Goal: Transaction & Acquisition: Book appointment/travel/reservation

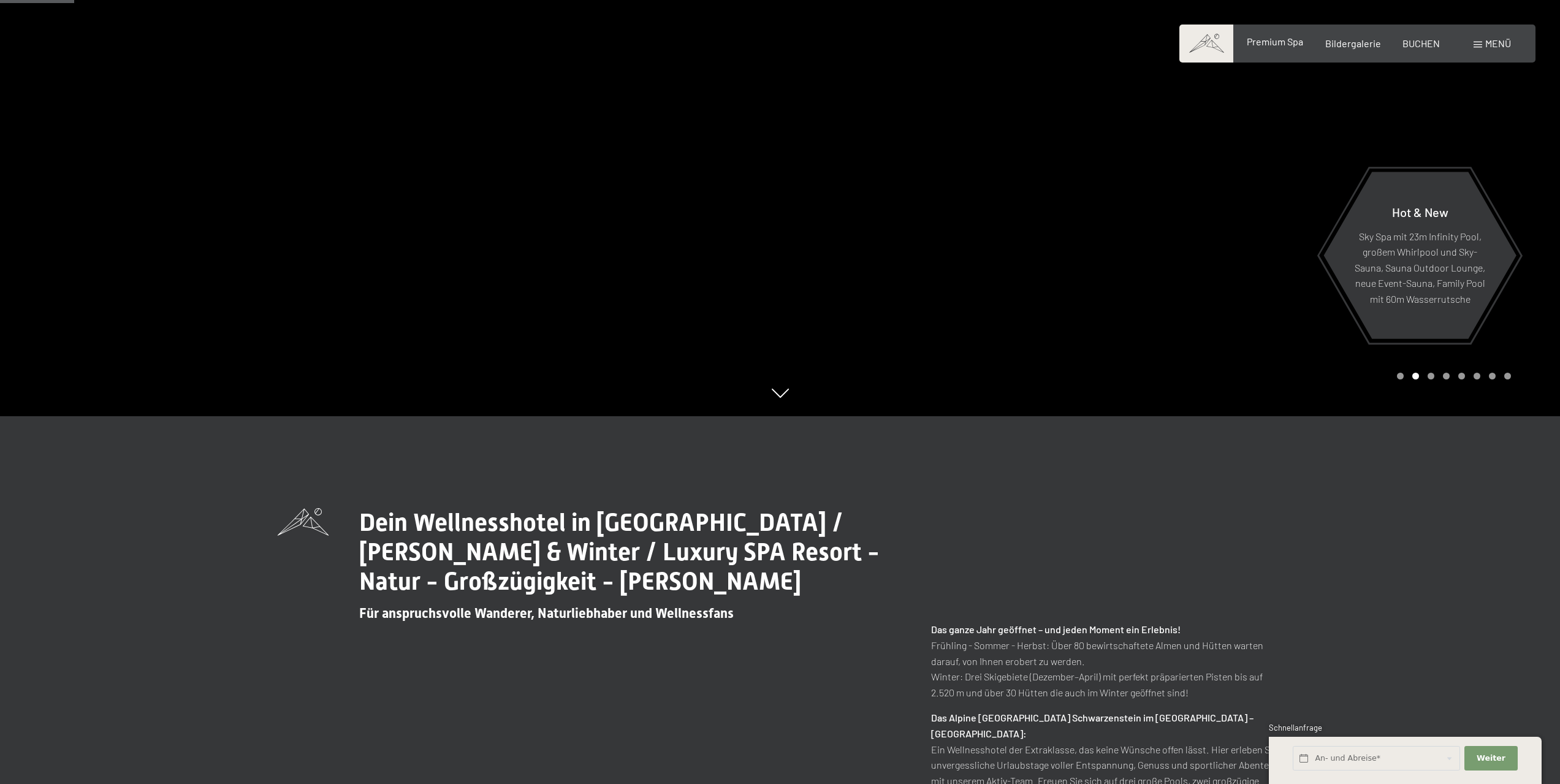
click at [1265, 46] on span "Premium Spa" at bounding box center [1275, 41] width 57 height 12
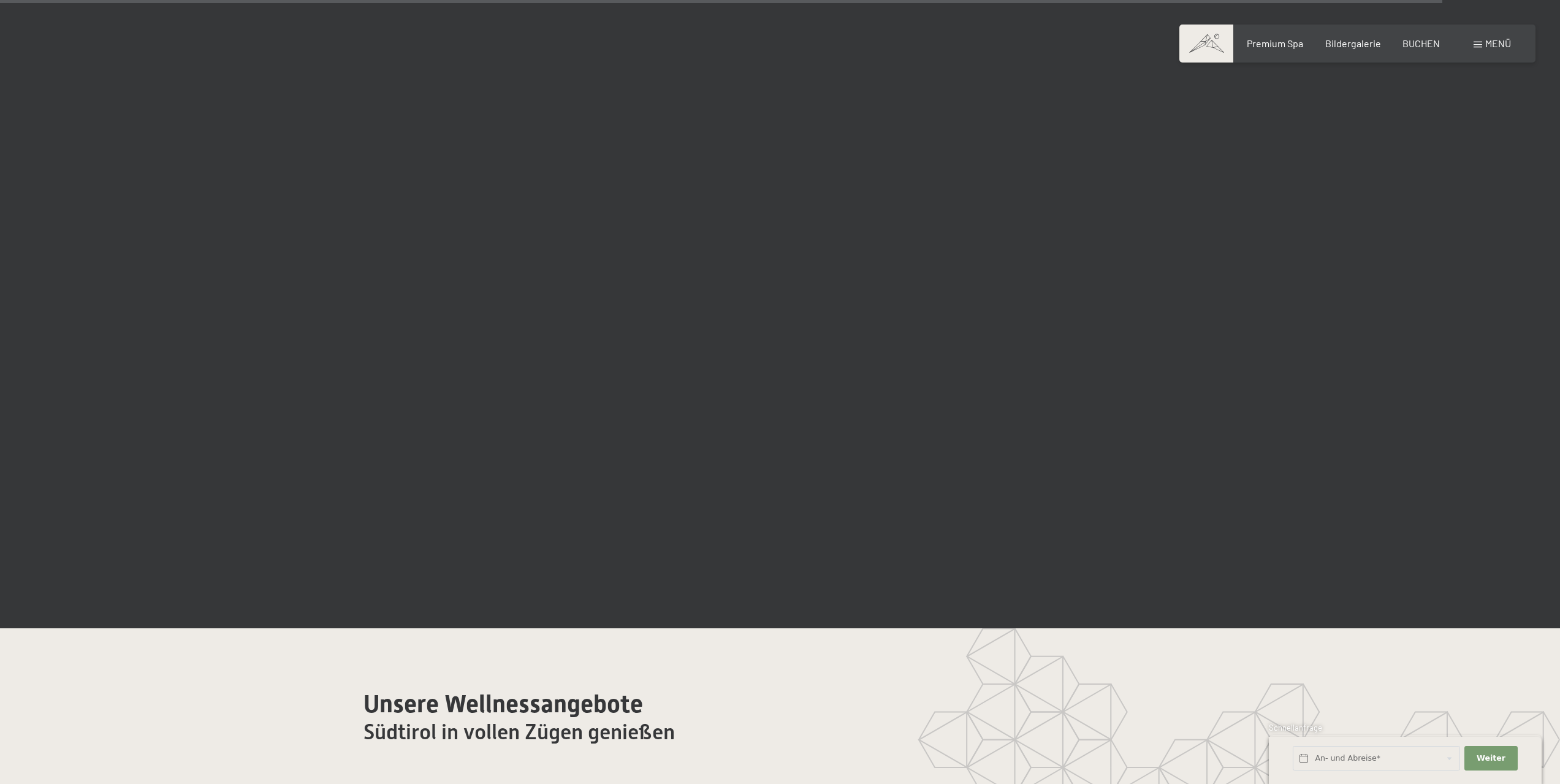
scroll to position [7878, 0]
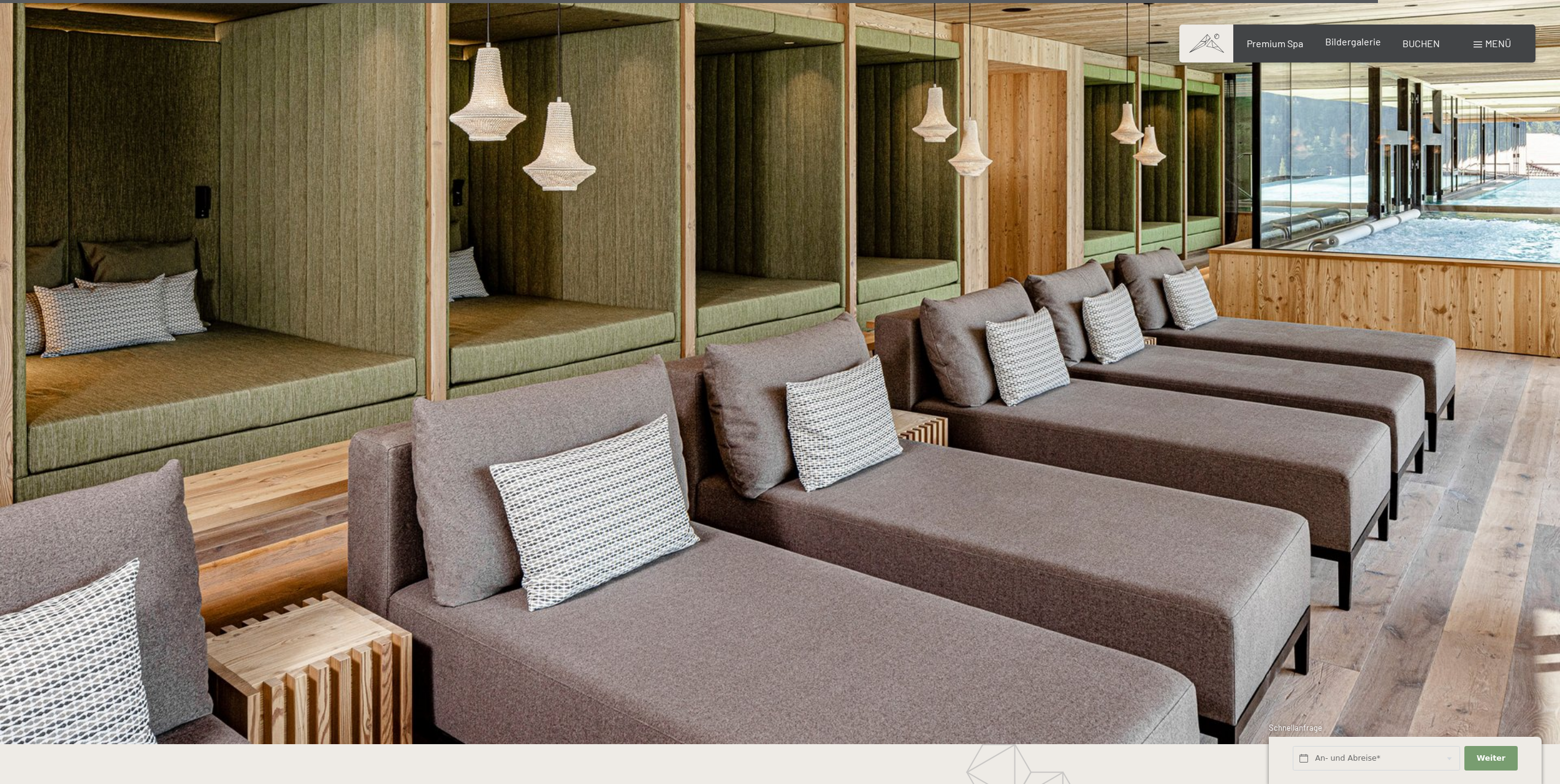
click at [1357, 40] on span "Bildergalerie" at bounding box center [1353, 41] width 56 height 12
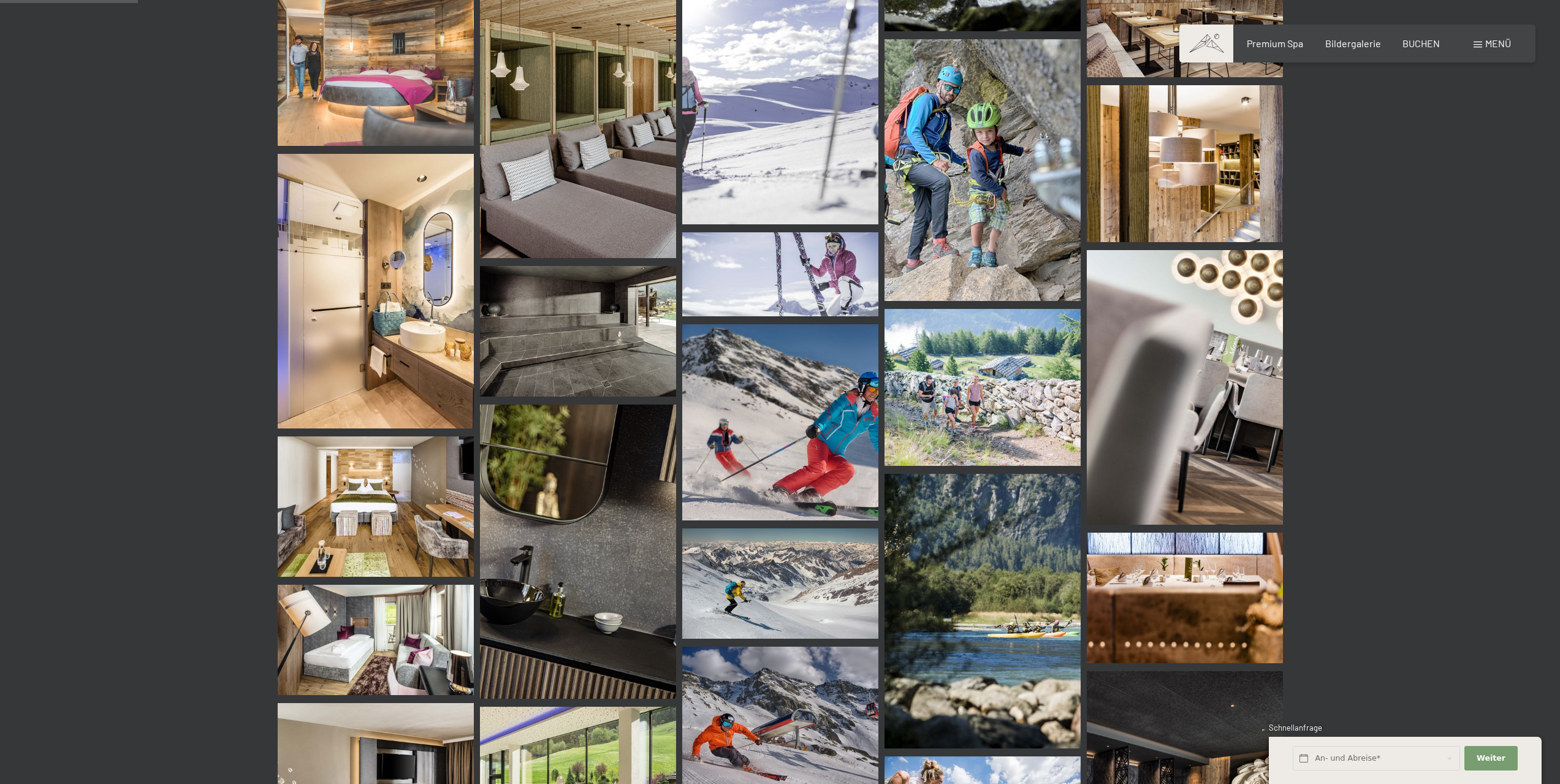
scroll to position [1349, 0]
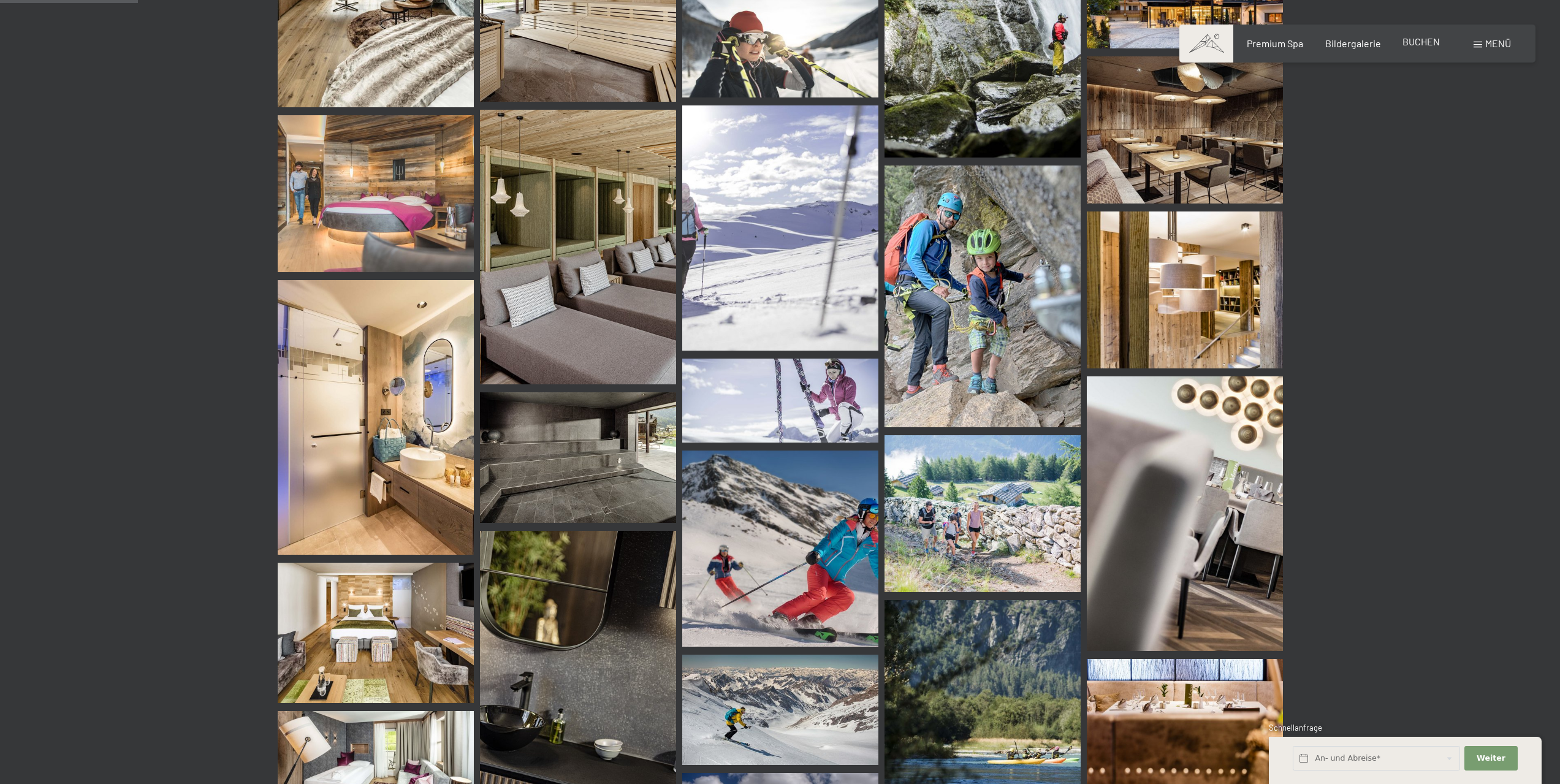
click at [1421, 46] on span "BUCHEN" at bounding box center [1421, 41] width 38 height 12
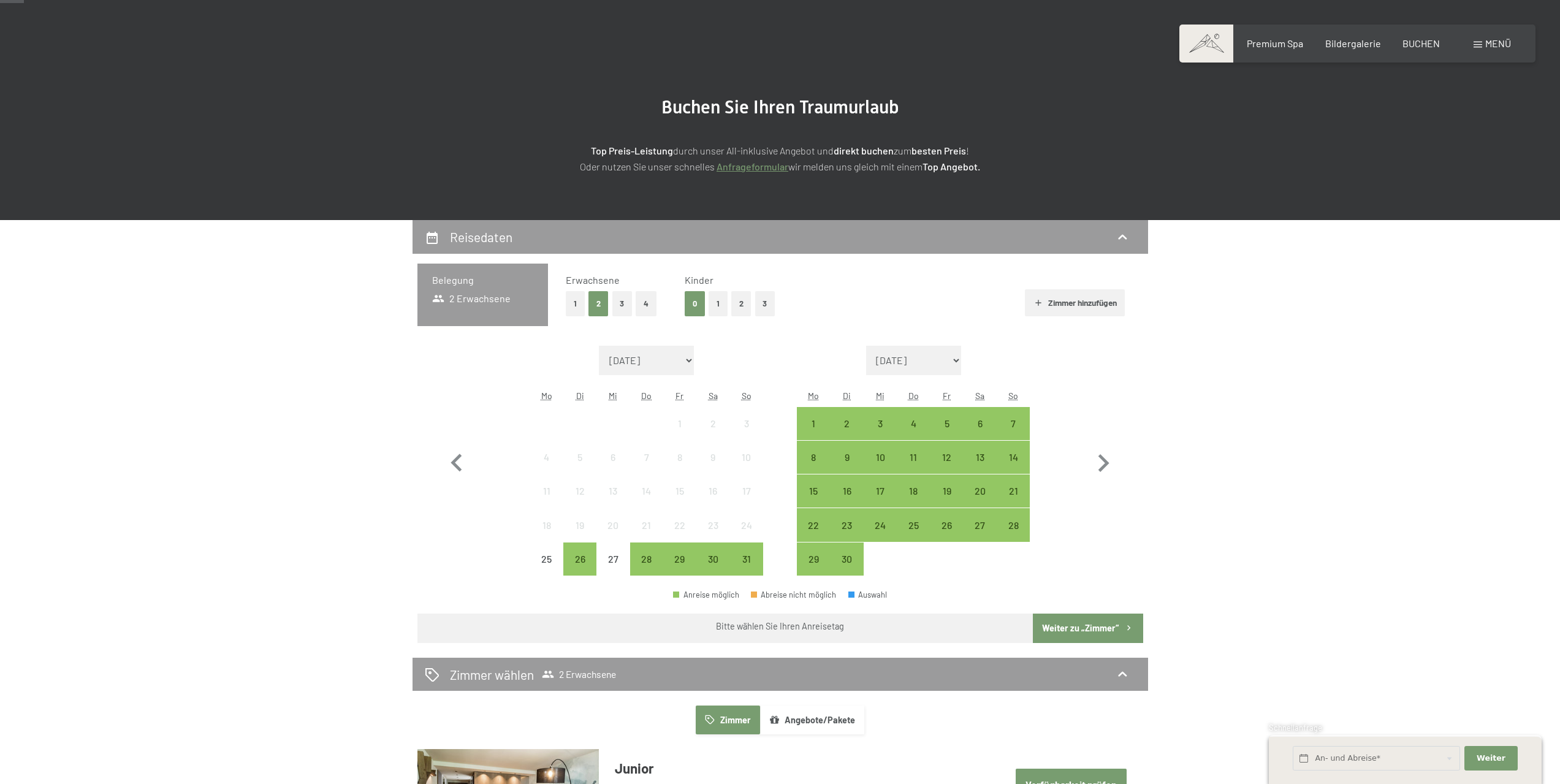
scroll to position [61, 0]
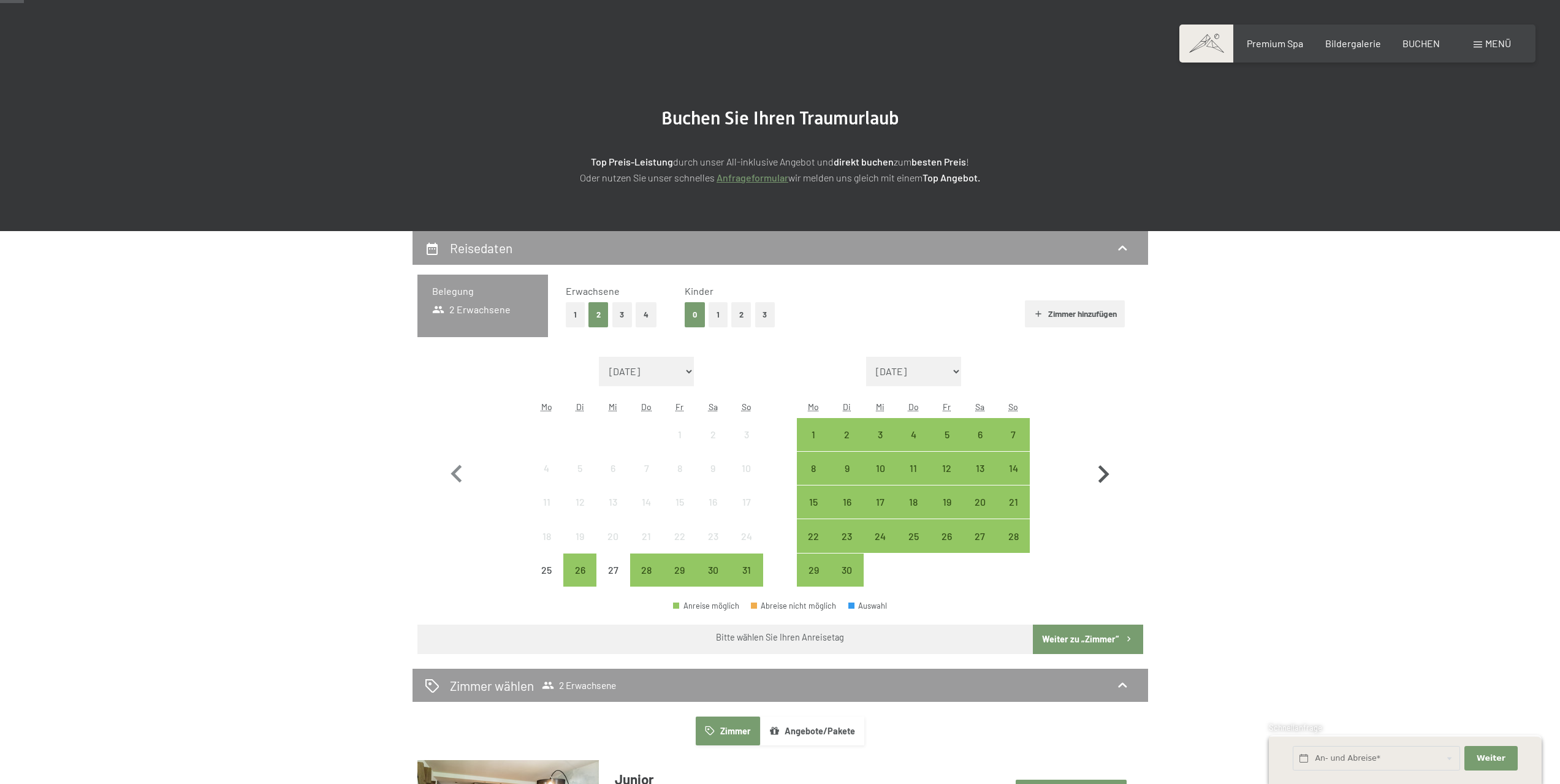
click at [1098, 467] on icon "button" at bounding box center [1104, 474] width 35 height 35
select select "2025-09-01"
select select "2025-10-01"
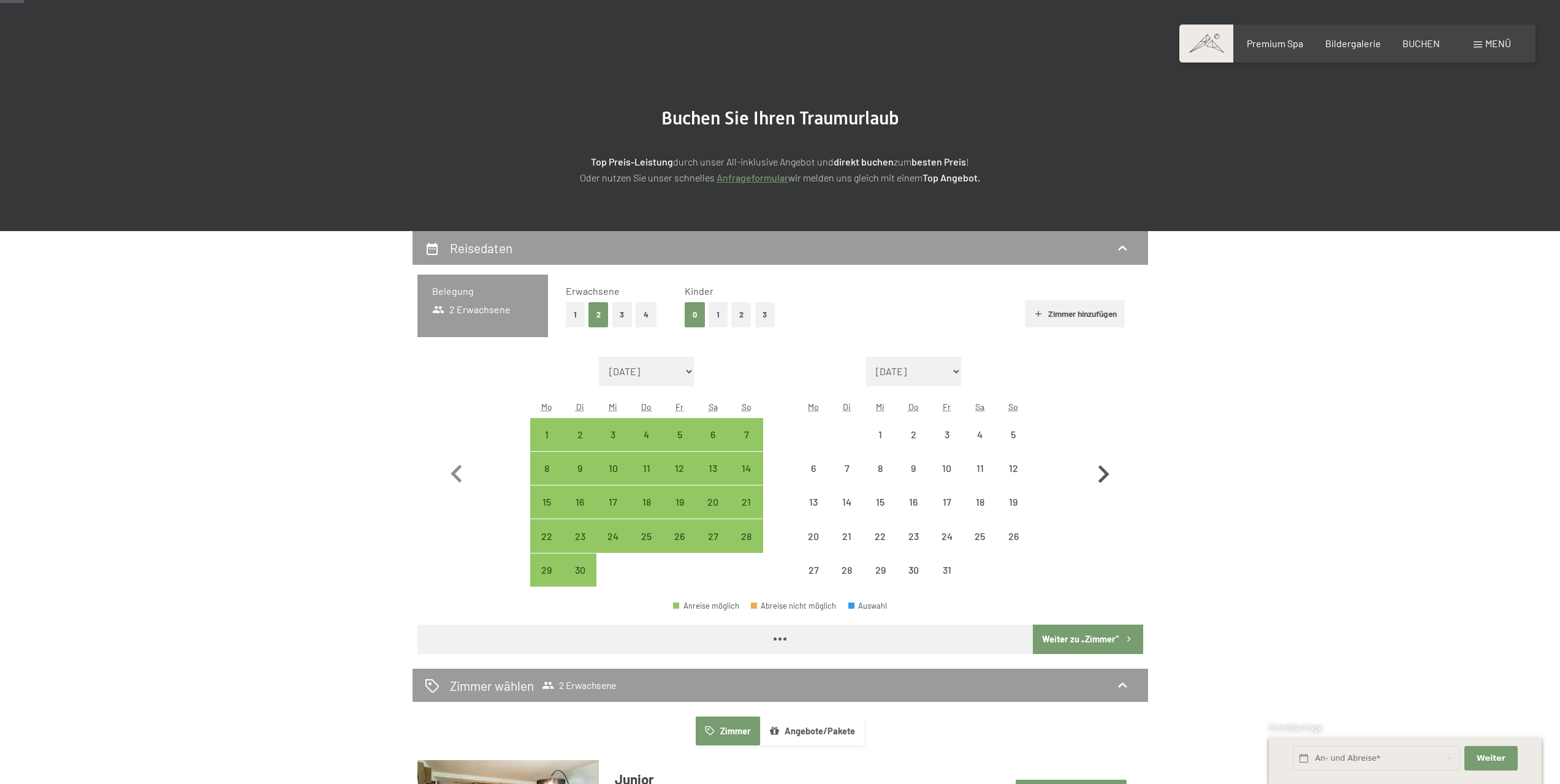
click at [1098, 467] on icon "button" at bounding box center [1104, 474] width 35 height 35
select select "2025-10-01"
select select "2025-11-01"
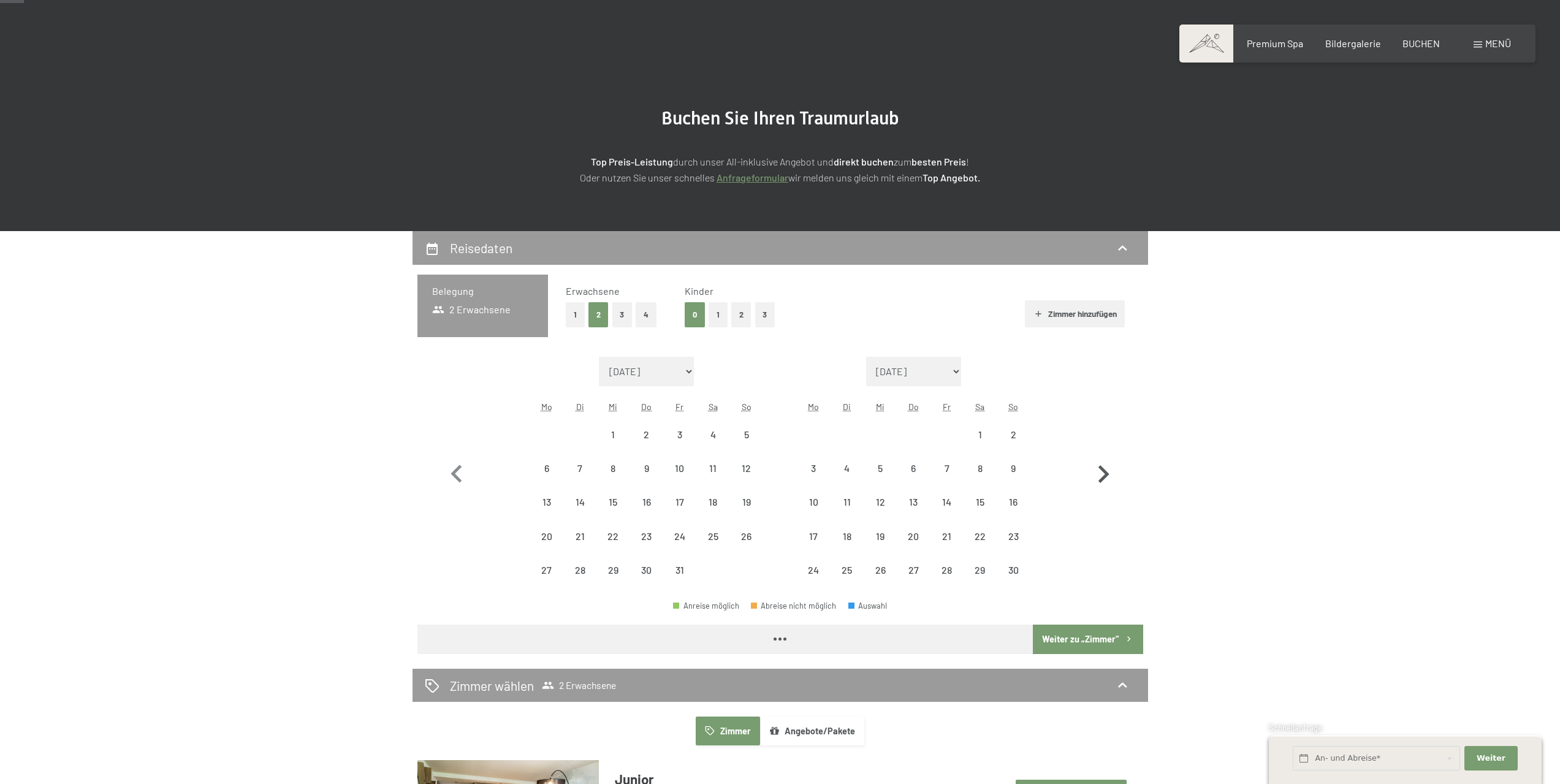
click at [1098, 467] on icon "button" at bounding box center [1104, 474] width 35 height 35
select select "2025-11-01"
select select "2025-12-01"
select select "2025-11-01"
select select "2025-12-01"
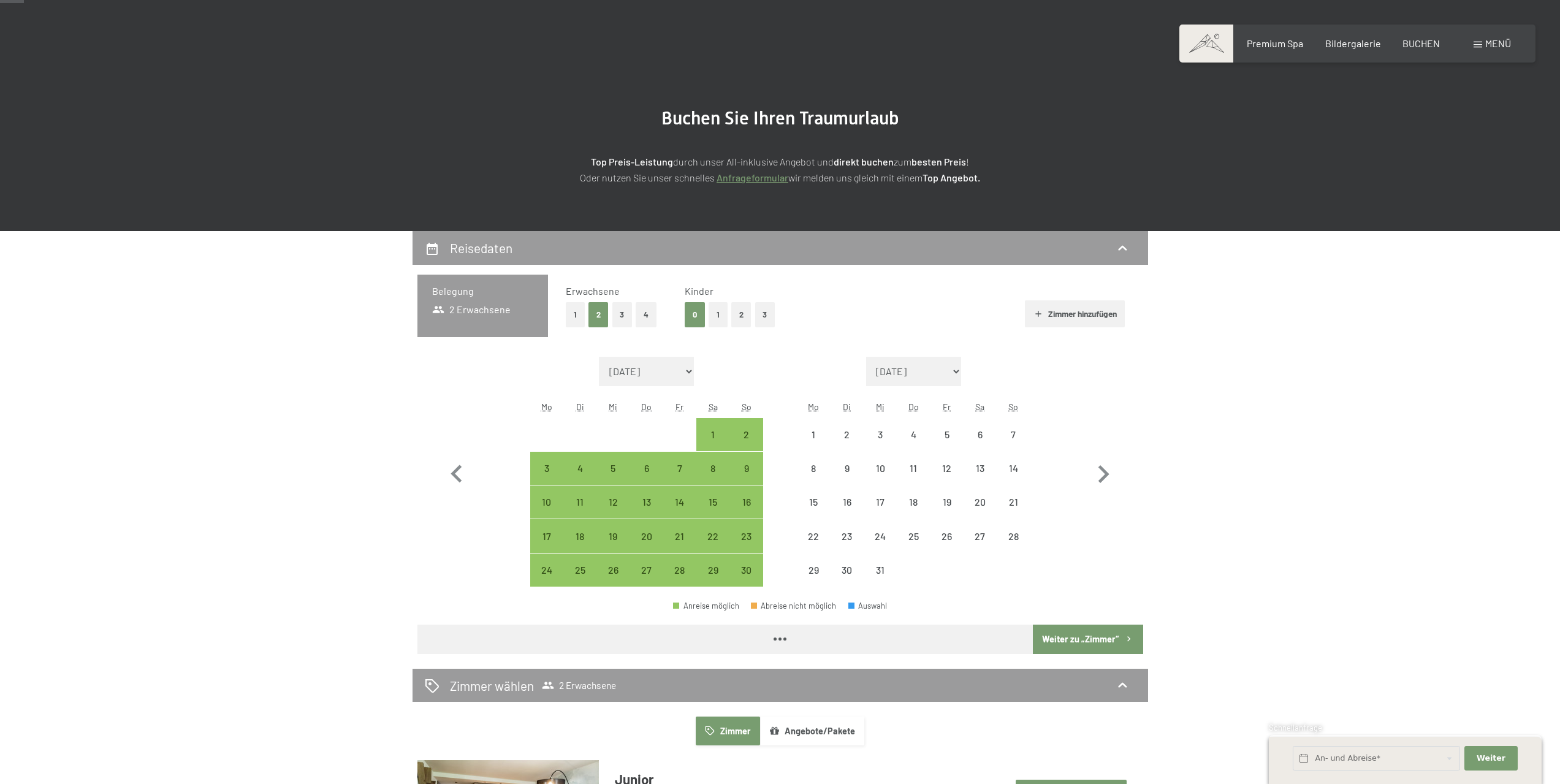
select select "2025-11-01"
select select "2025-12-01"
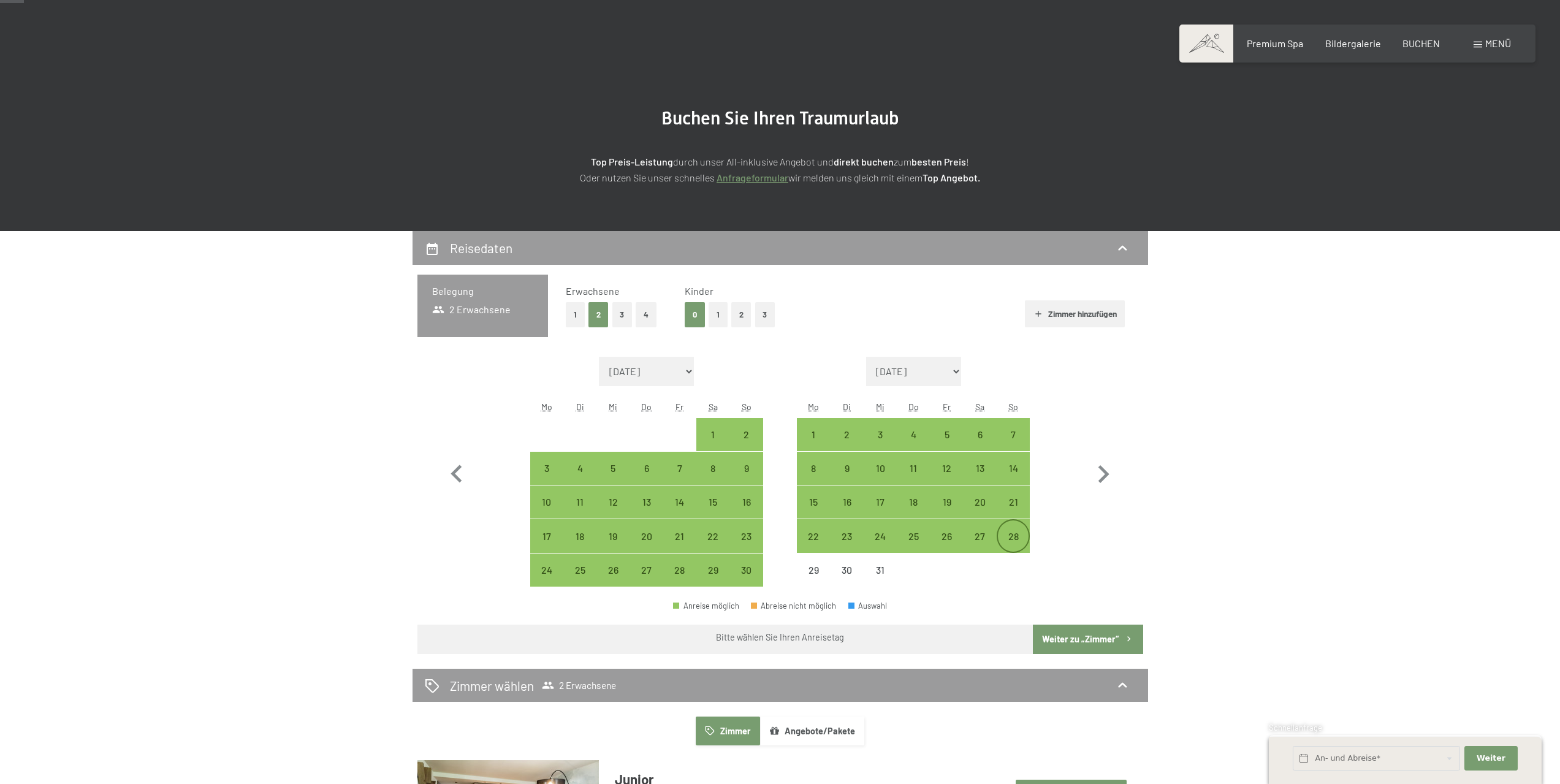
click at [1007, 537] on div "28" at bounding box center [1014, 547] width 31 height 31
select select "2025-11-01"
select select "2025-12-01"
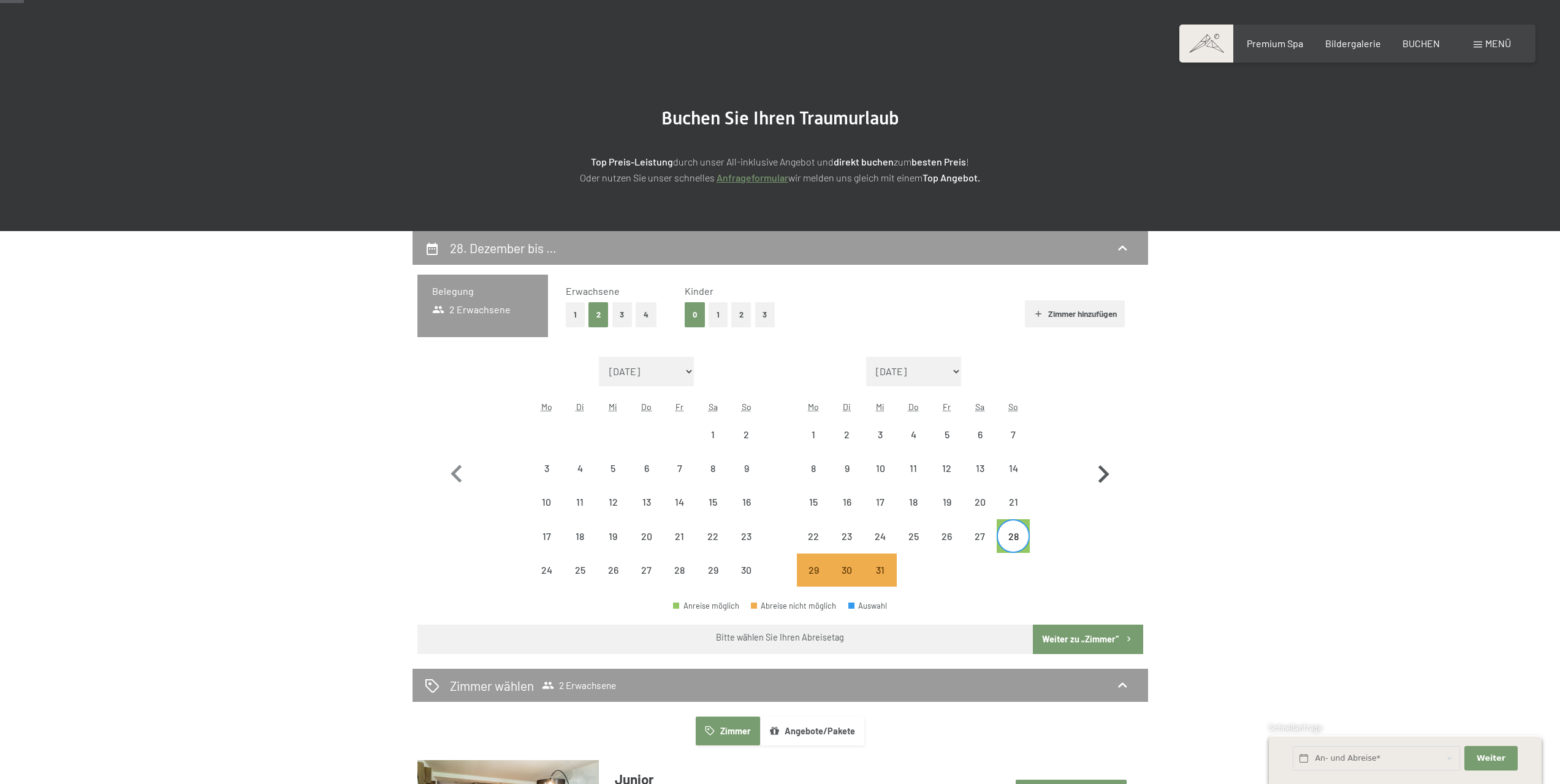
click at [1099, 472] on icon "button" at bounding box center [1104, 474] width 35 height 35
select select "2025-12-01"
select select "2026-01-01"
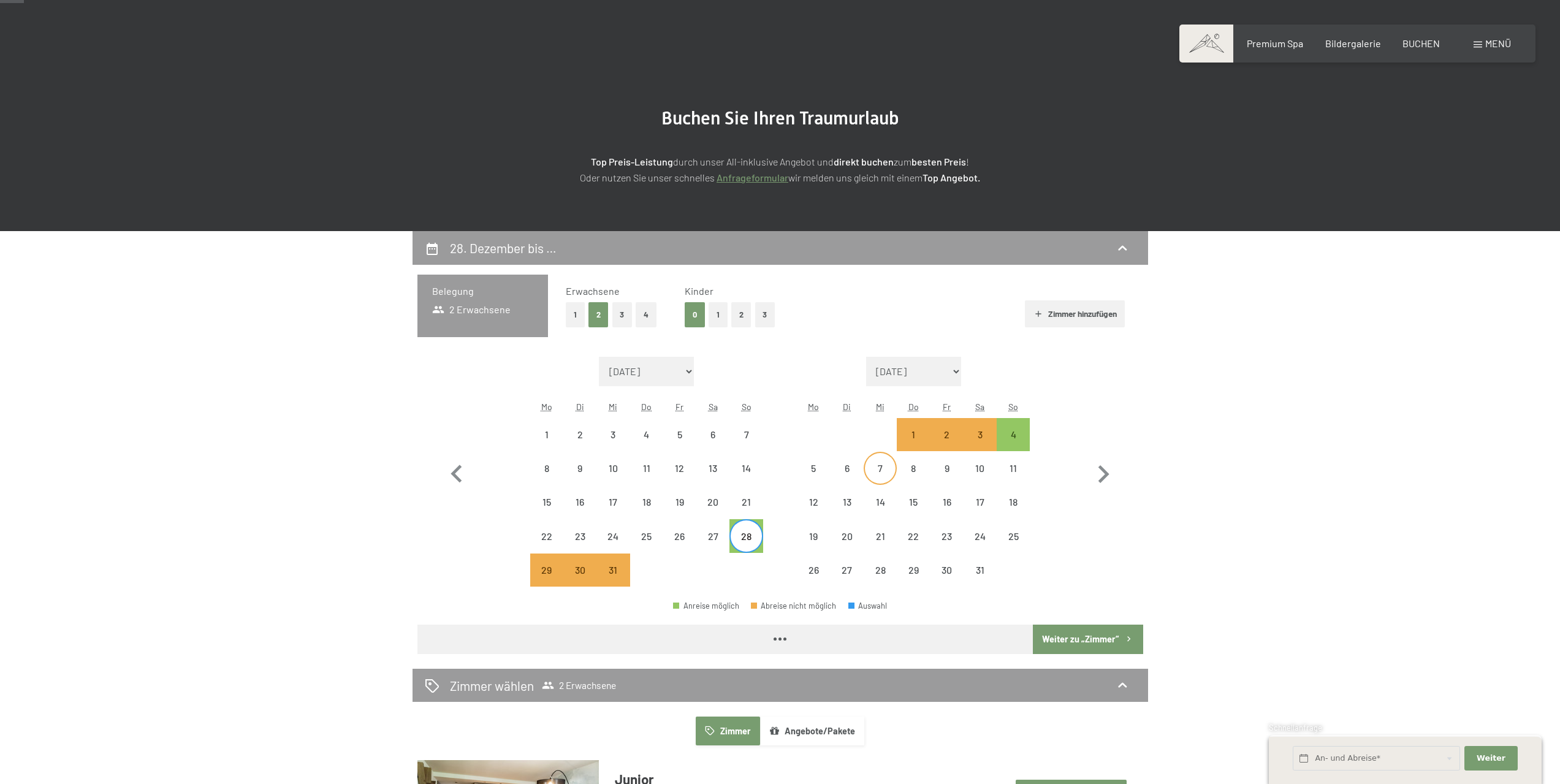
select select "2025-12-01"
select select "2026-01-01"
click at [818, 472] on div "5" at bounding box center [813, 478] width 31 height 31
select select "2025-12-01"
select select "2026-01-01"
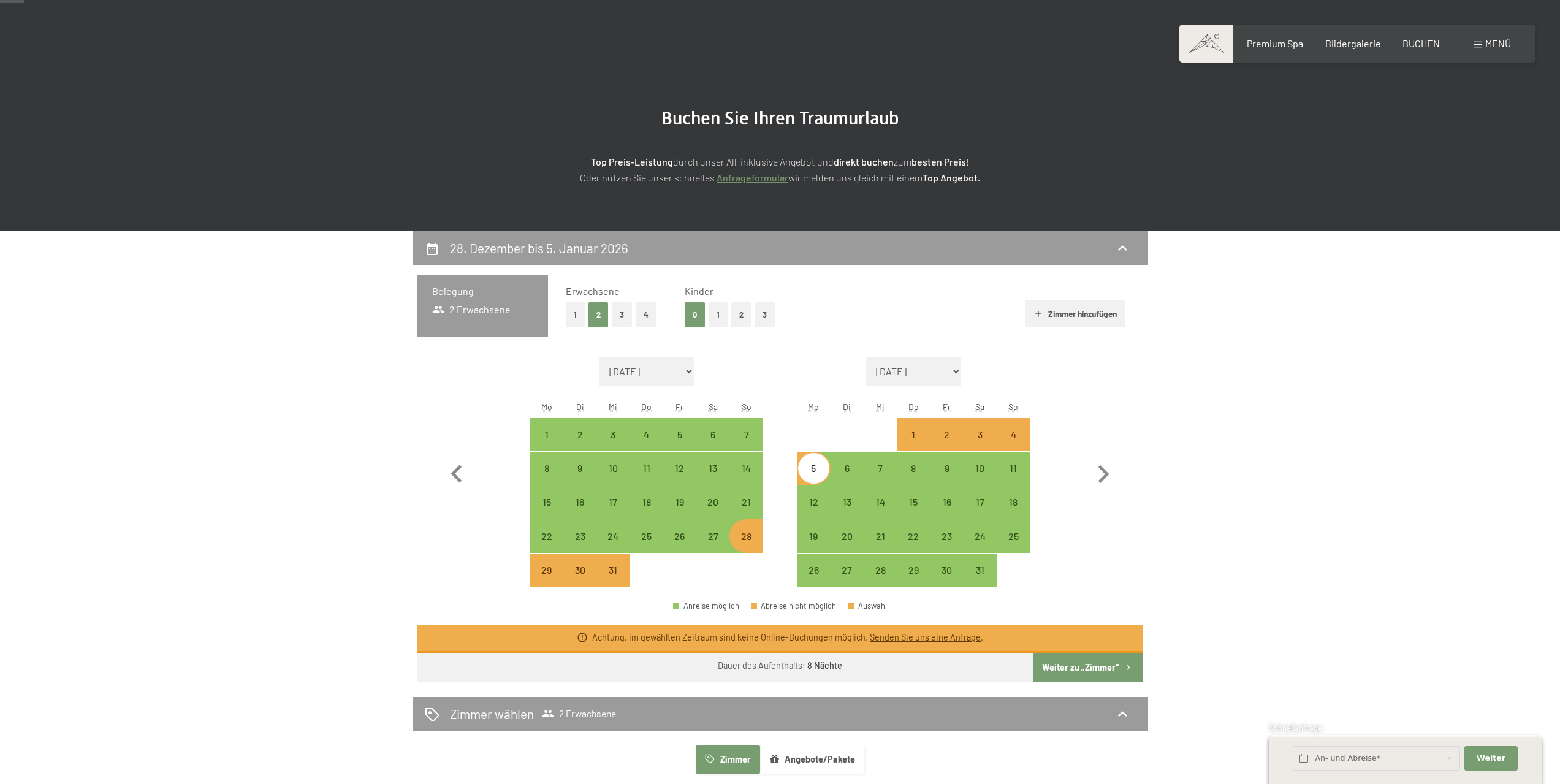
click at [812, 463] on div "5" at bounding box center [813, 478] width 31 height 31
select select "2025-12-01"
select select "2026-01-01"
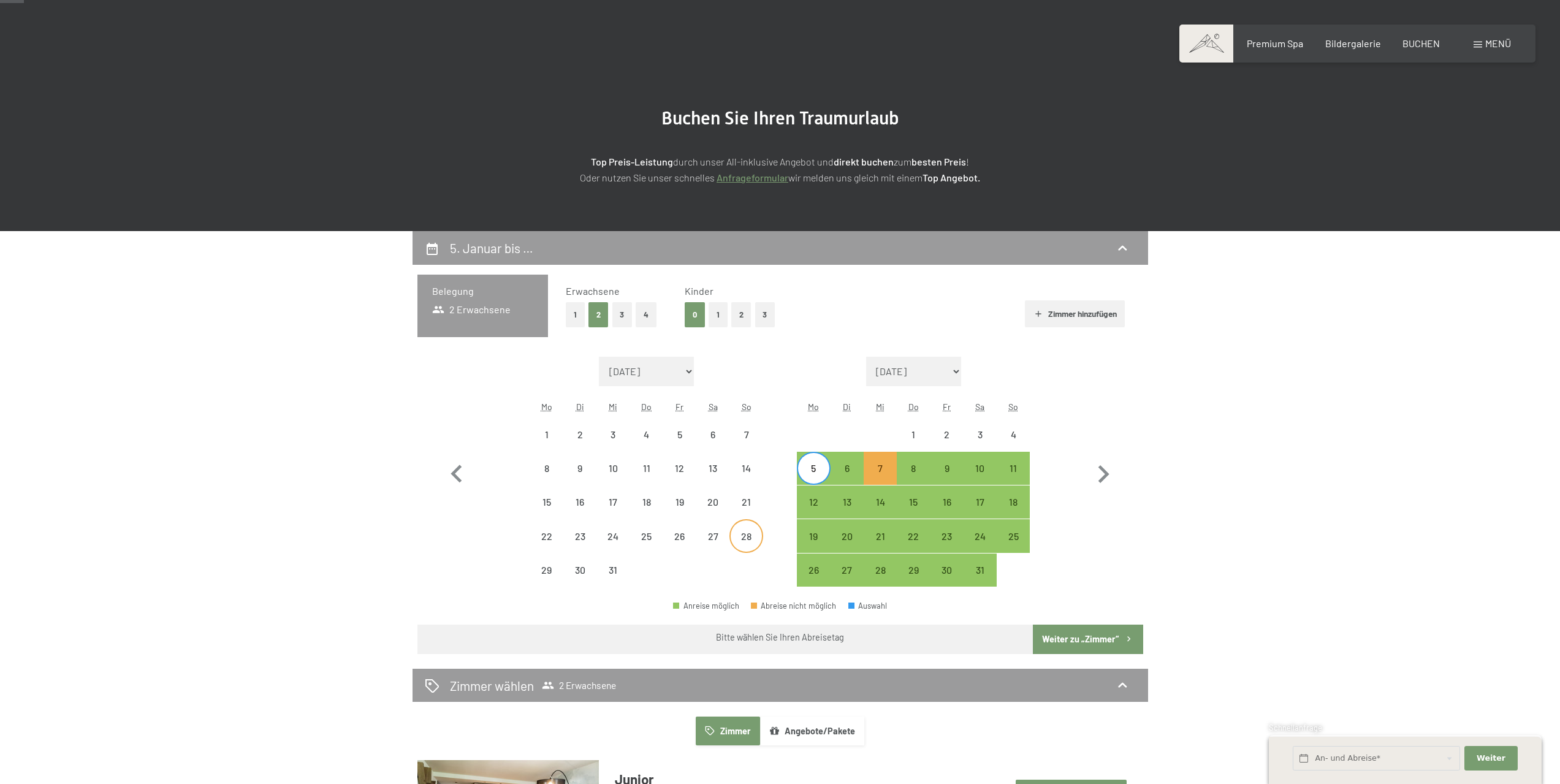
click at [749, 533] on div "28" at bounding box center [746, 547] width 31 height 31
select select "2025-12-01"
select select "2026-01-01"
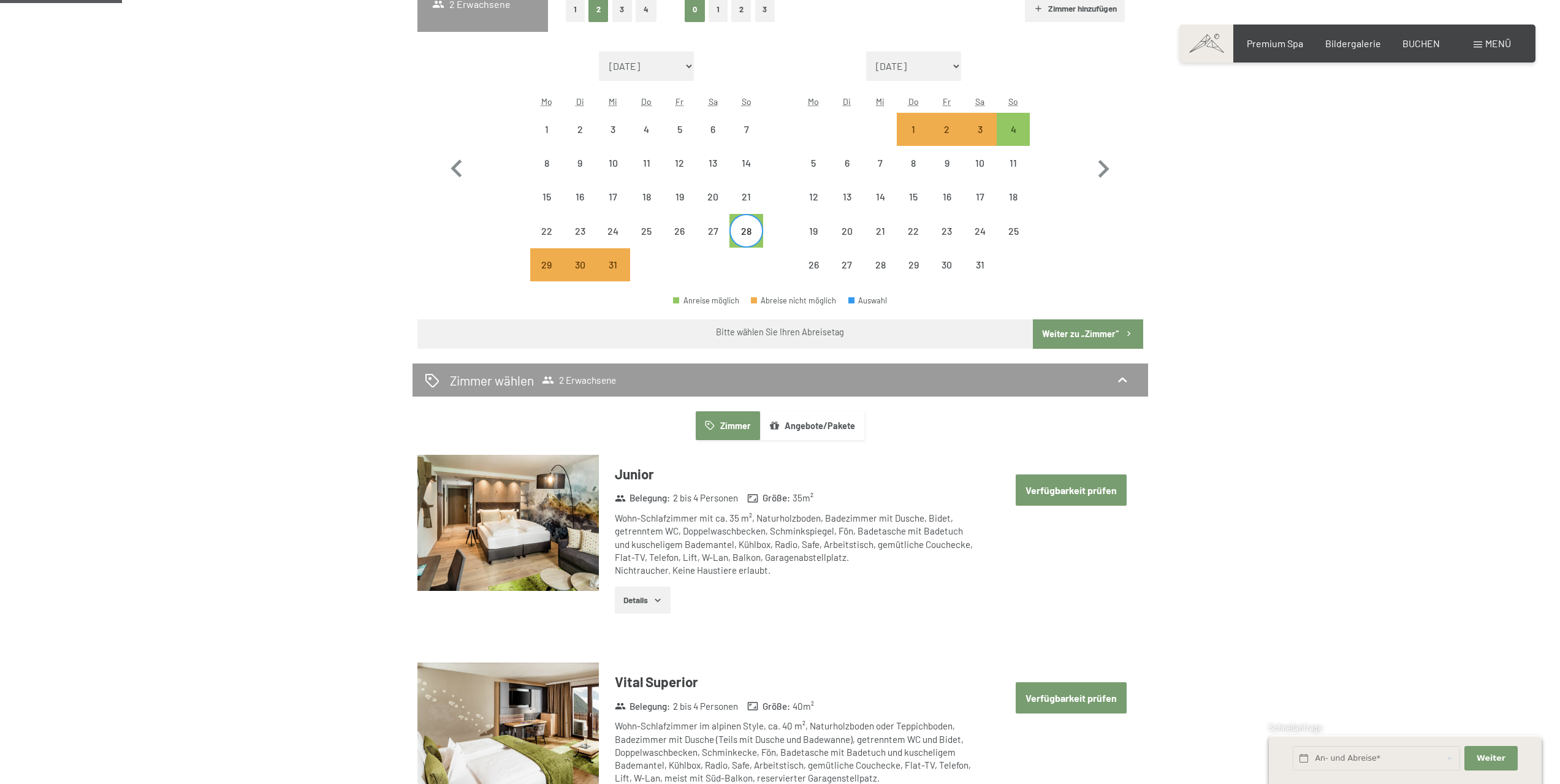
scroll to position [368, 0]
click at [1087, 331] on button "Weiter zu „Zimmer“" at bounding box center [1087, 333] width 110 height 29
select select "2025-12-01"
select select "2026-01-01"
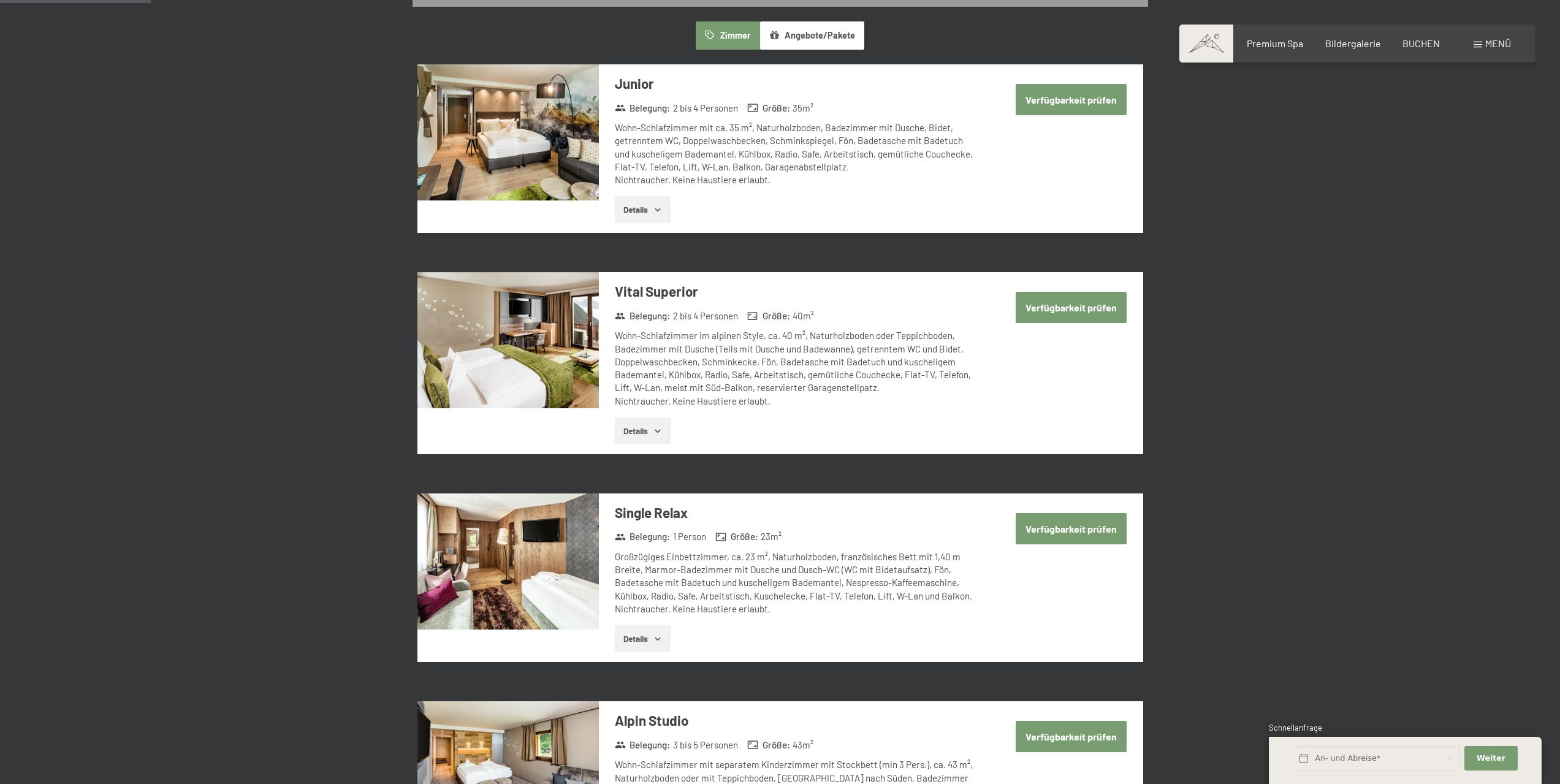
scroll to position [0, 0]
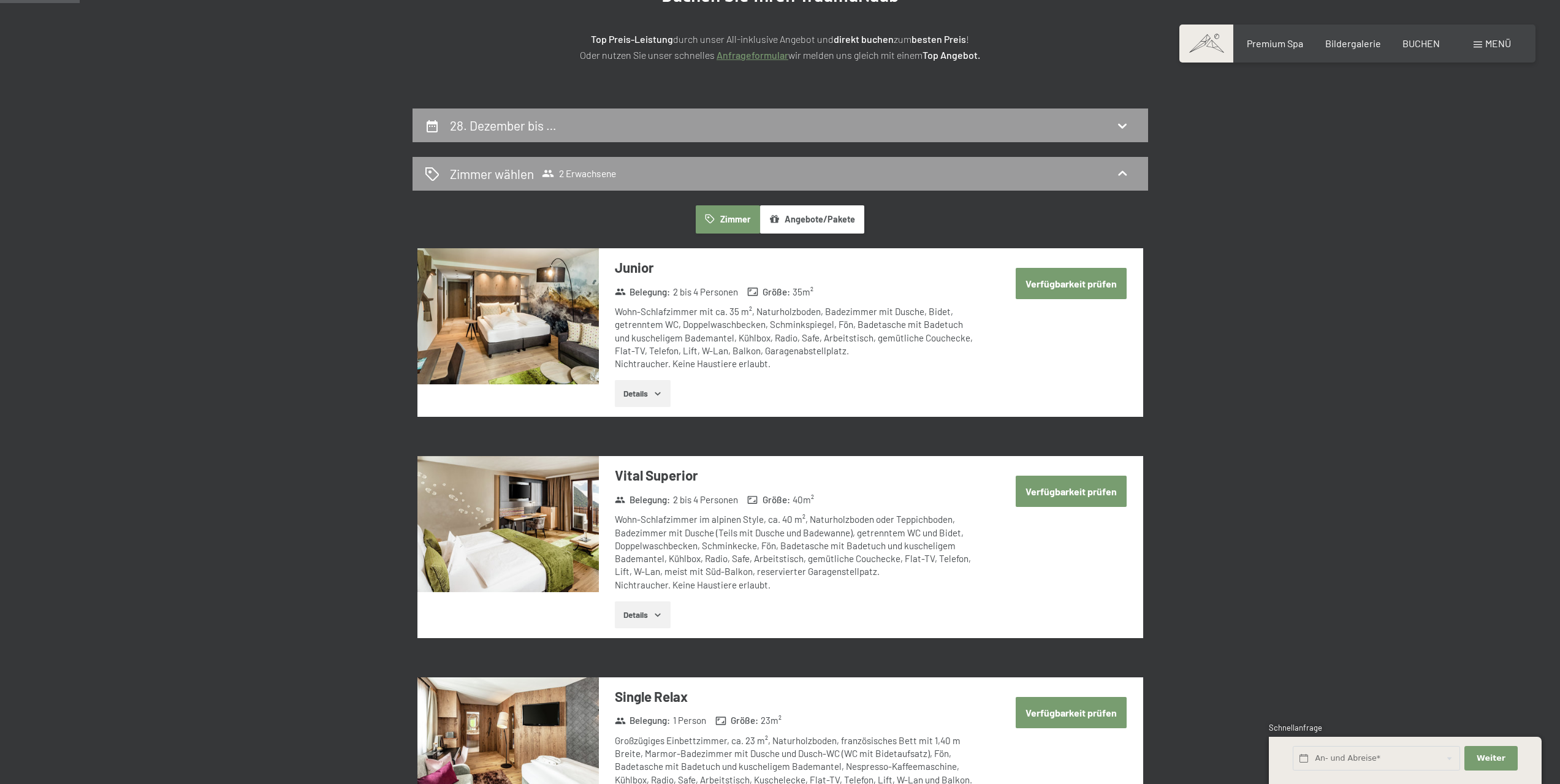
click at [1084, 283] on button "Verfügbarkeit prüfen" at bounding box center [1071, 283] width 111 height 31
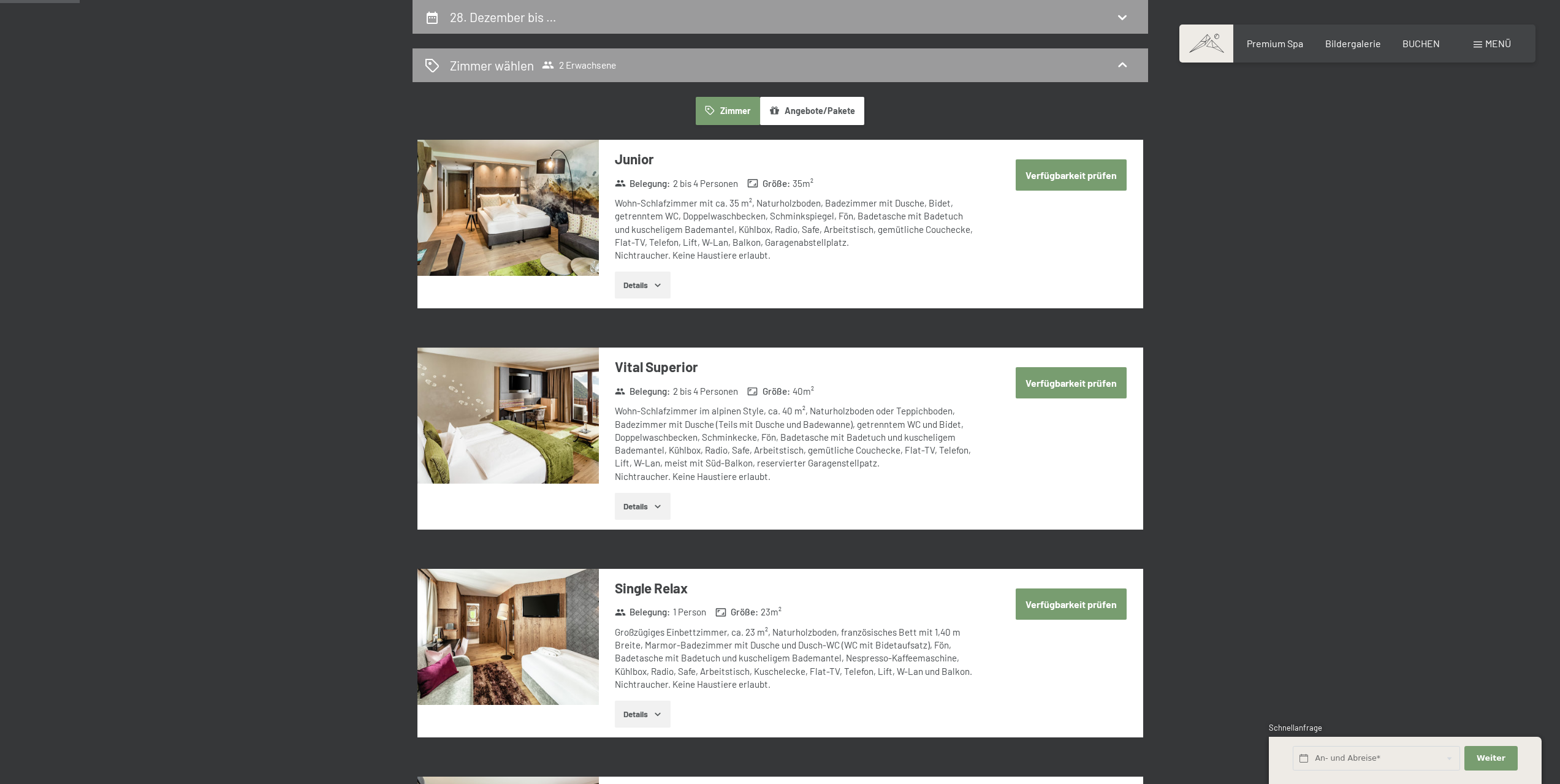
select select "2025-12-01"
select select "2026-01-01"
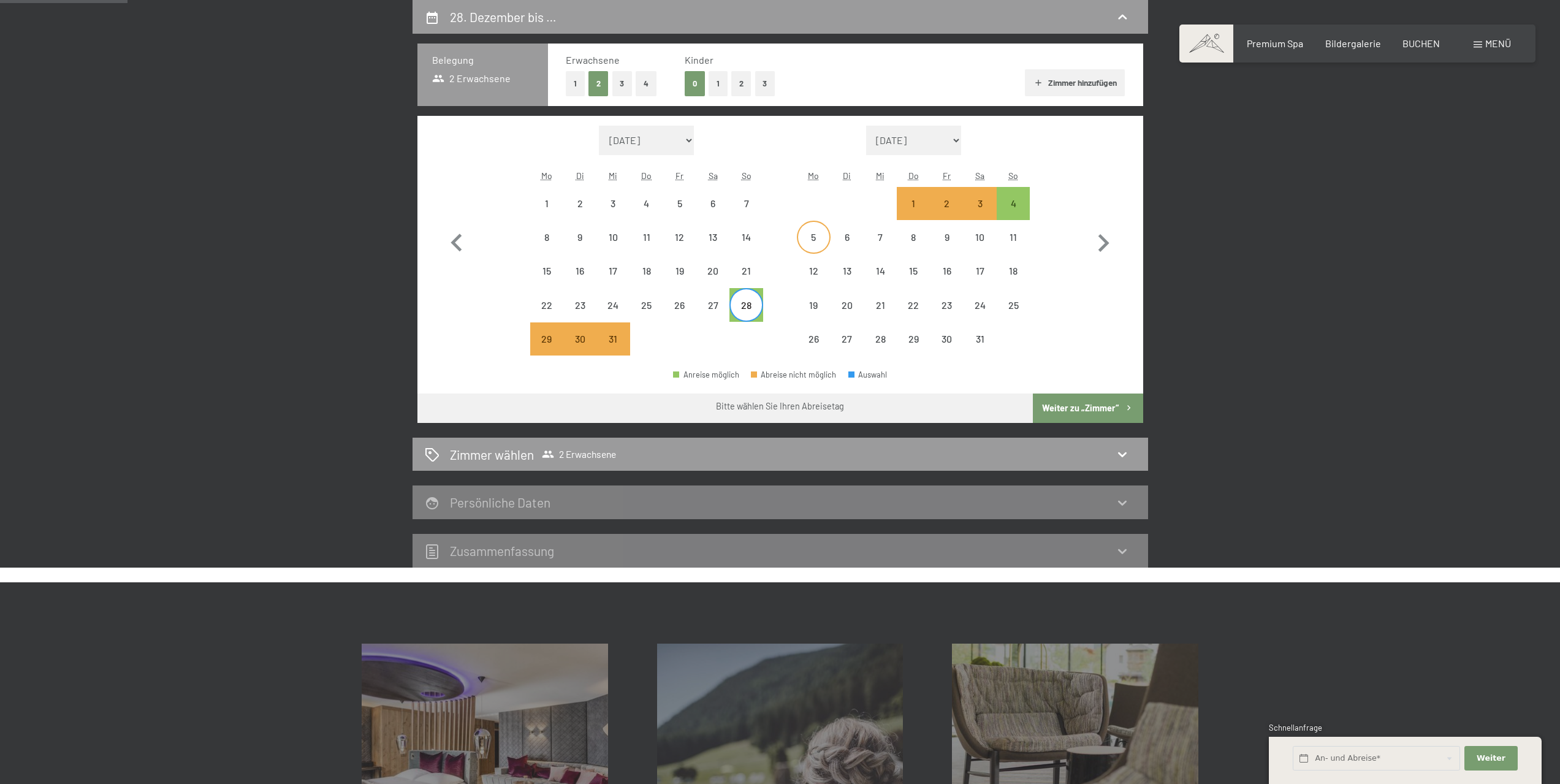
click at [809, 229] on div "5" at bounding box center [813, 237] width 31 height 31
select select "2025-12-01"
select select "2026-01-01"
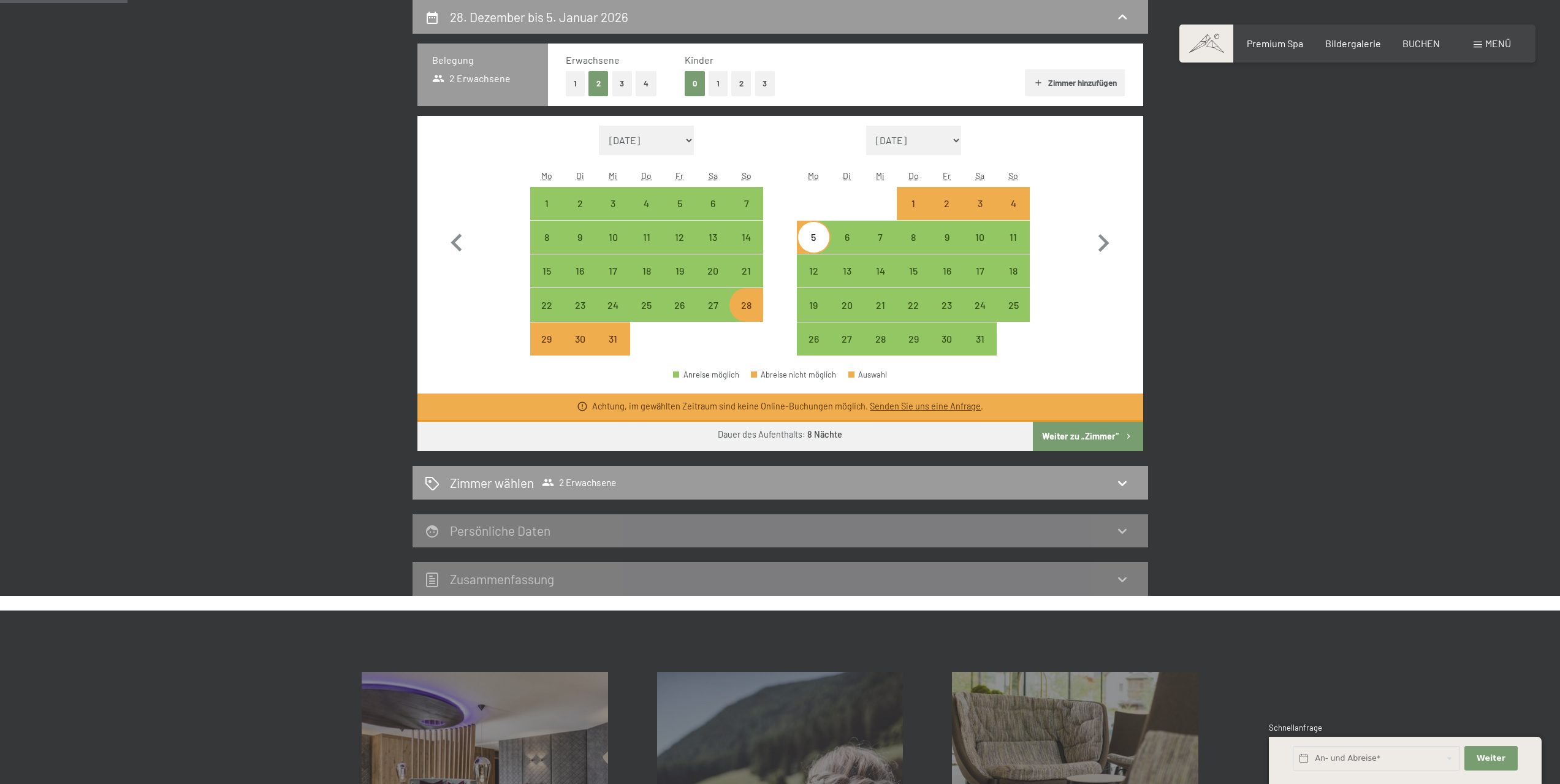
click at [752, 300] on div "28" at bounding box center [746, 305] width 31 height 31
select select "2025-12-01"
select select "2026-01-01"
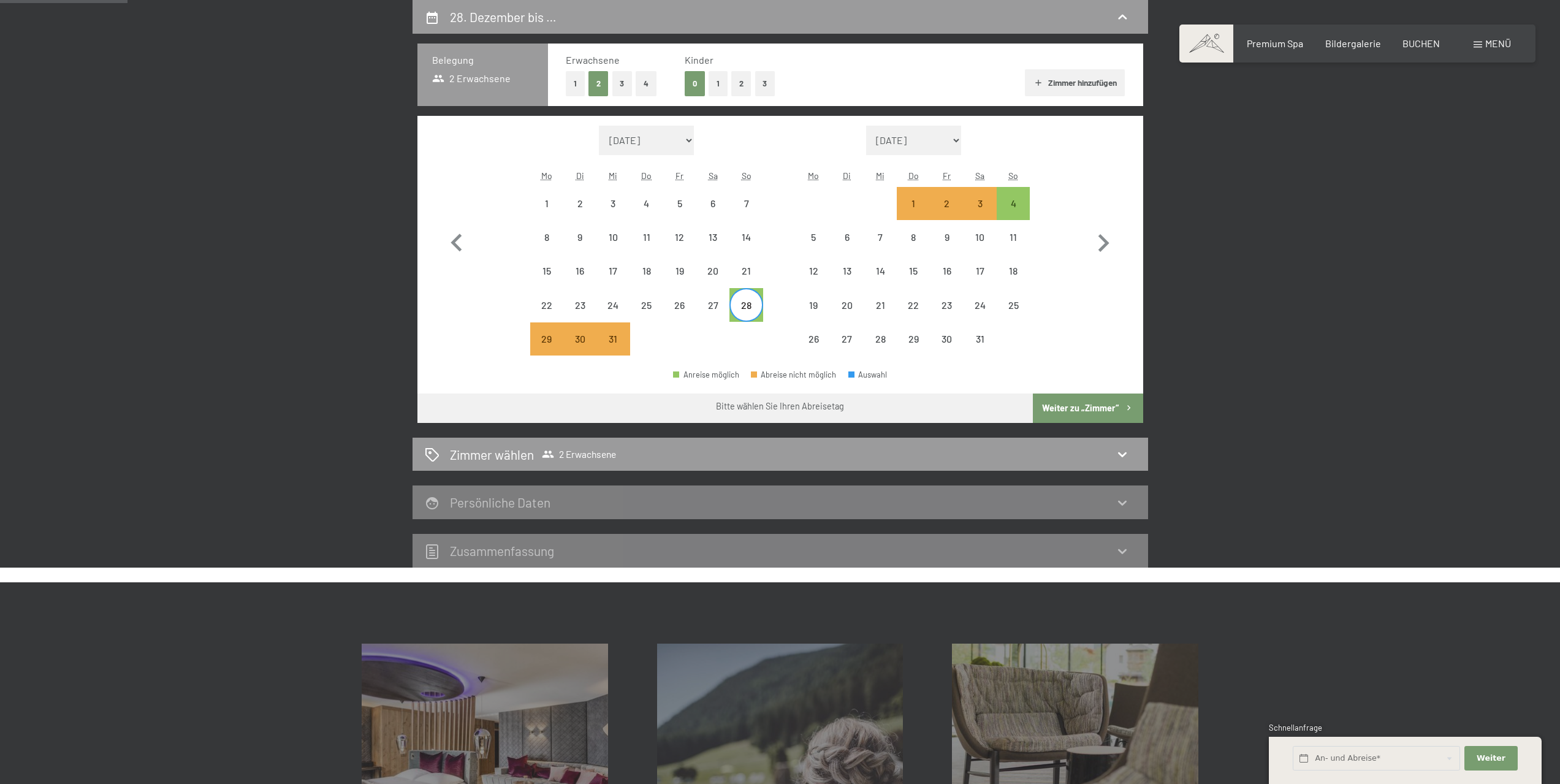
click at [761, 297] on div "28" at bounding box center [746, 304] width 33 height 33
select select "2025-12-01"
select select "2026-01-01"
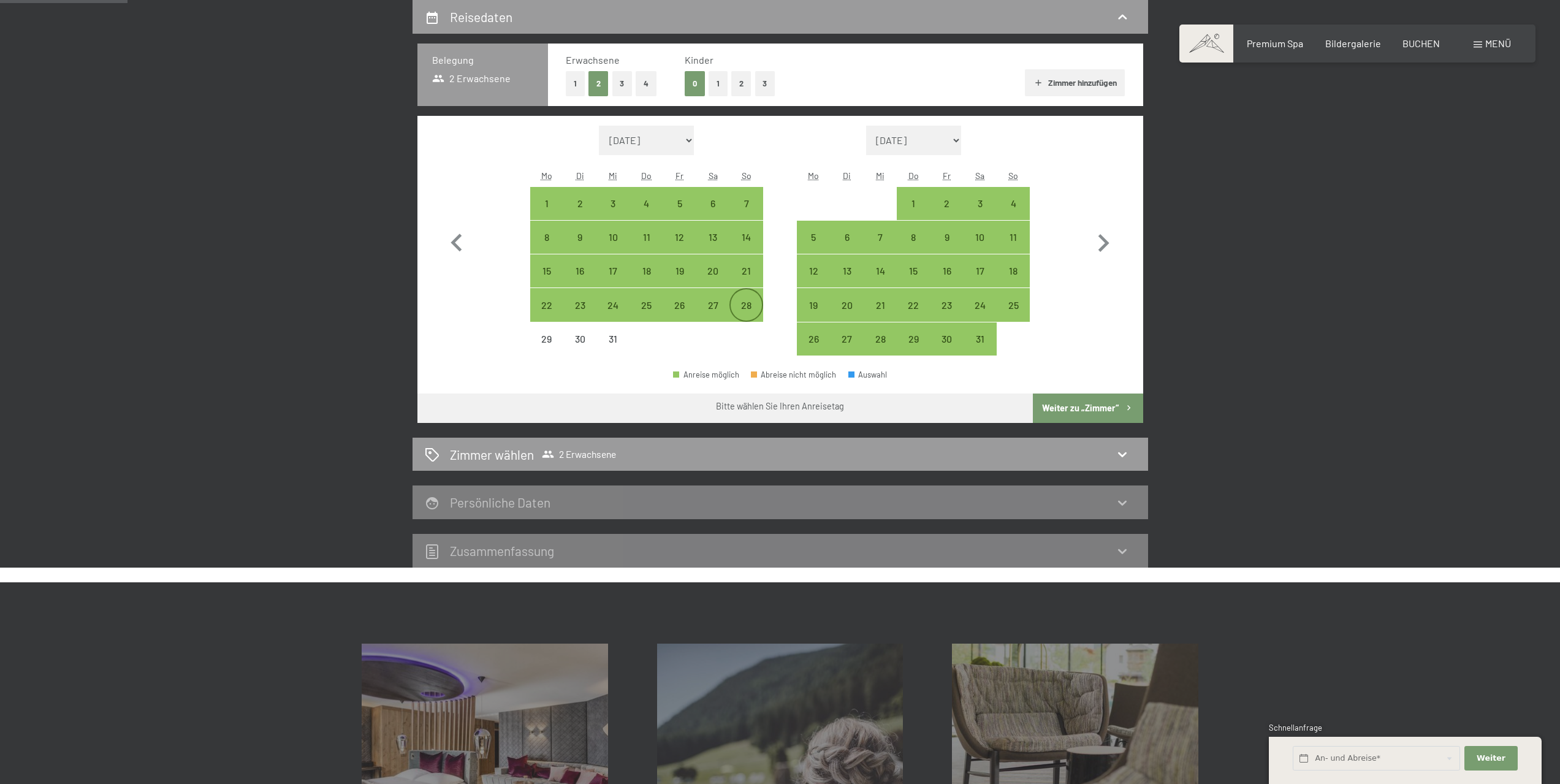
click at [751, 300] on div "28" at bounding box center [746, 316] width 31 height 31
select select "2025-12-01"
select select "2026-01-01"
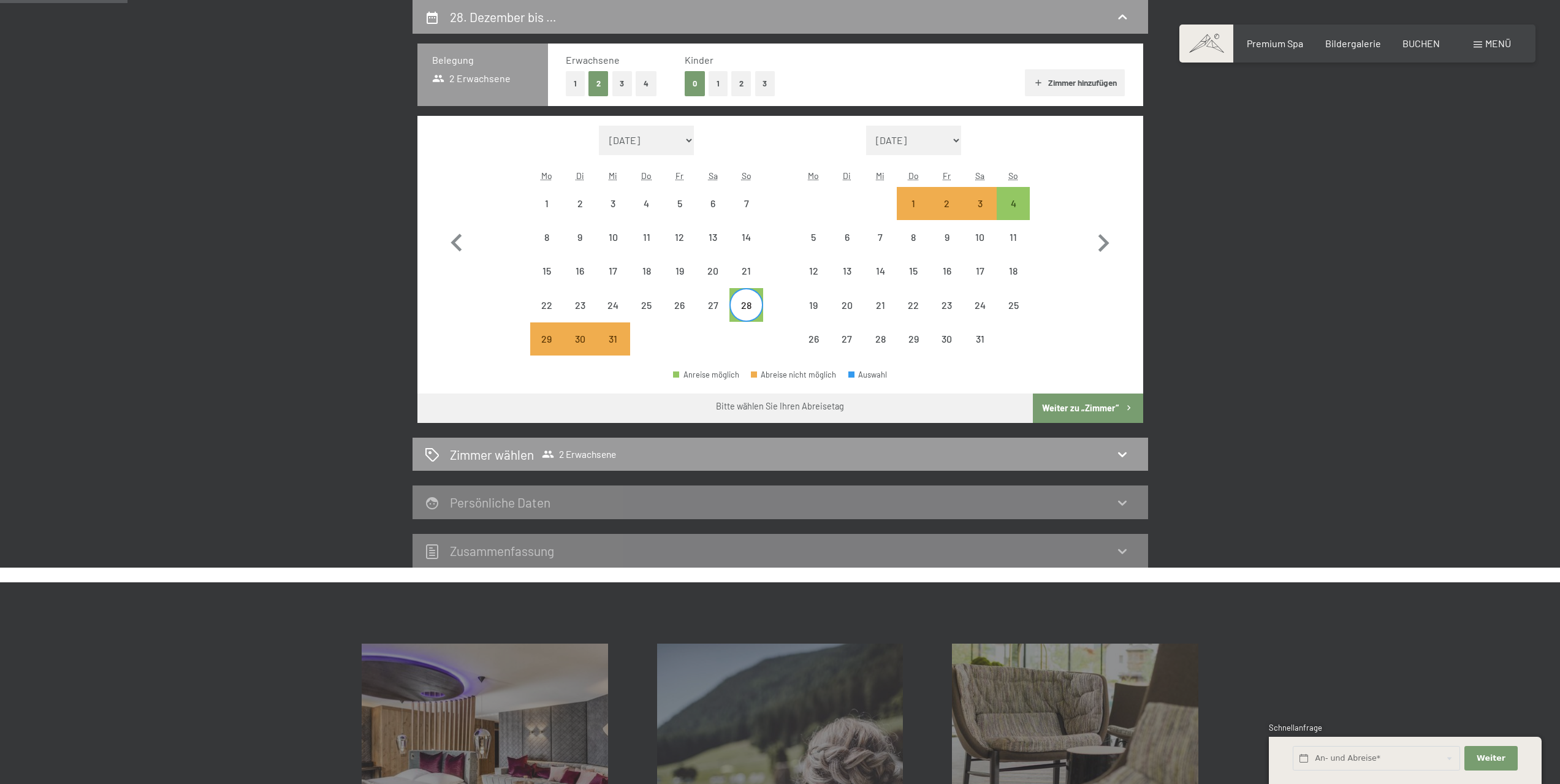
click at [750, 300] on div "28" at bounding box center [746, 316] width 31 height 31
select select "2025-12-01"
select select "2026-01-01"
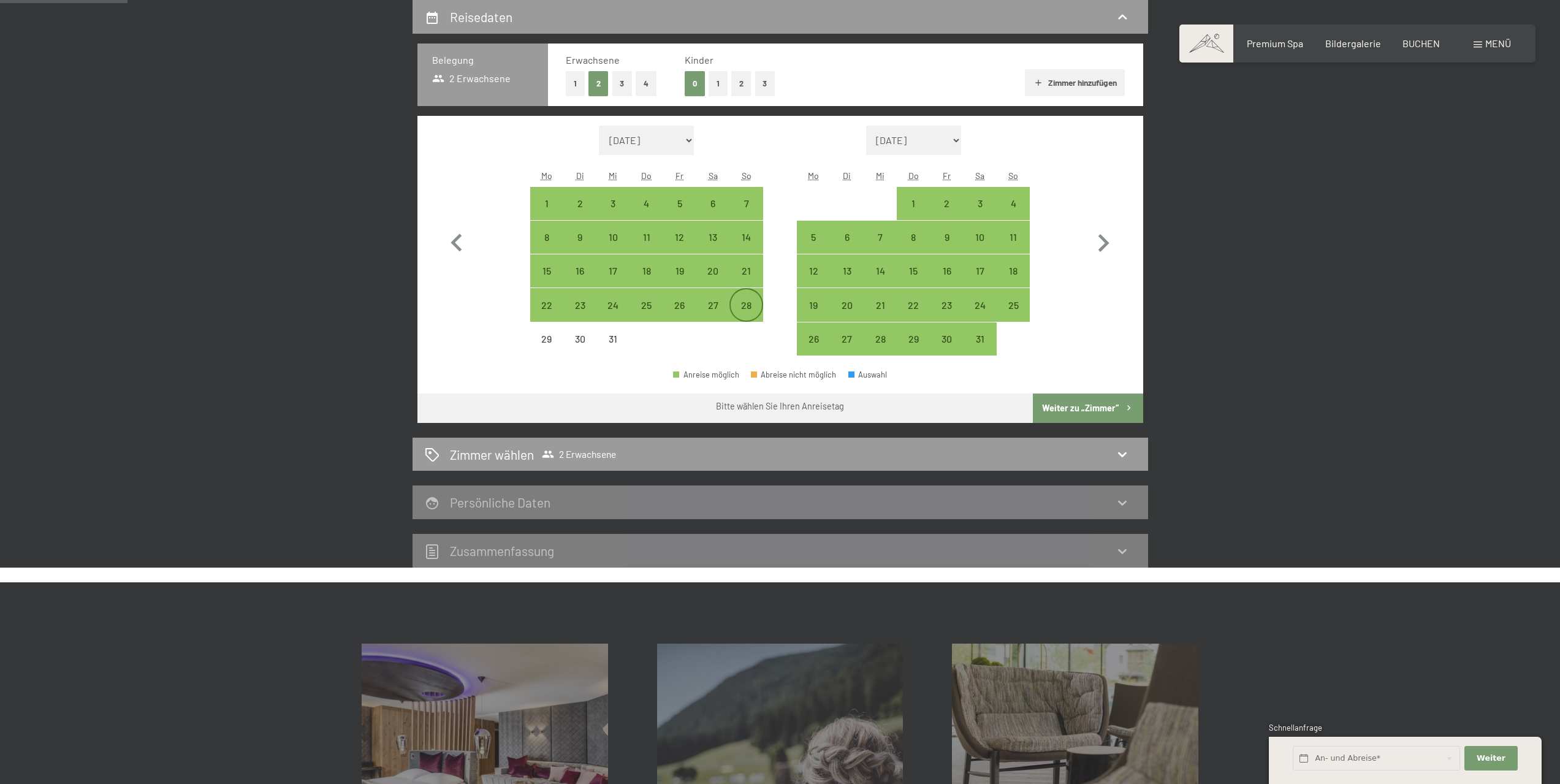
click at [750, 300] on div "28" at bounding box center [746, 316] width 31 height 31
select select "2025-12-01"
select select "2026-01-01"
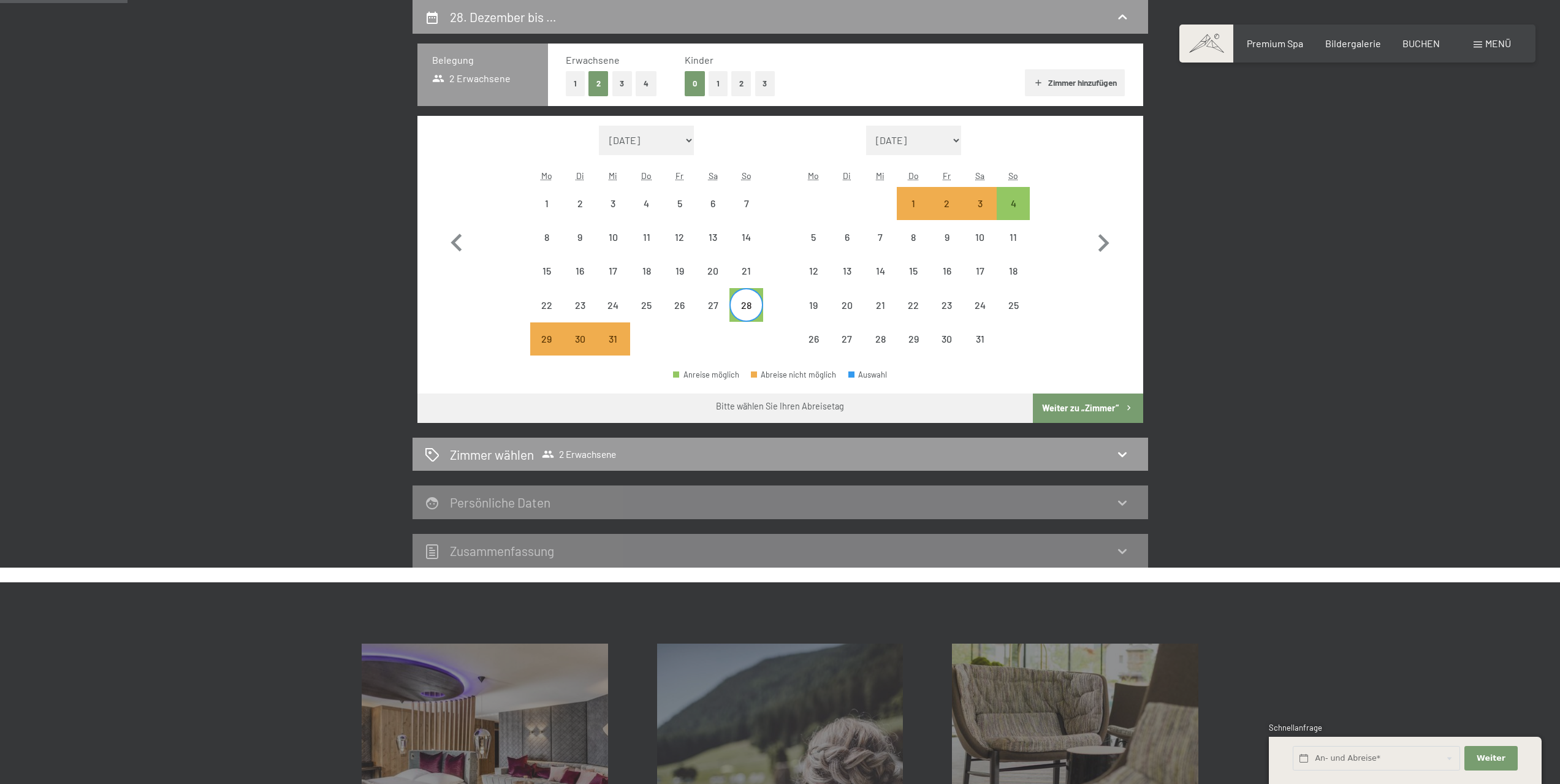
click at [753, 308] on div "28" at bounding box center [746, 316] width 31 height 31
select select "2025-12-01"
select select "2026-01-01"
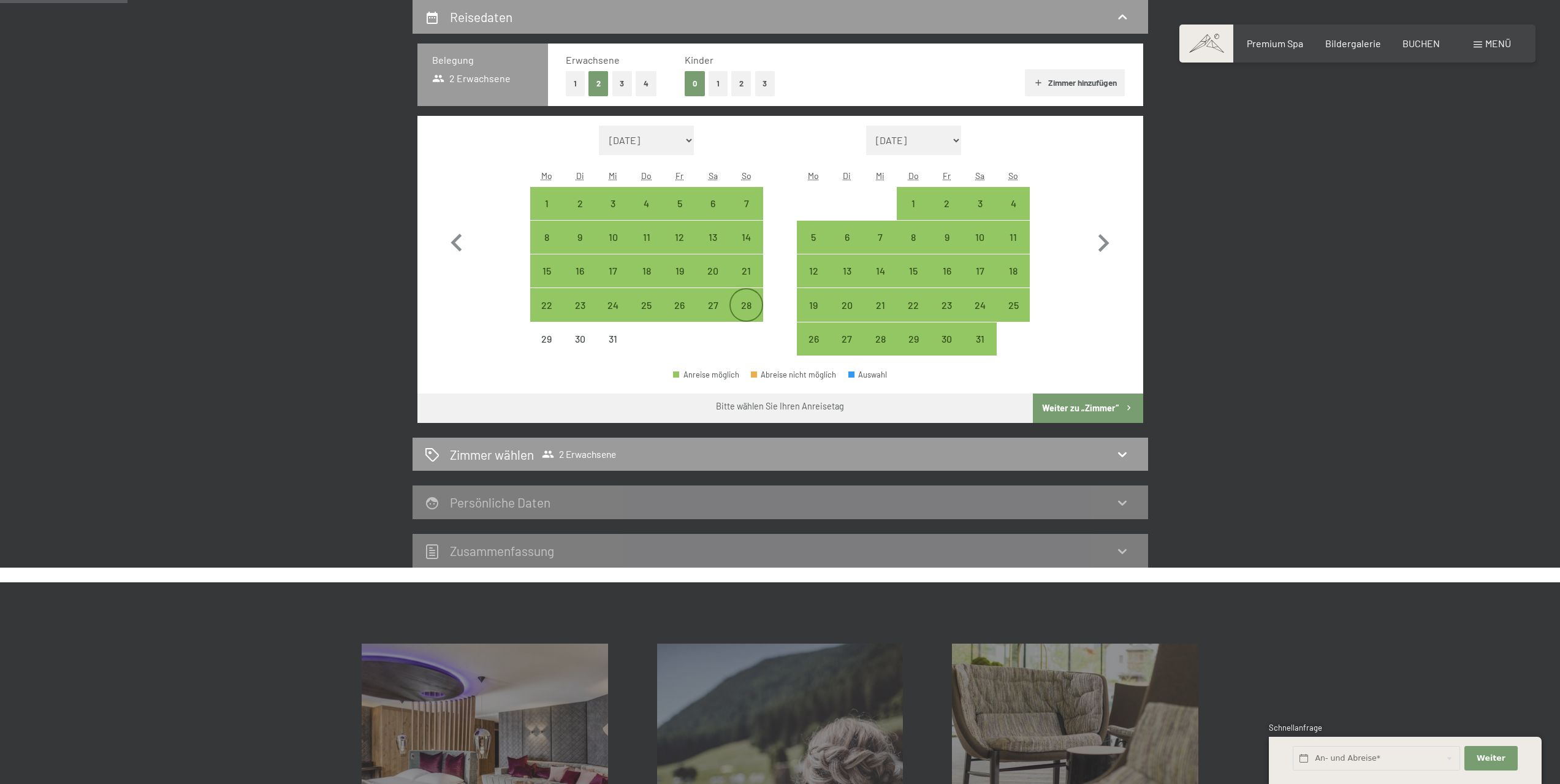
click at [753, 308] on div "28" at bounding box center [746, 316] width 31 height 31
select select "2025-12-01"
select select "2026-01-01"
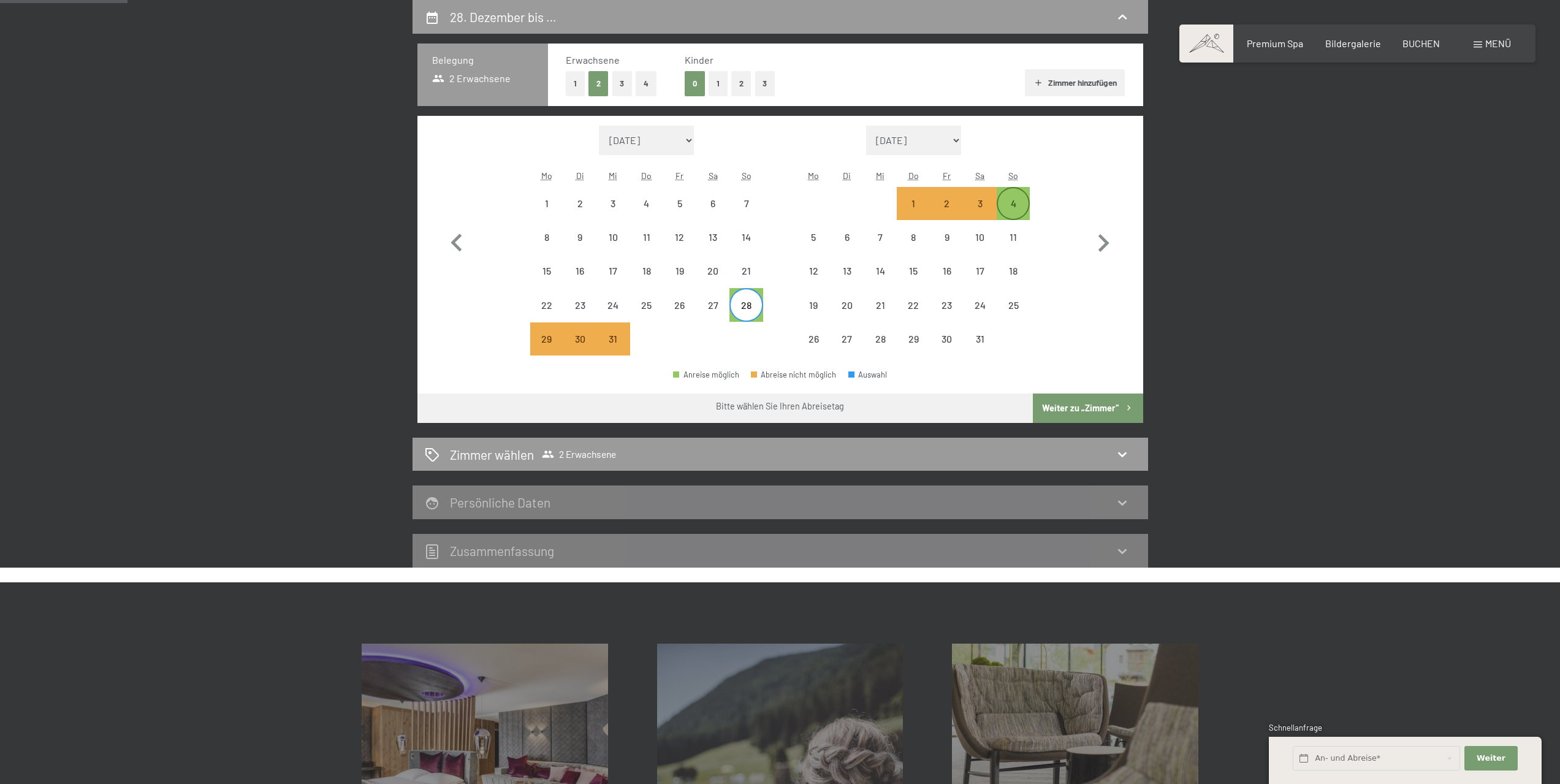
click at [1023, 205] on div "4" at bounding box center [1014, 214] width 31 height 31
select select "2025-12-01"
select select "2026-01-01"
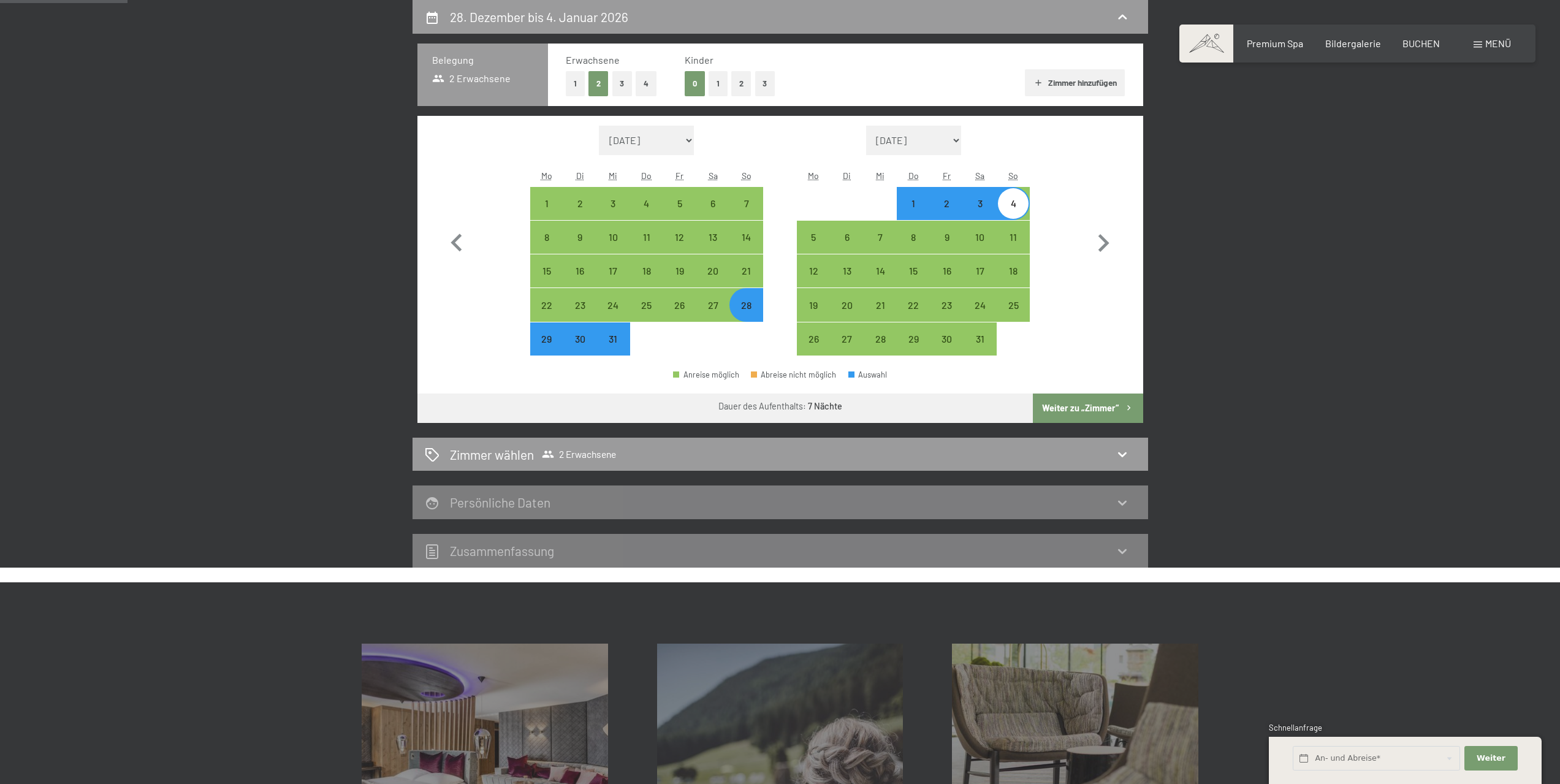
click at [1023, 205] on div "4" at bounding box center [1014, 214] width 31 height 31
select select "2025-12-01"
select select "2026-01-01"
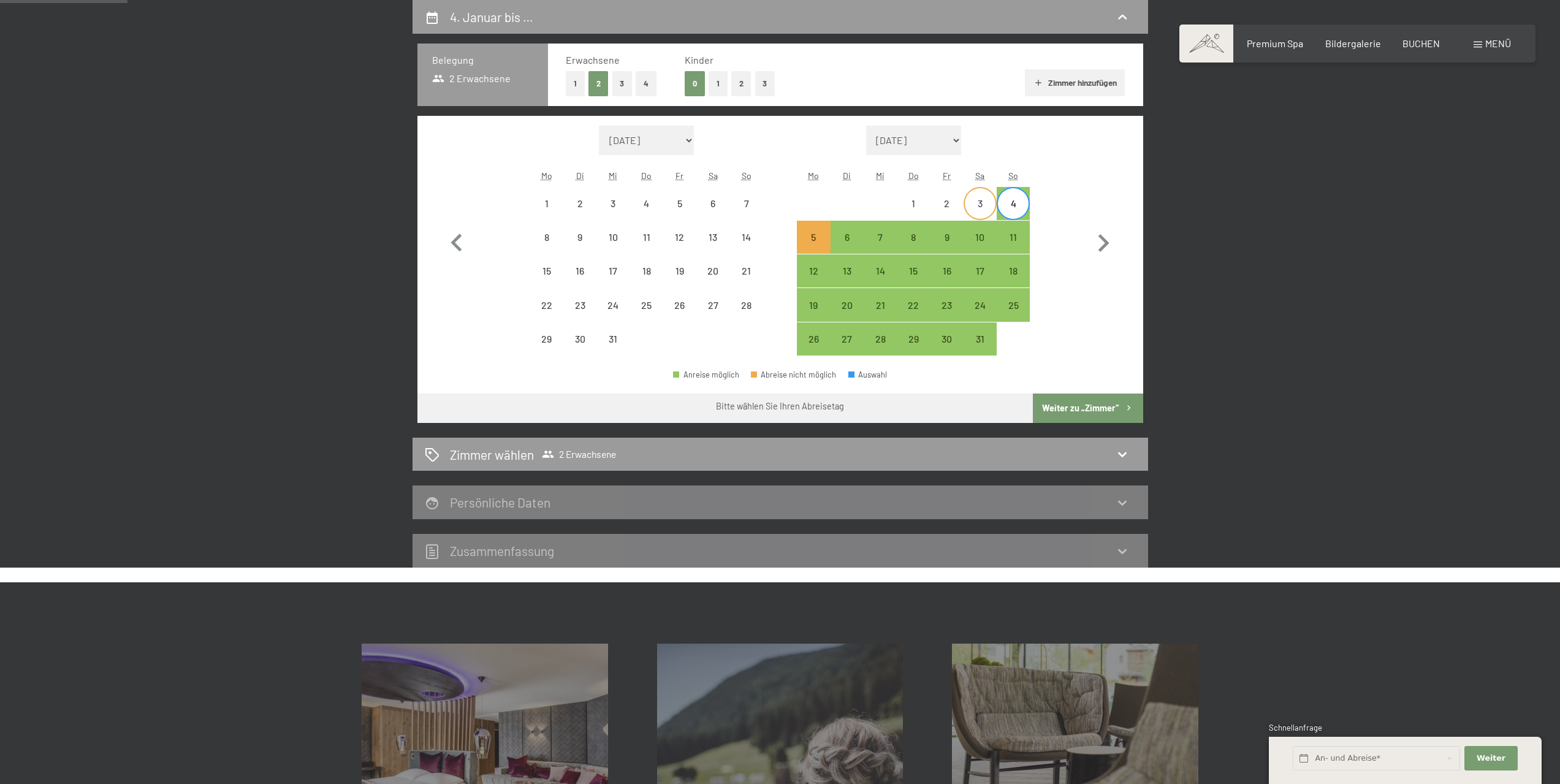
click at [976, 204] on div "3" at bounding box center [981, 214] width 31 height 31
select select "2025-12-01"
select select "2026-01-01"
click at [950, 206] on div "2" at bounding box center [947, 214] width 31 height 31
select select "2025-12-01"
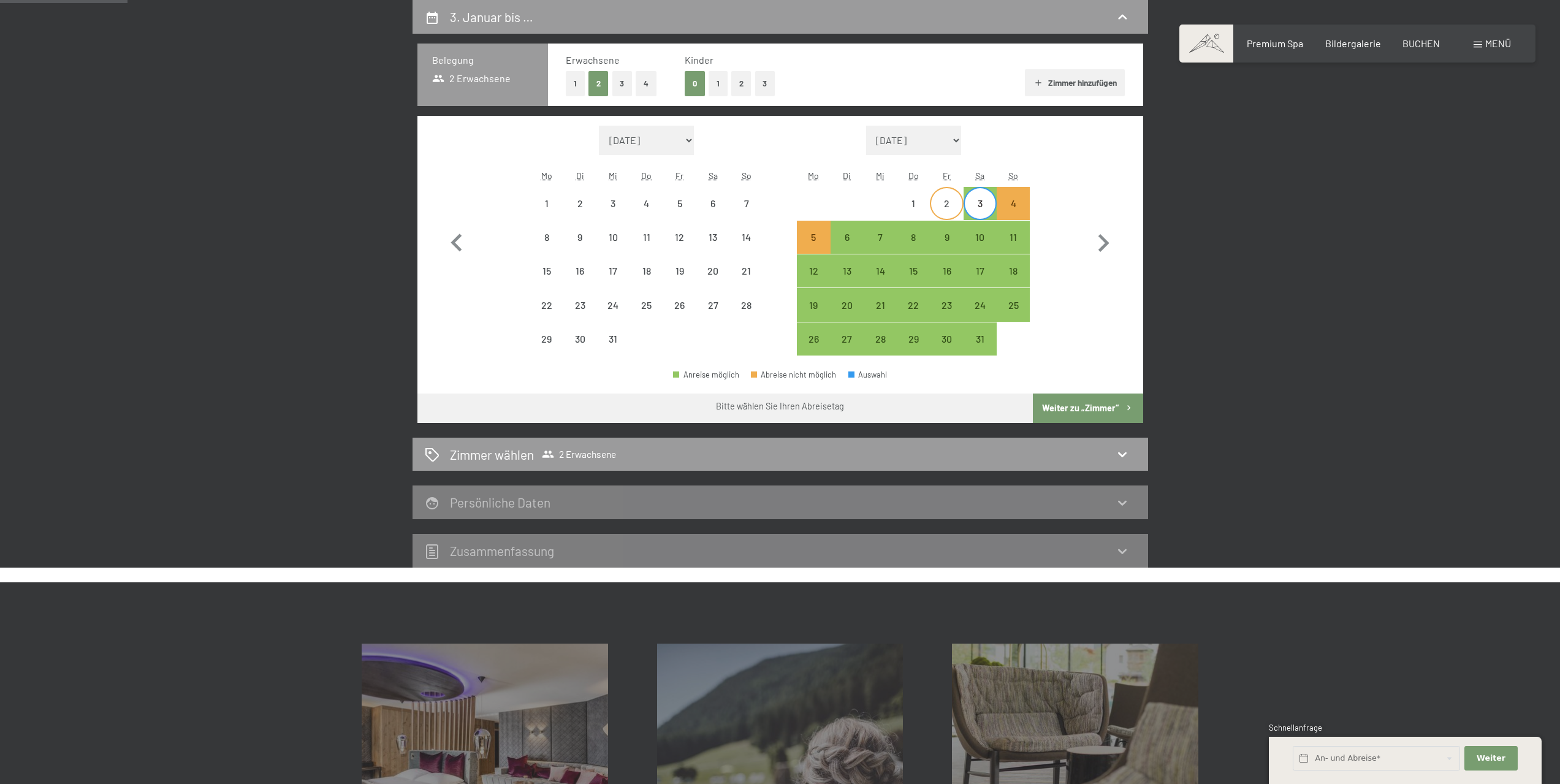
select select "2026-01-01"
click at [925, 203] on div "1" at bounding box center [914, 214] width 31 height 31
select select "2025-12-01"
select select "2026-01-01"
click at [745, 301] on div "28" at bounding box center [746, 316] width 31 height 31
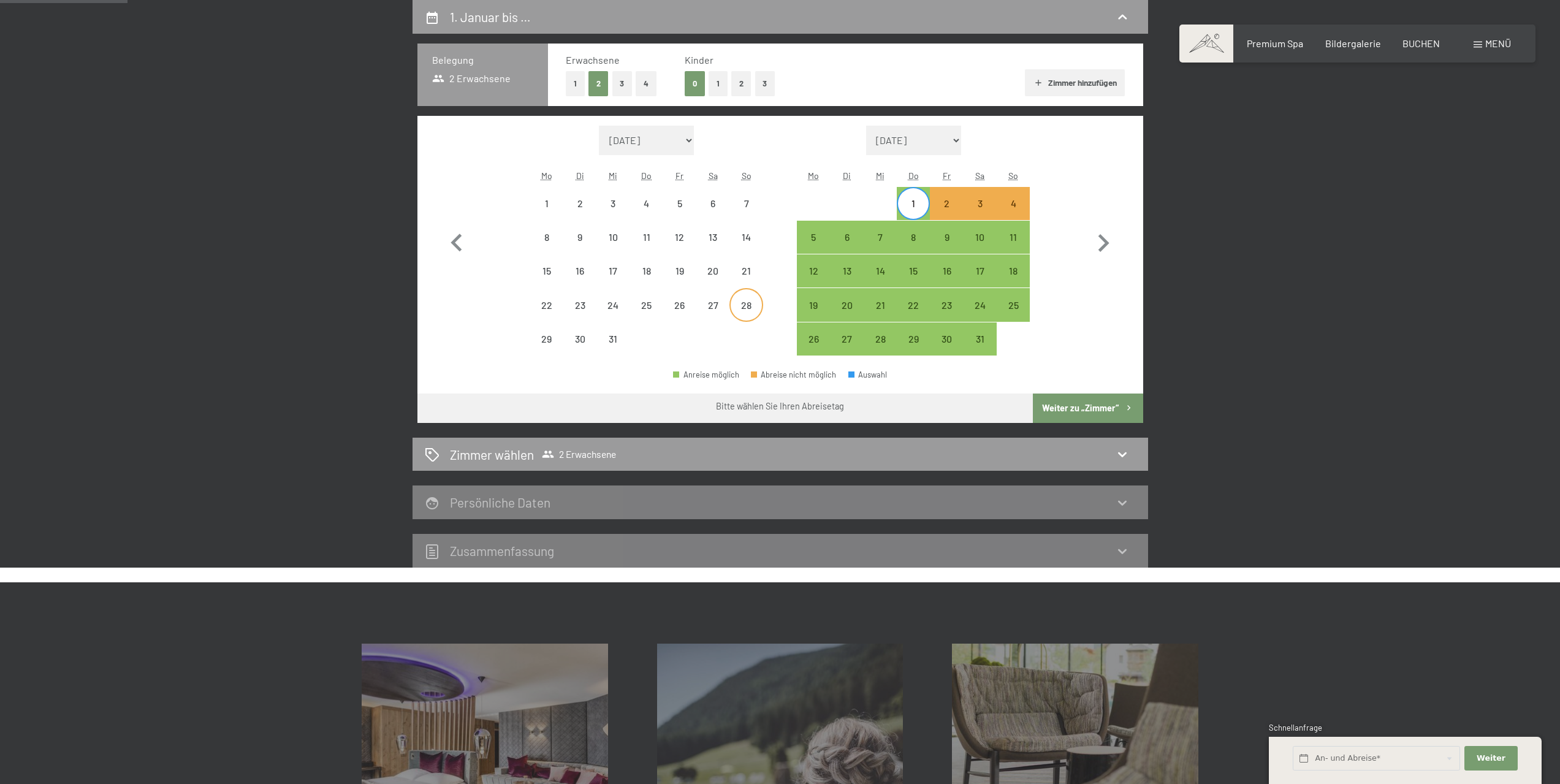
select select "2025-12-01"
select select "2026-01-01"
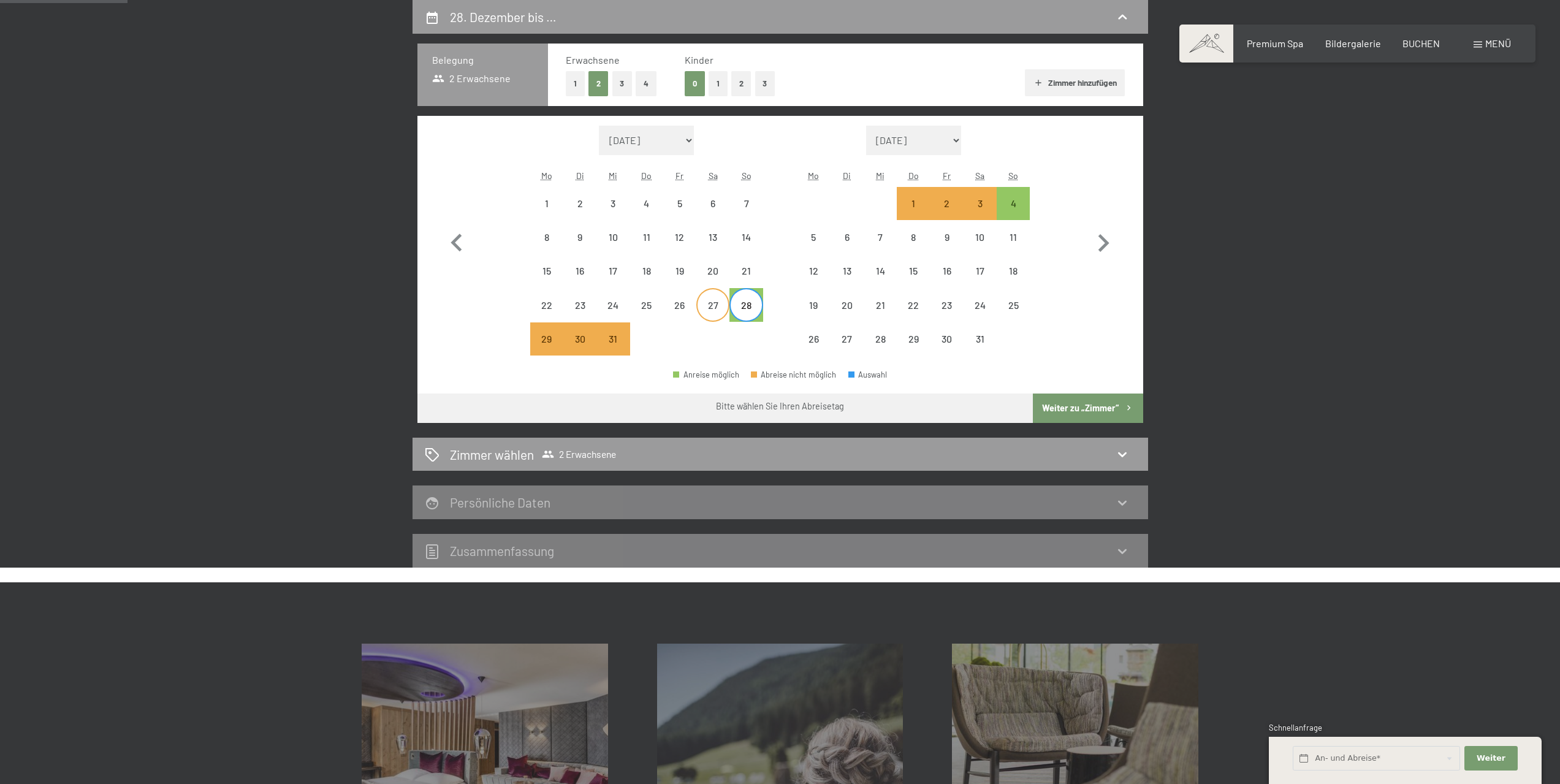
click at [702, 303] on div "27" at bounding box center [713, 316] width 31 height 31
select select "2025-12-01"
select select "2026-01-01"
click at [675, 306] on div "26" at bounding box center [680, 316] width 31 height 31
select select "2025-12-01"
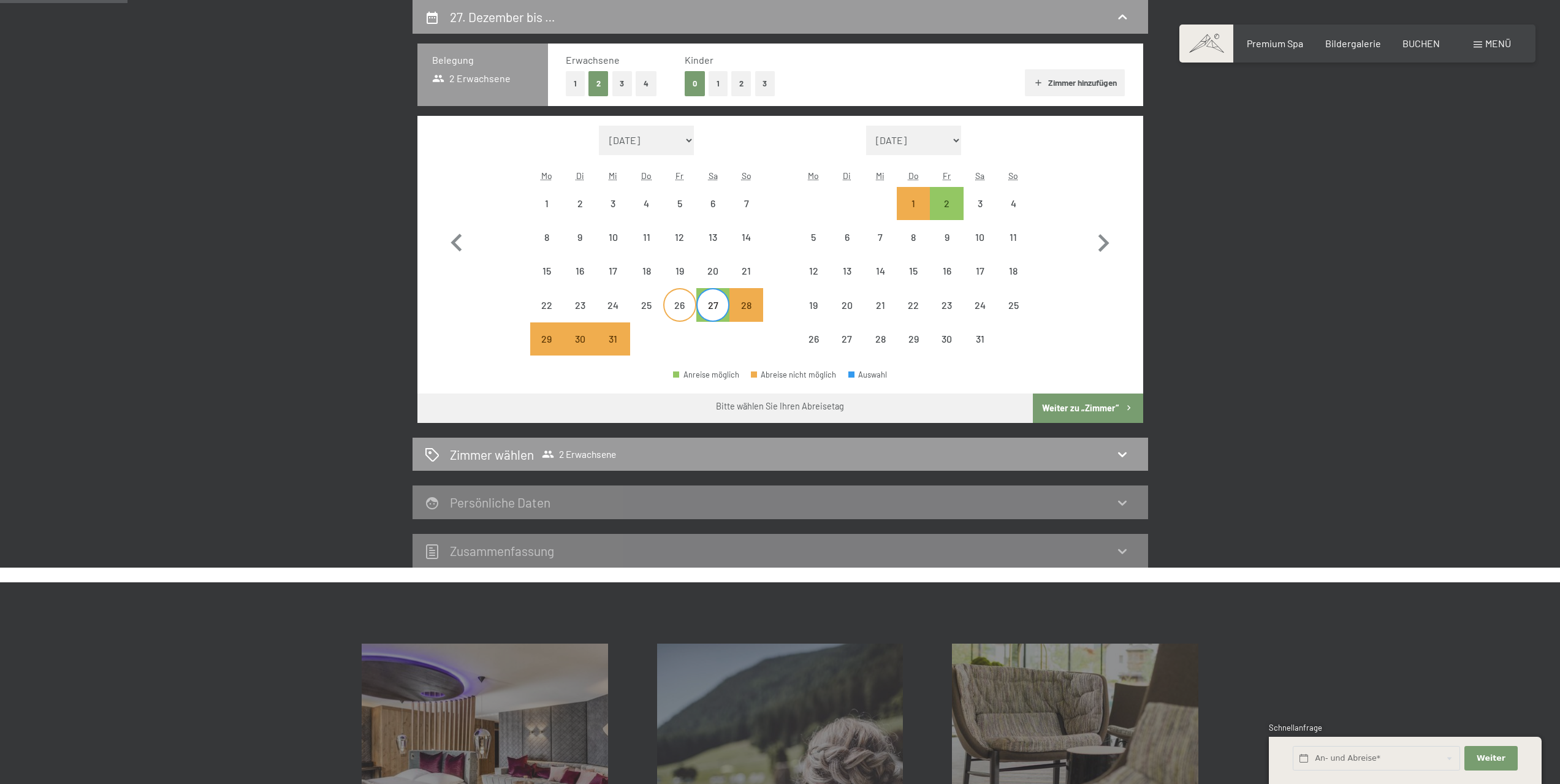
select select "2026-01-01"
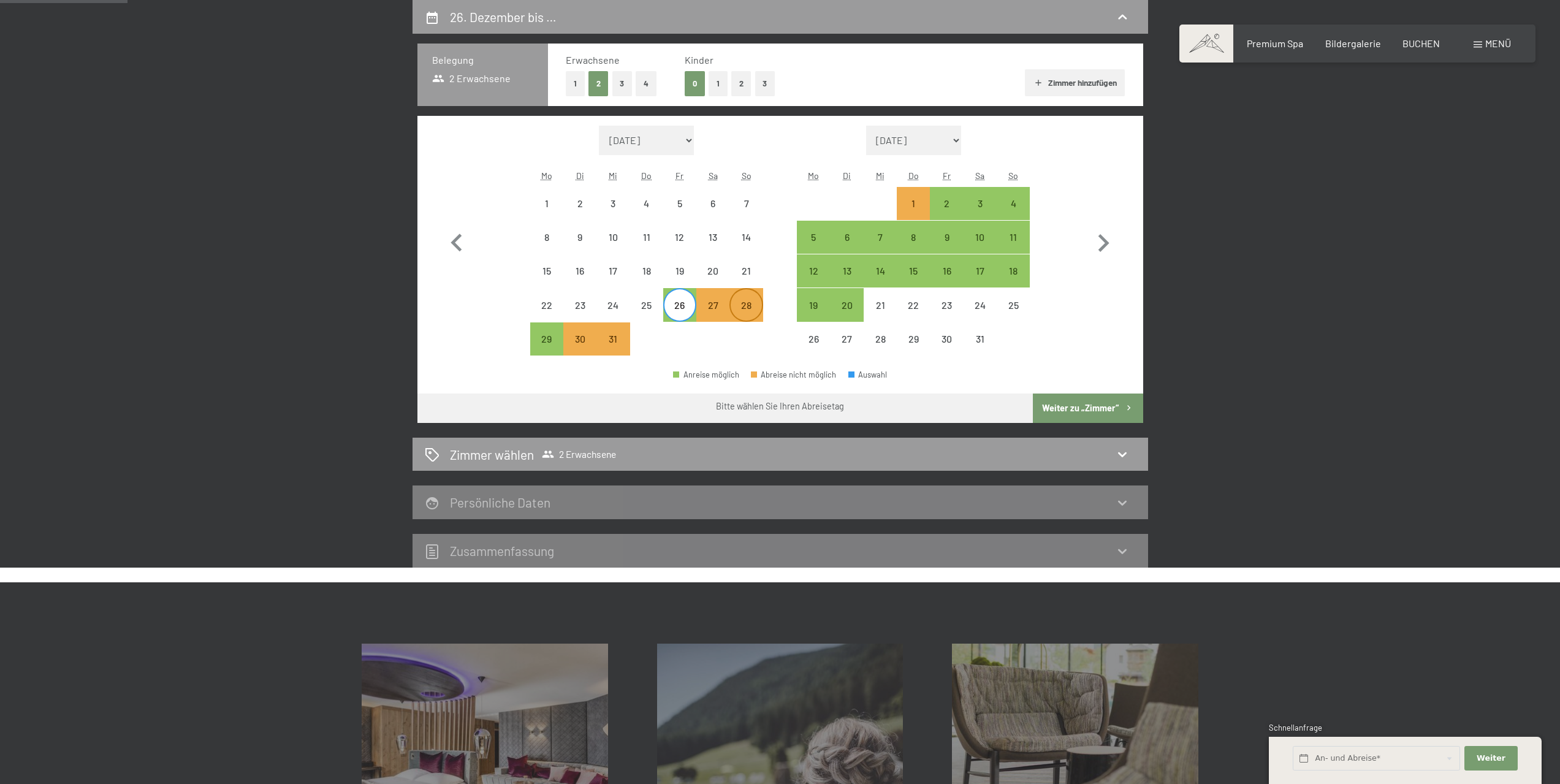
click at [739, 306] on div "28" at bounding box center [746, 316] width 31 height 31
select select "2025-12-01"
select select "2026-01-01"
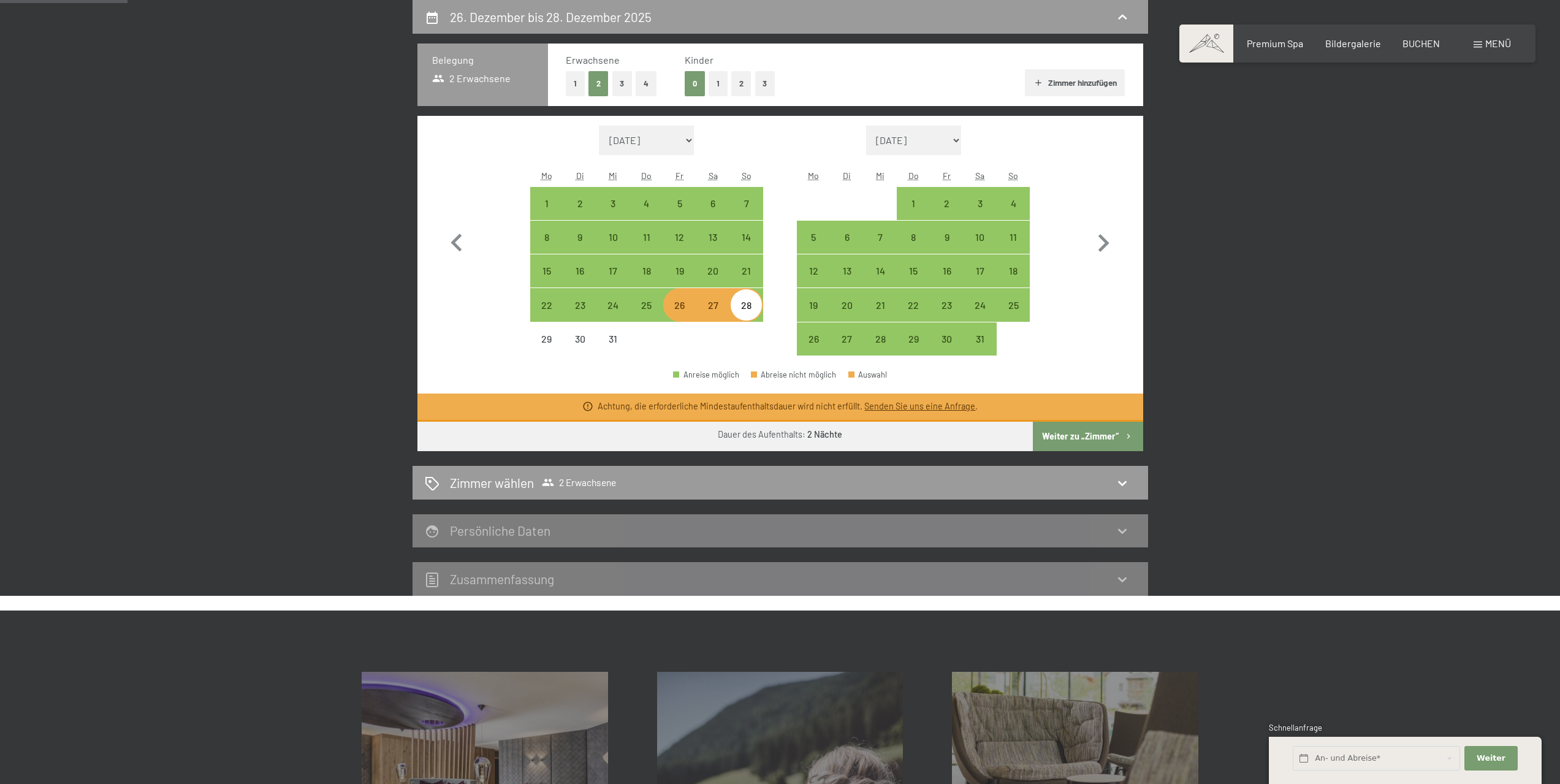
click at [705, 309] on div "27" at bounding box center [713, 316] width 31 height 31
select select "2025-12-01"
select select "2026-01-01"
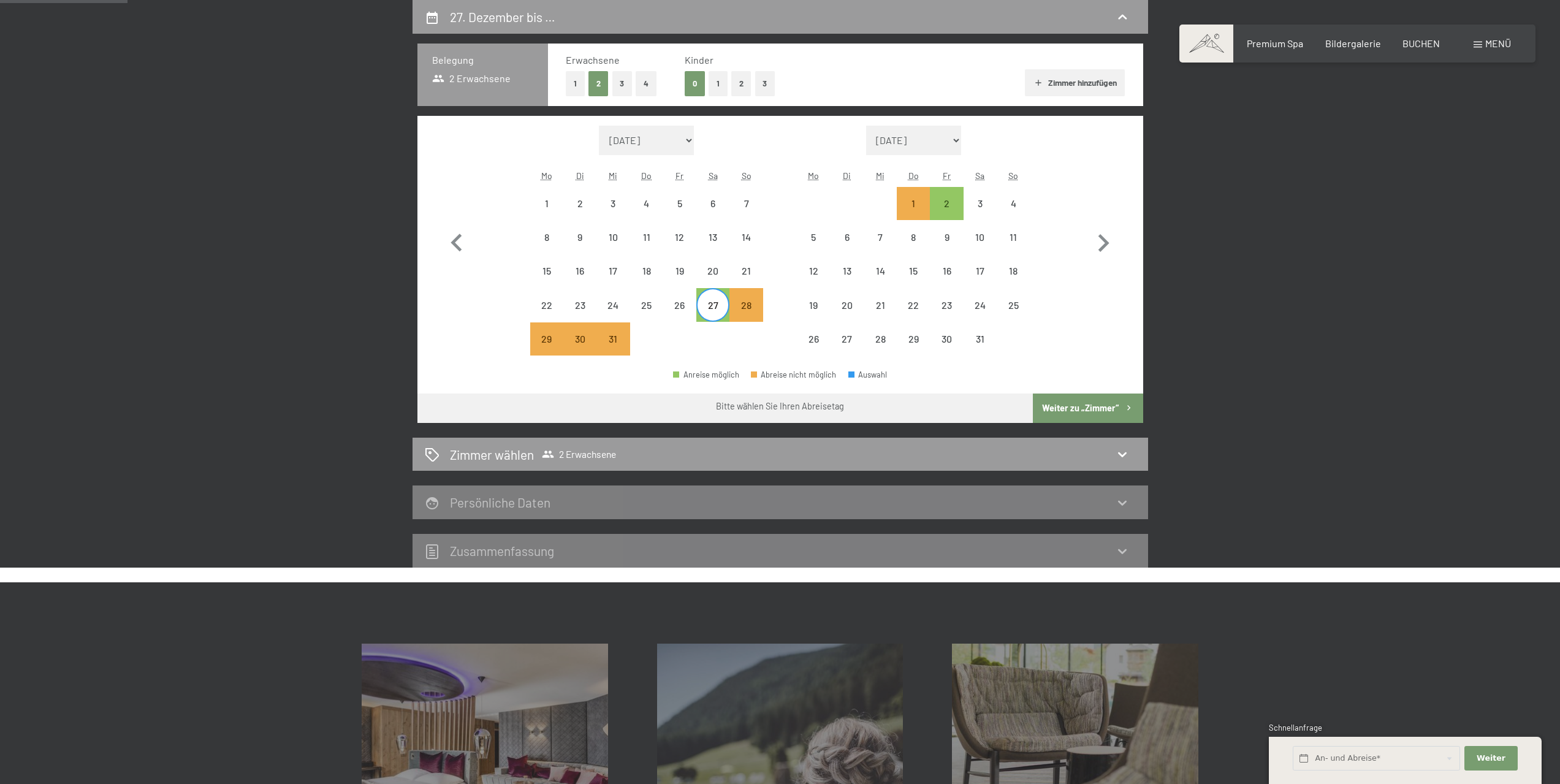
click at [713, 309] on div "27" at bounding box center [713, 316] width 31 height 31
select select "2025-12-01"
select select "2026-01-01"
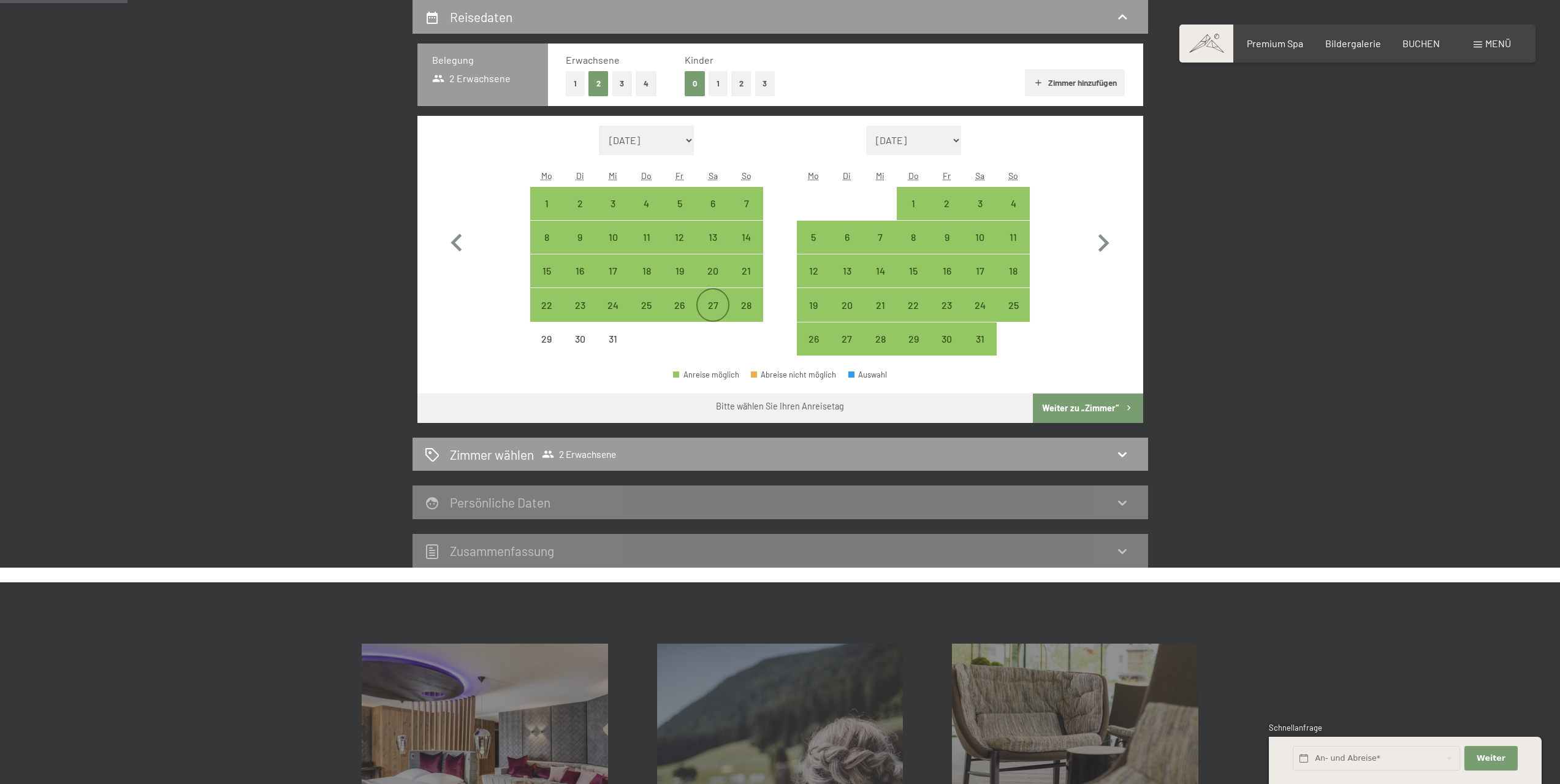
click at [713, 309] on div "27" at bounding box center [713, 316] width 31 height 31
select select "2025-12-01"
select select "2026-01-01"
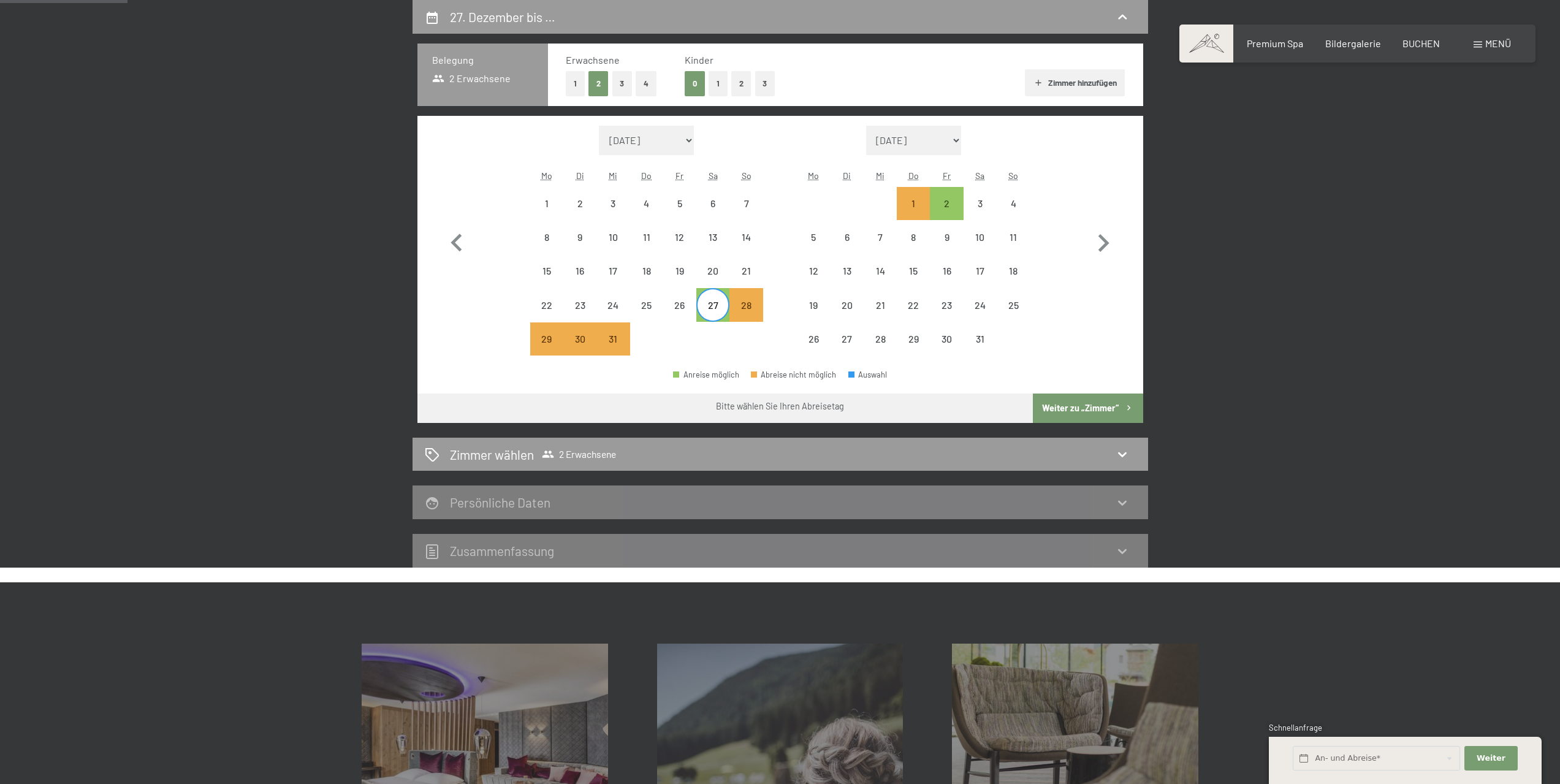
click at [1107, 403] on button "Weiter zu „Zimmer“" at bounding box center [1087, 409] width 110 height 29
select select "2025-12-01"
select select "2026-01-01"
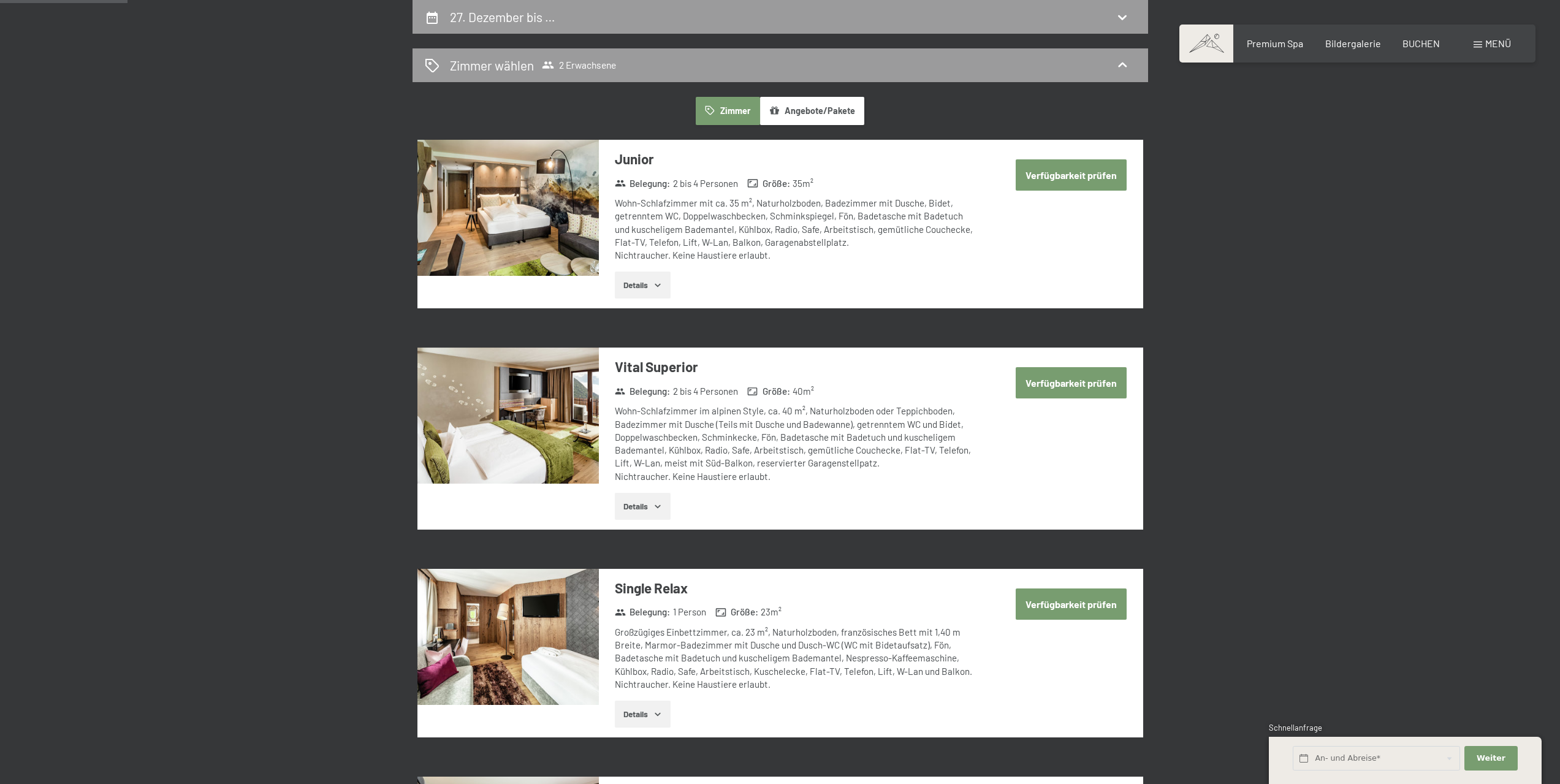
click at [1067, 170] on button "Verfügbarkeit prüfen" at bounding box center [1071, 174] width 111 height 31
select select "2025-12-01"
select select "2026-01-01"
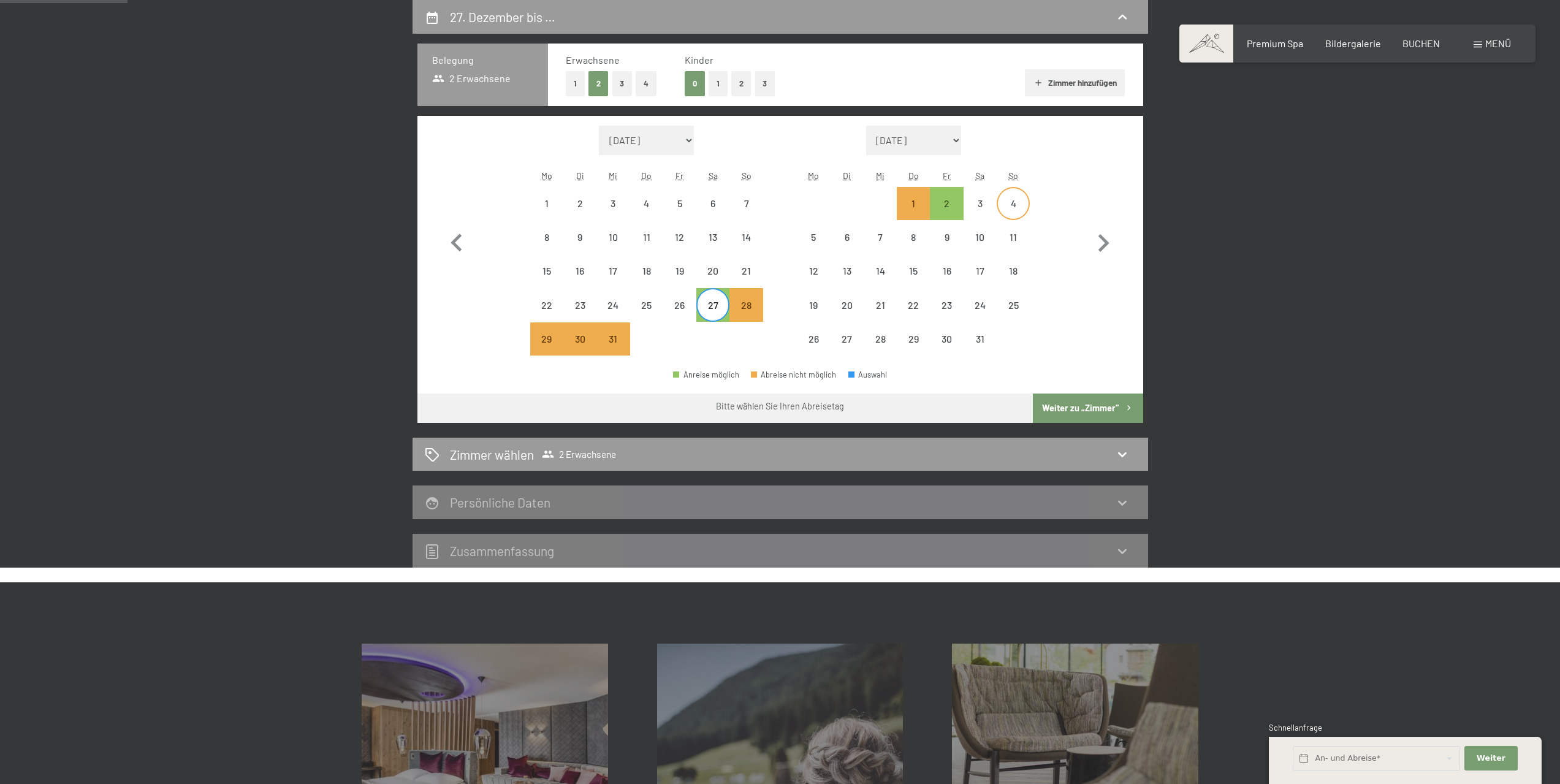
click at [1009, 203] on div "4" at bounding box center [1014, 214] width 31 height 31
select select "2025-12-01"
select select "2026-01-01"
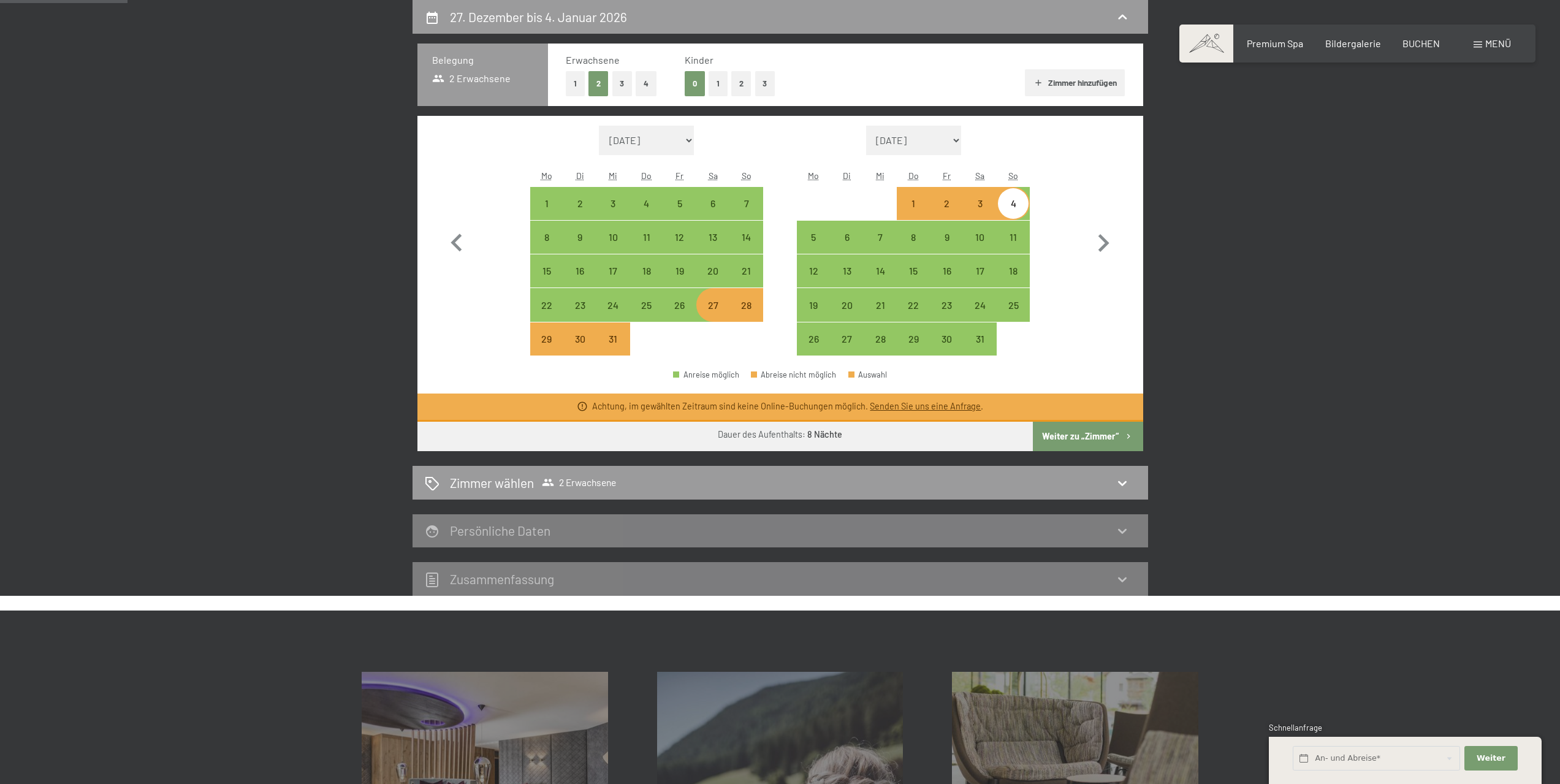
click at [713, 306] on div "27" at bounding box center [713, 316] width 31 height 31
select select "2025-12-01"
select select "2026-01-01"
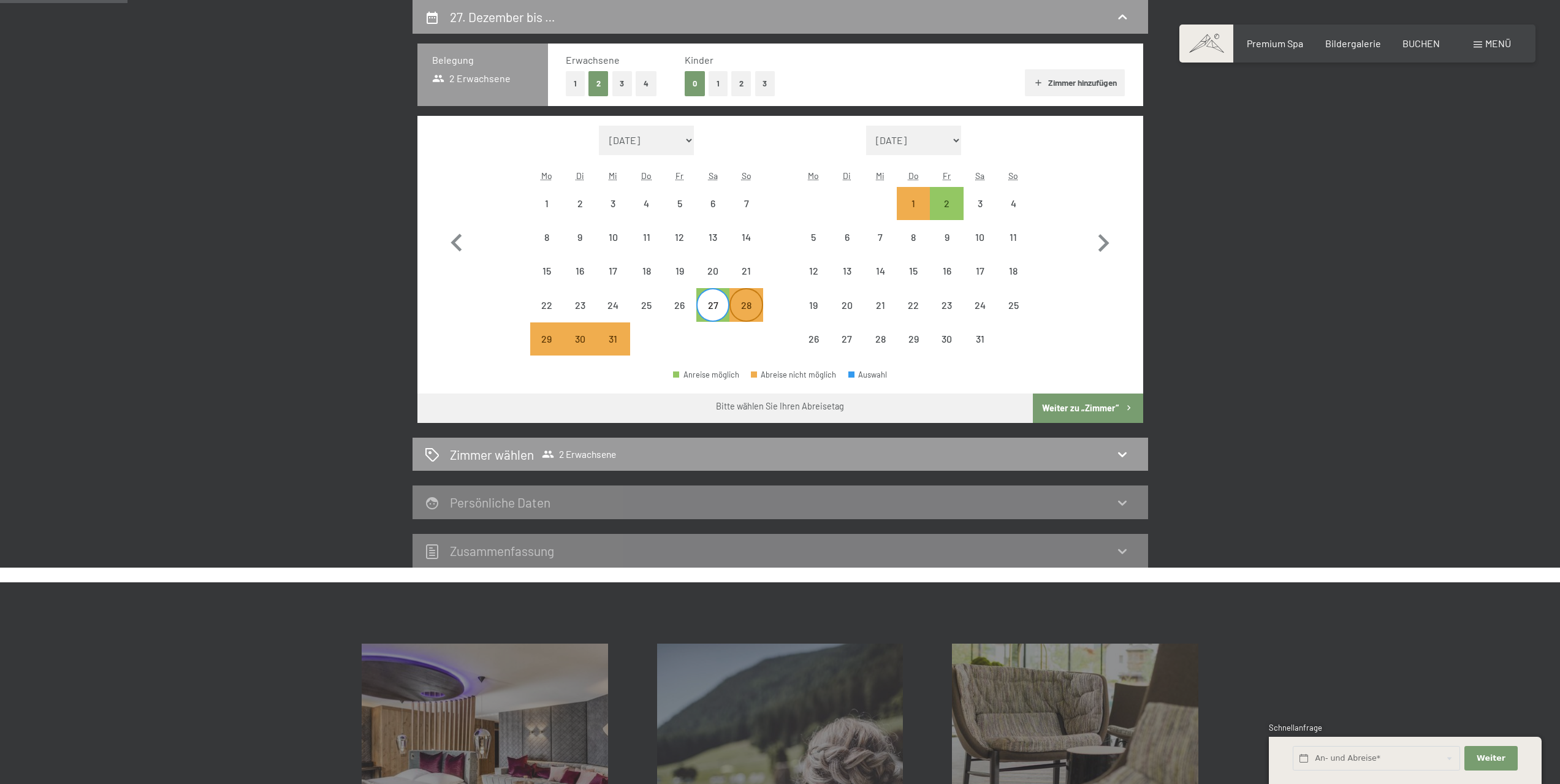
click at [752, 309] on div "28" at bounding box center [746, 316] width 31 height 31
select select "2025-12-01"
select select "2026-01-01"
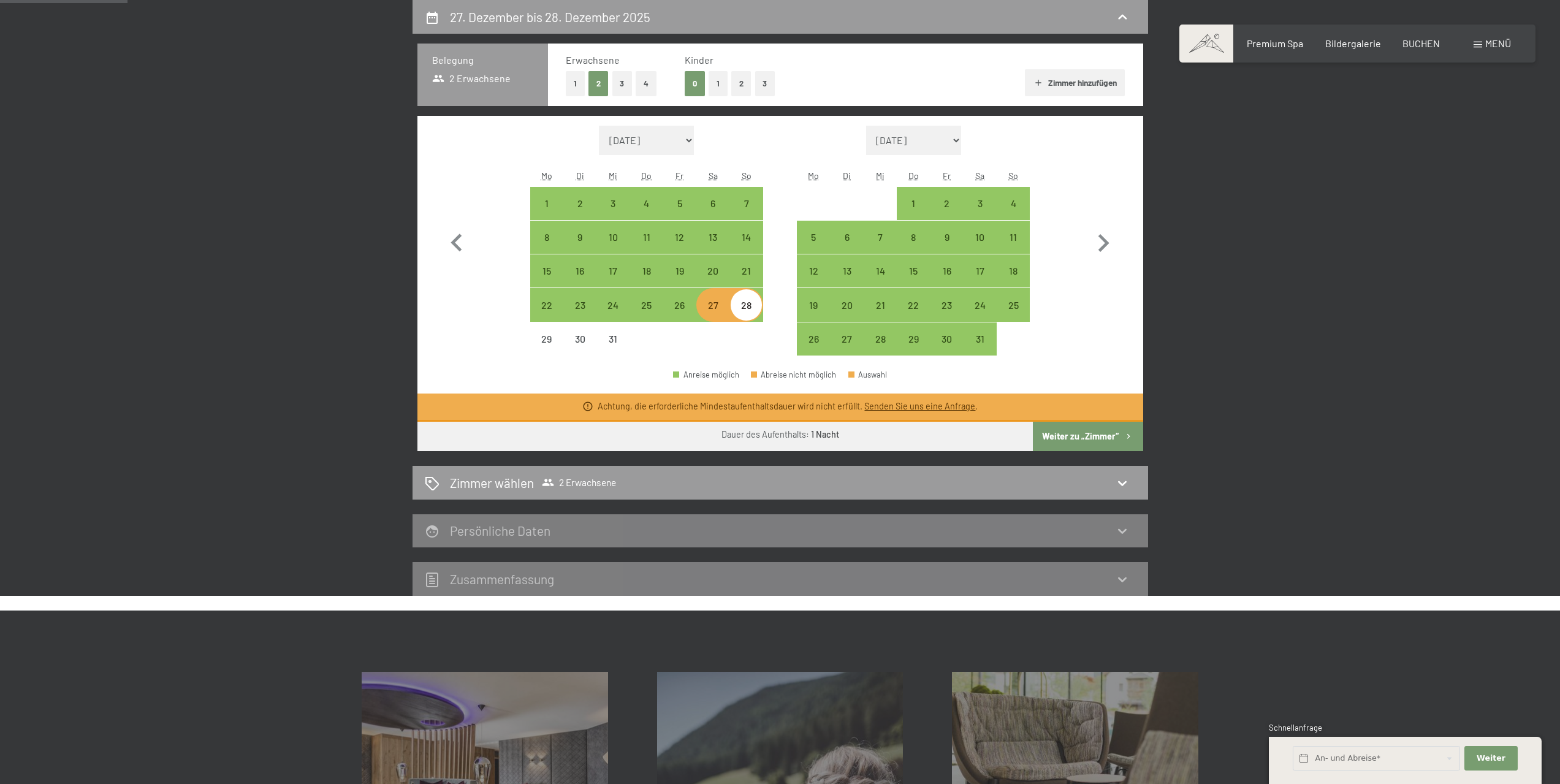
click at [736, 309] on div "28" at bounding box center [746, 316] width 31 height 31
select select "2025-12-01"
select select "2026-01-01"
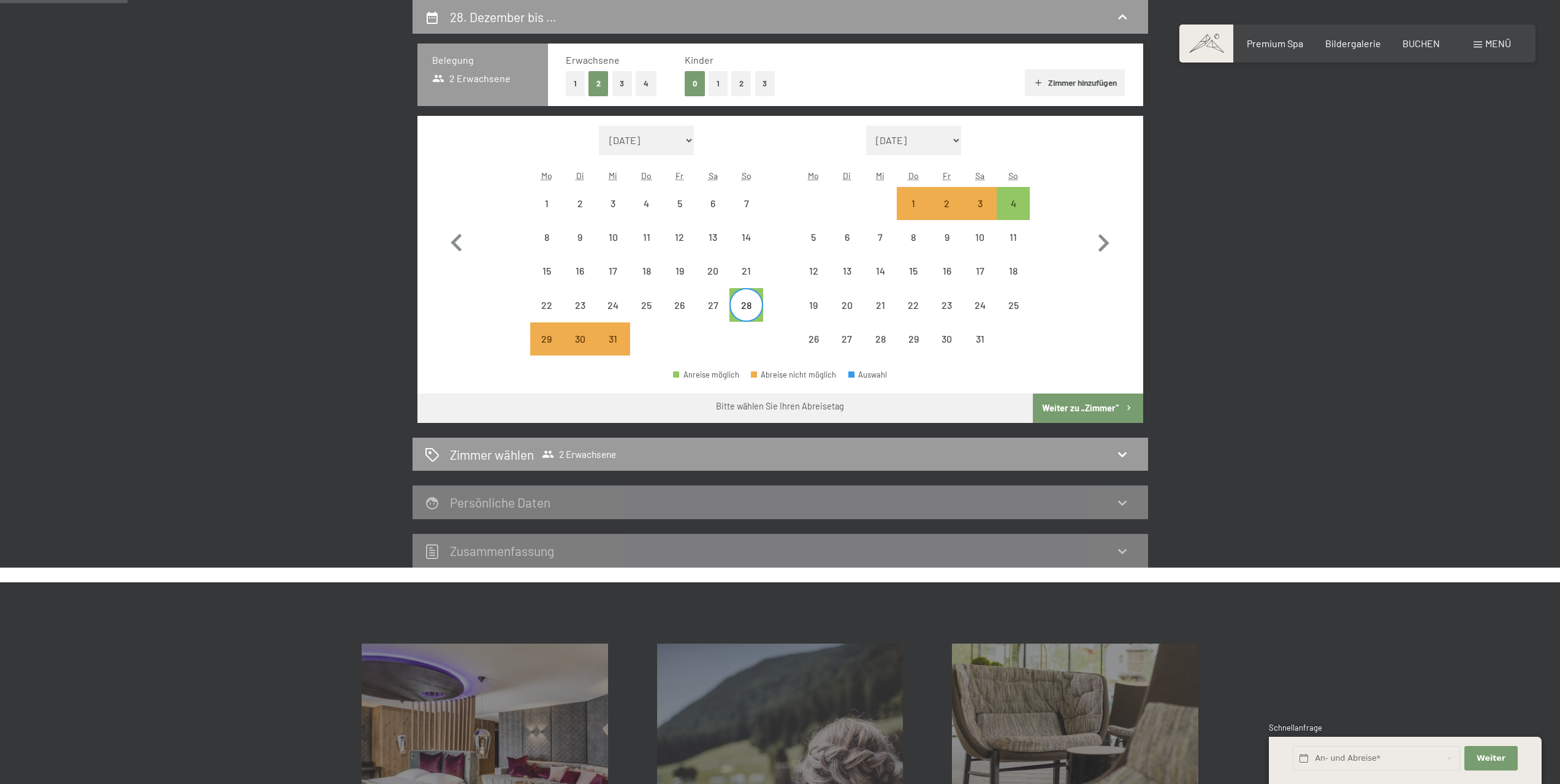
drag, startPoint x: 736, startPoint y: 309, endPoint x: 1128, endPoint y: 328, distance: 392.5
click at [1128, 328] on div "Monat/Jahr August 2025 September 2025 Oktober 2025 November 2025 Dezember 2025 …" at bounding box center [780, 241] width 726 height 250
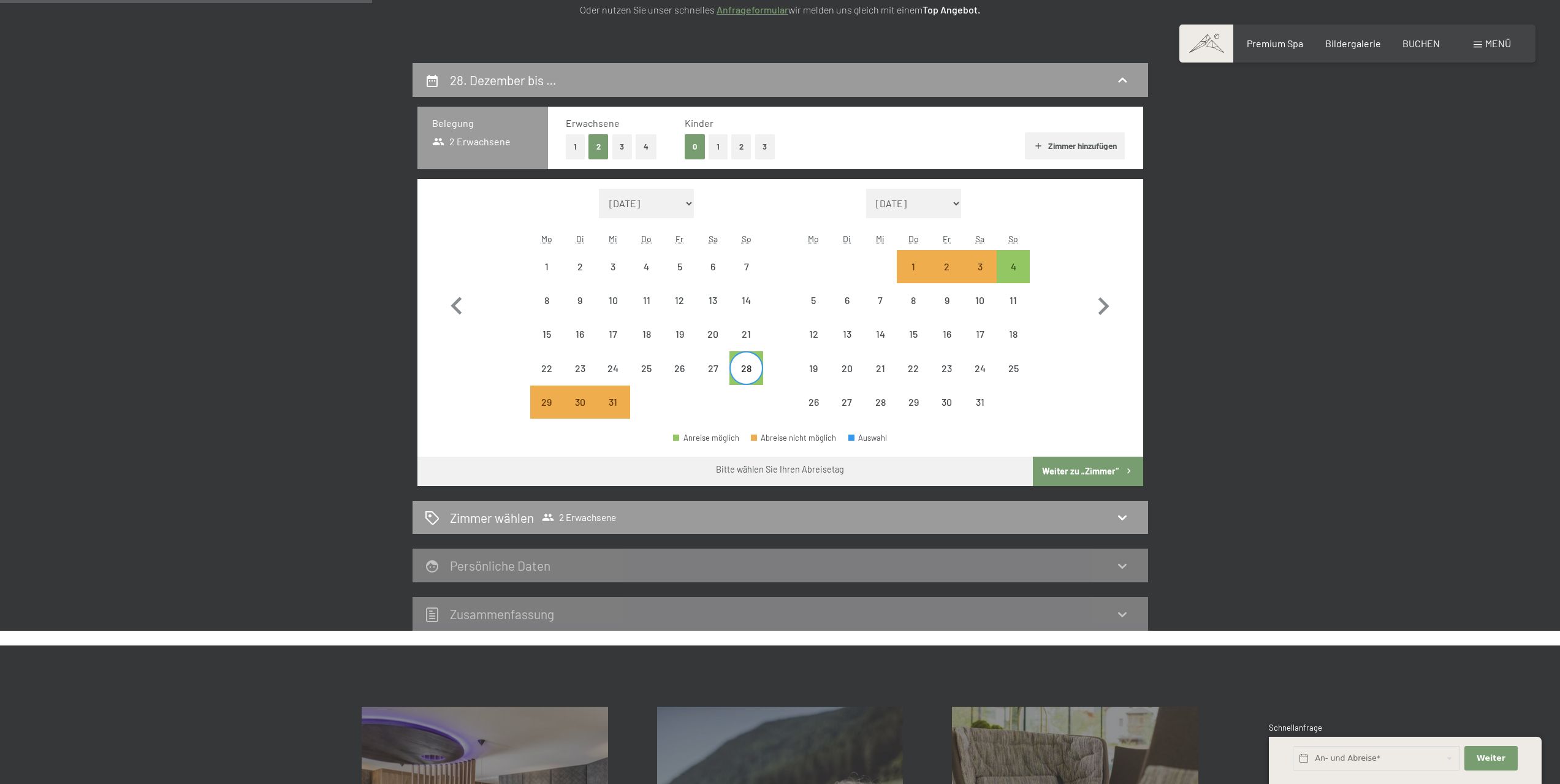
scroll to position [230, 0]
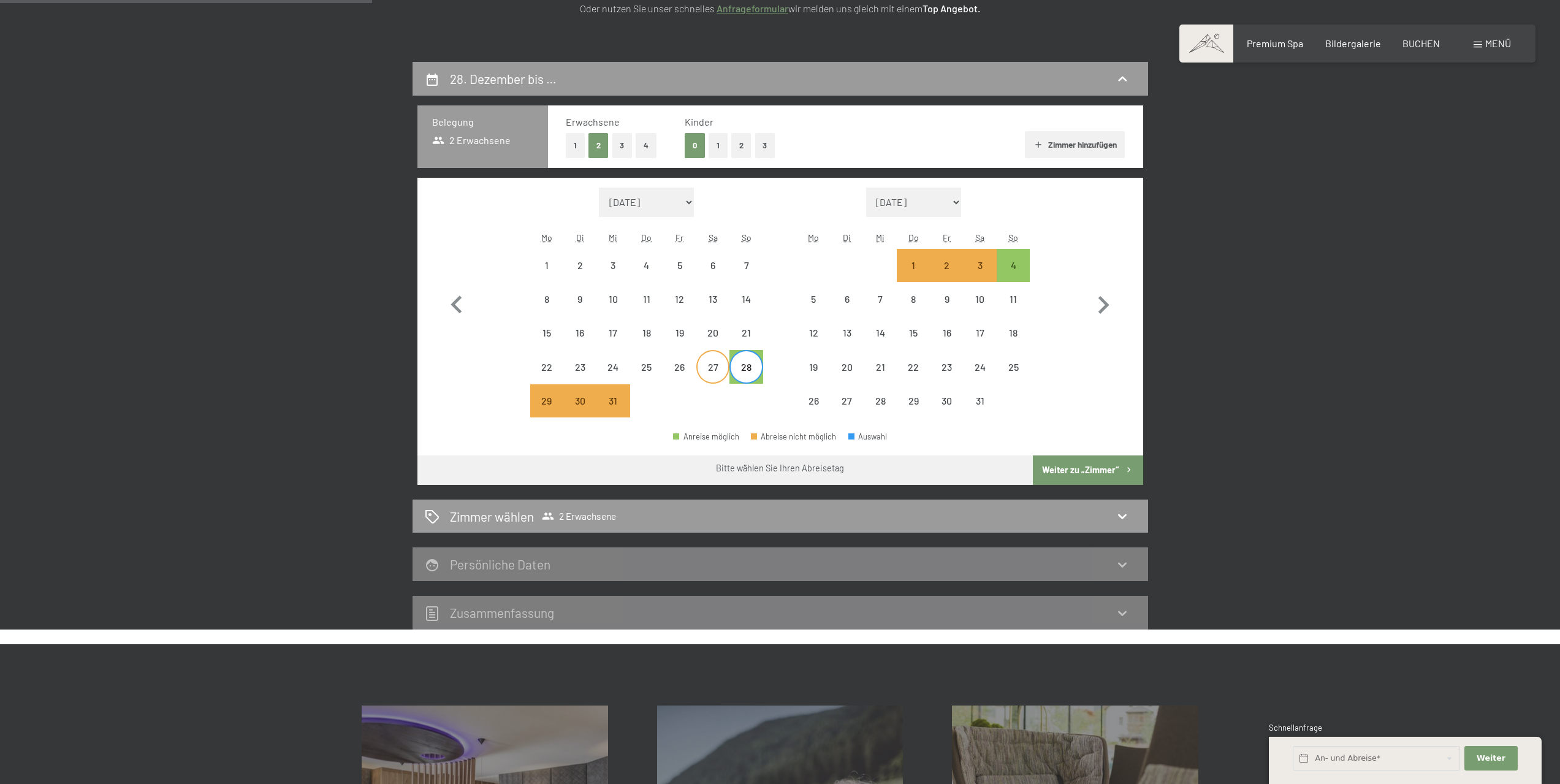
click at [714, 362] on div "27" at bounding box center [713, 378] width 31 height 31
select select "2025-12-01"
select select "2026-01-01"
click at [683, 367] on div "26" at bounding box center [680, 378] width 31 height 31
select select "2025-12-01"
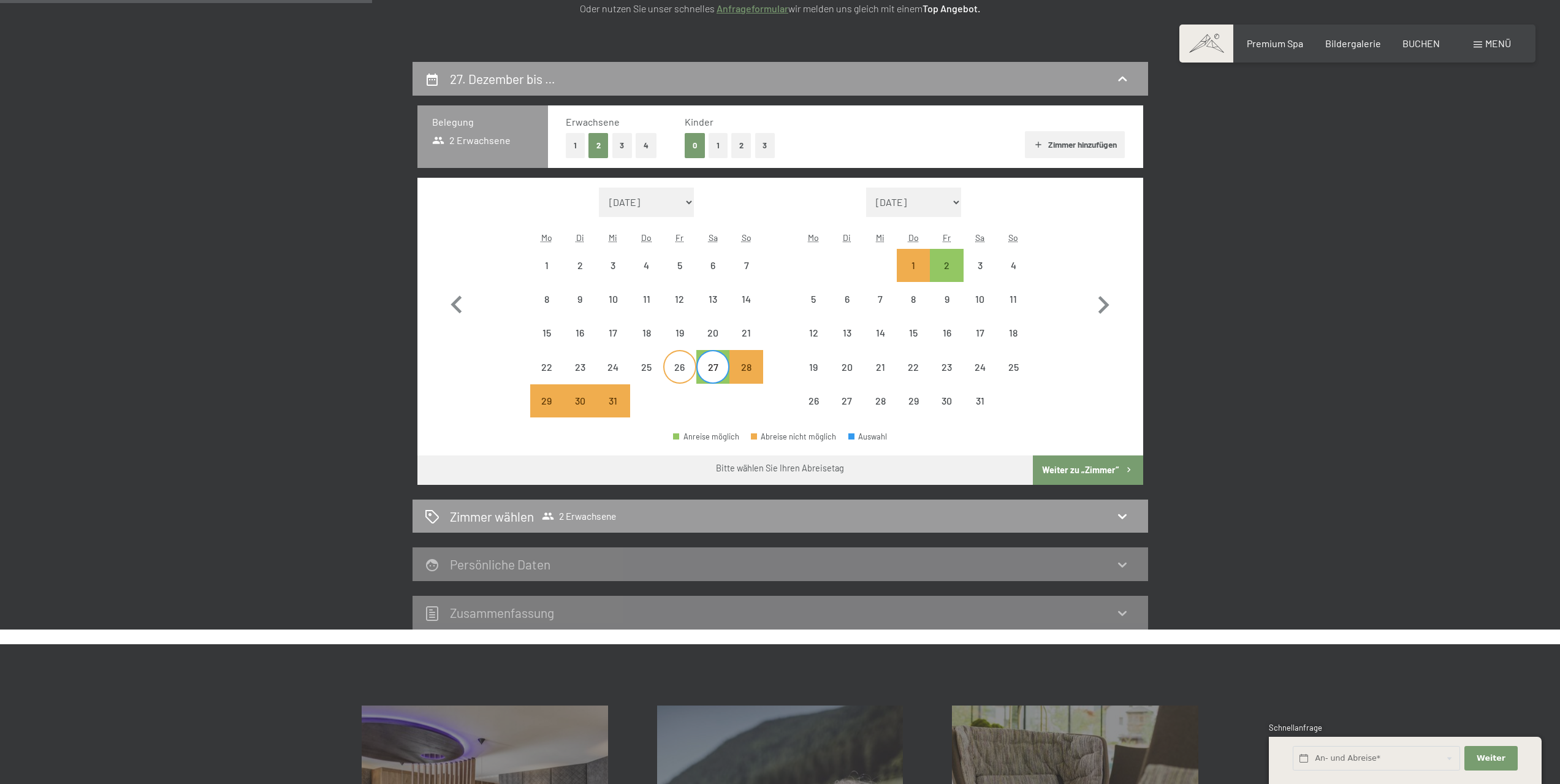
select select "2026-01-01"
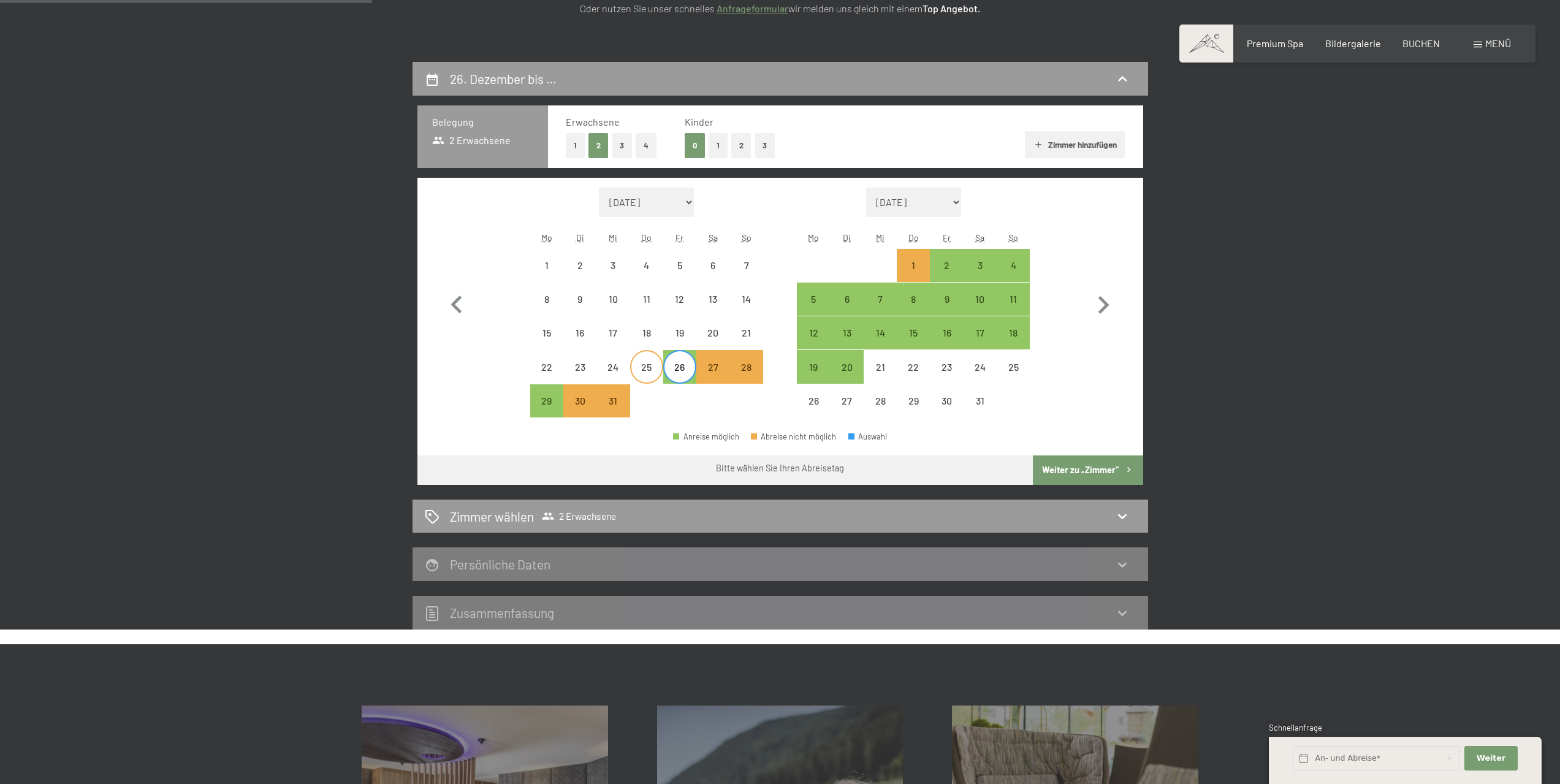
click at [655, 372] on div "25" at bounding box center [647, 378] width 31 height 31
select select "2025-12-01"
select select "2026-01-01"
click at [622, 368] on div "24" at bounding box center [613, 378] width 31 height 31
select select "2025-12-01"
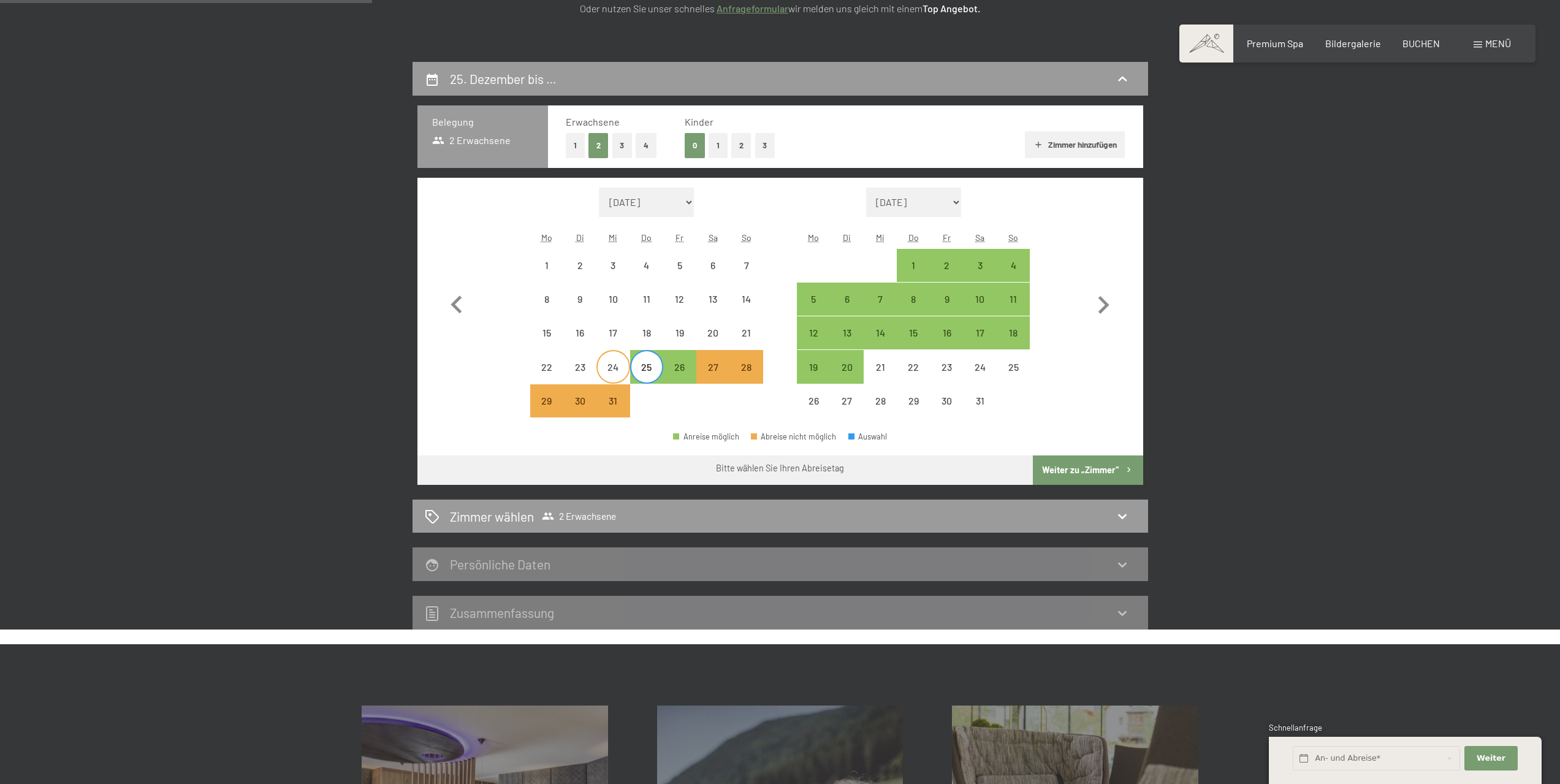
select select "2026-01-01"
click at [582, 375] on div "23" at bounding box center [580, 378] width 31 height 31
select select "2025-12-01"
select select "2026-01-01"
click at [554, 368] on div "22" at bounding box center [547, 378] width 31 height 31
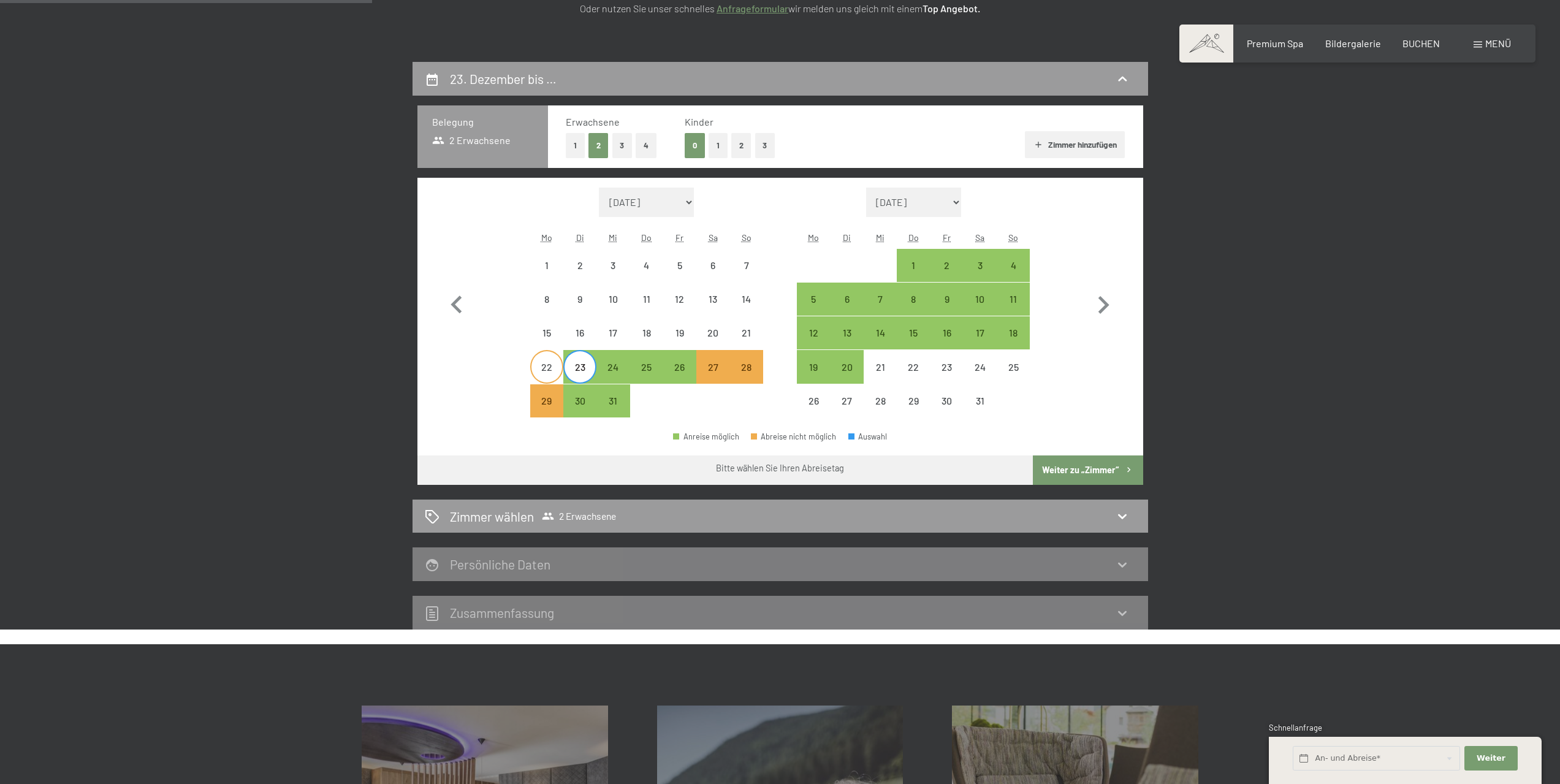
select select "2025-12-01"
select select "2026-01-01"
click at [812, 364] on div "19" at bounding box center [813, 378] width 31 height 31
select select "2025-12-01"
select select "2026-01-01"
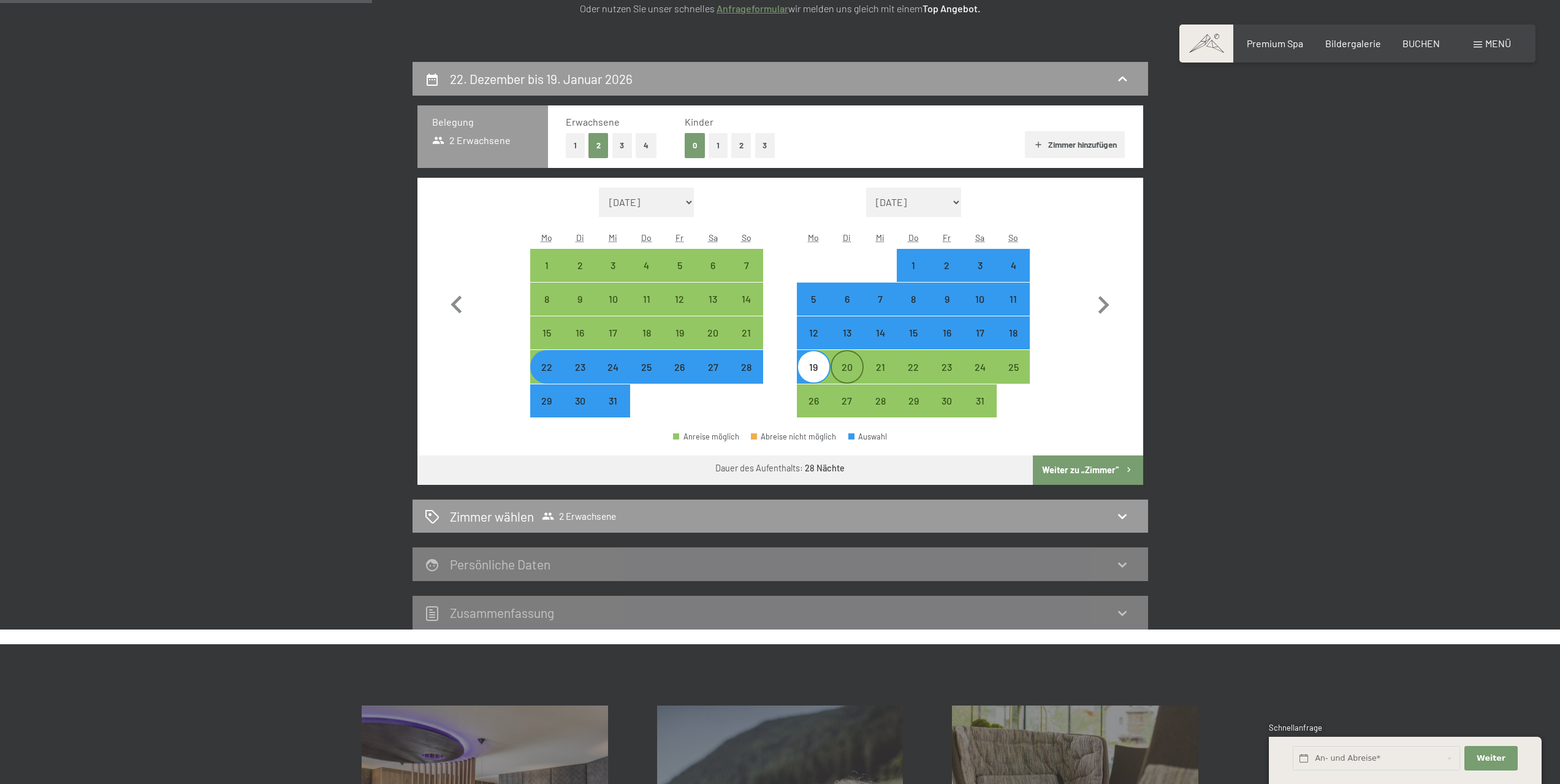
click at [839, 366] on div "20" at bounding box center [847, 378] width 31 height 31
select select "2025-12-01"
select select "2026-01-01"
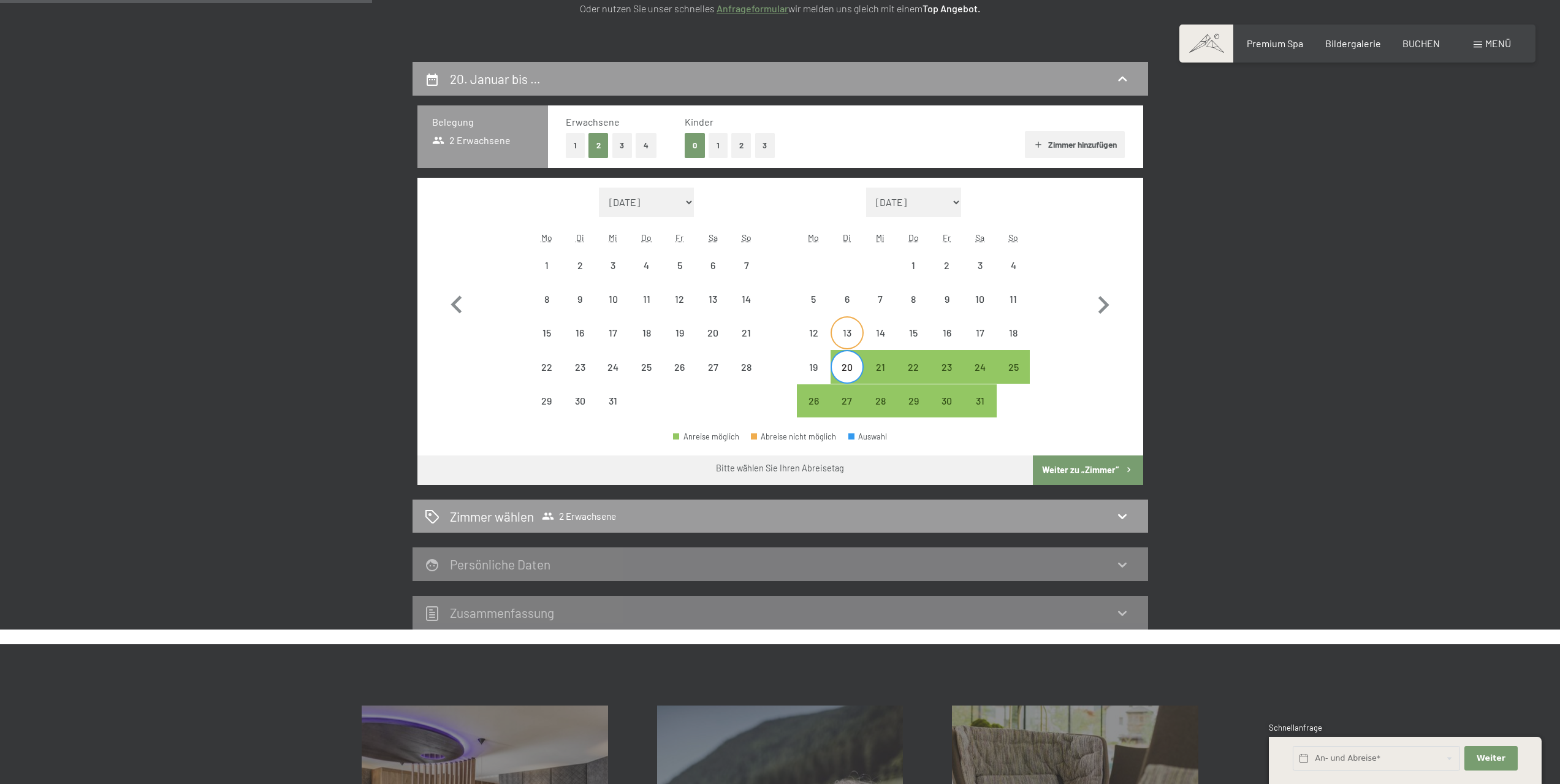
click at [839, 340] on div "13" at bounding box center [847, 343] width 31 height 31
select select "2025-12-01"
select select "2026-01-01"
click at [821, 332] on div "12" at bounding box center [813, 343] width 31 height 31
select select "2025-12-01"
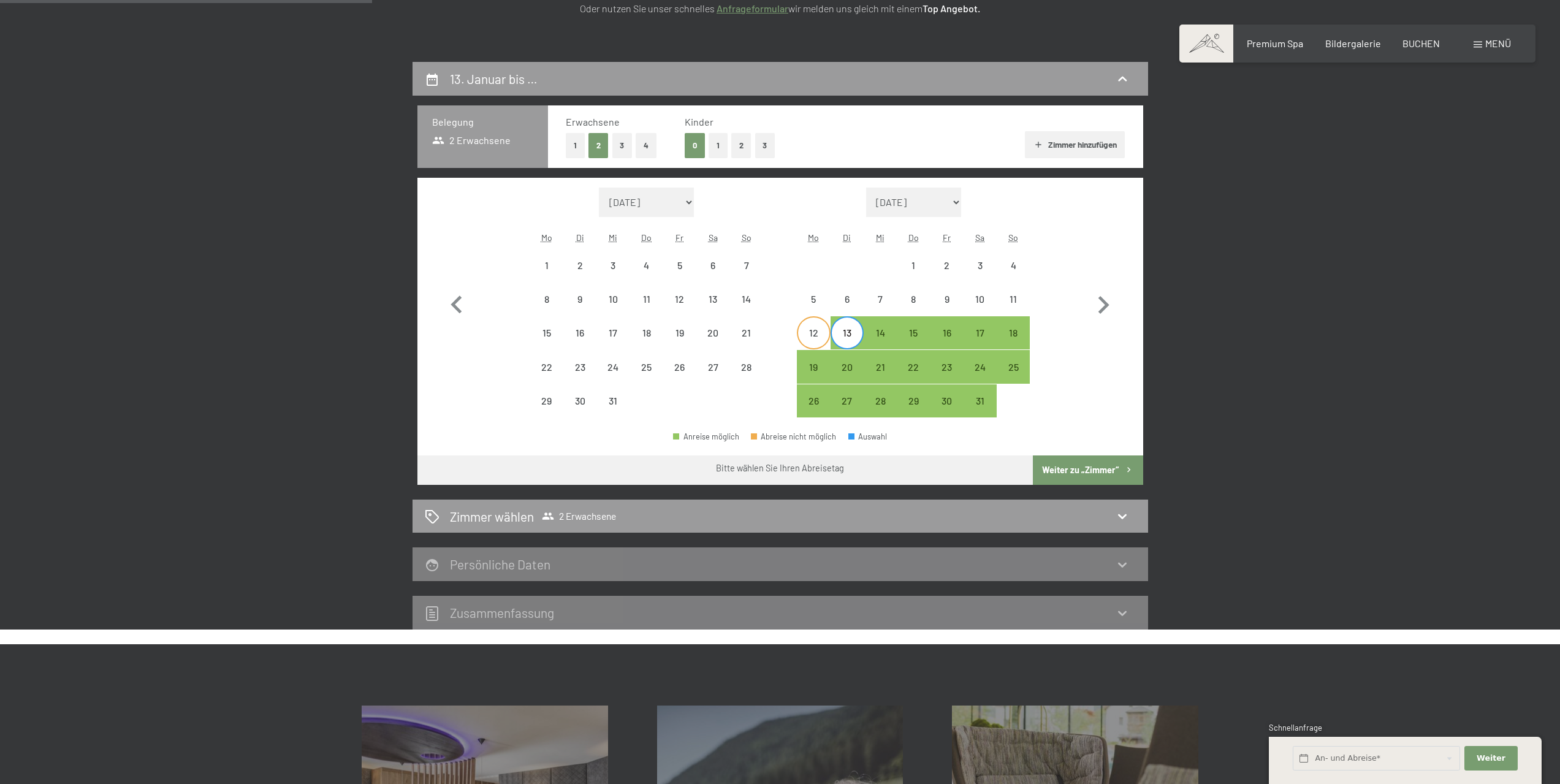
select select "2026-01-01"
drag, startPoint x: 819, startPoint y: 306, endPoint x: 837, endPoint y: 298, distance: 19.7
click at [819, 305] on div "5" at bounding box center [813, 310] width 31 height 31
select select "2025-12-01"
select select "2026-01-01"
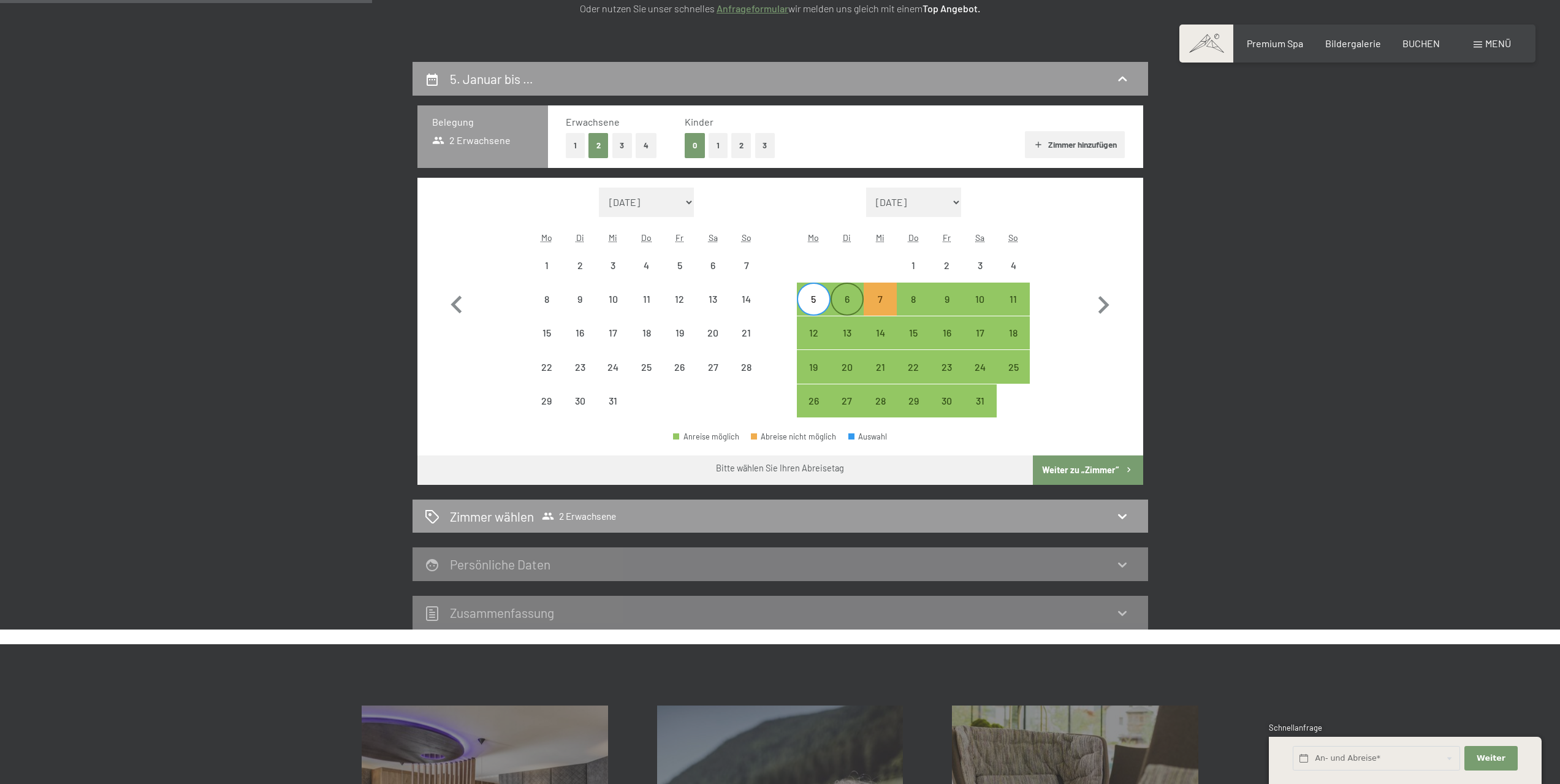
click at [841, 298] on div "6" at bounding box center [847, 310] width 31 height 31
select select "2025-12-01"
select select "2026-01-01"
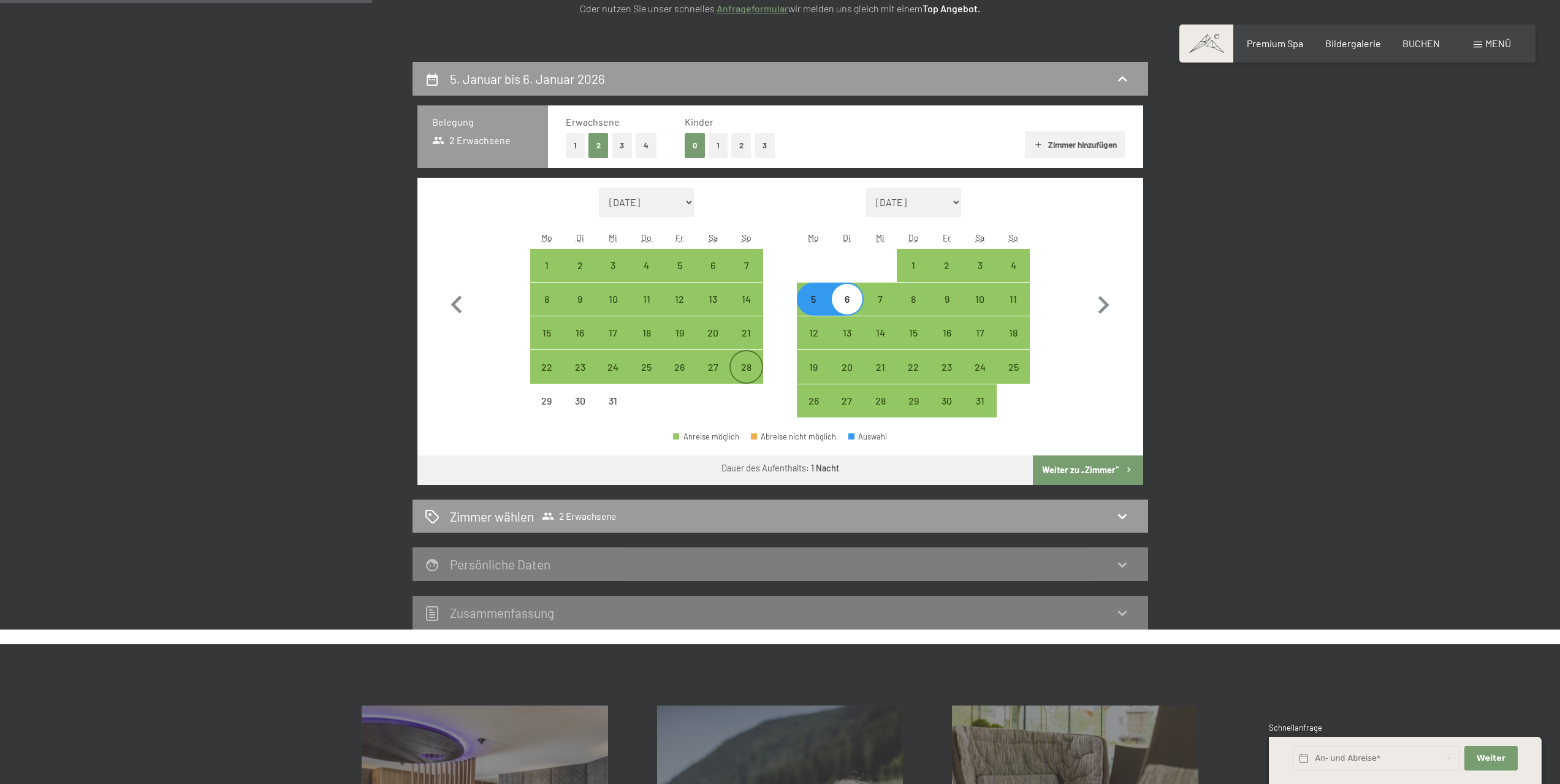
click at [758, 367] on div "28" at bounding box center [746, 378] width 31 height 31
select select "2025-12-01"
select select "2026-01-01"
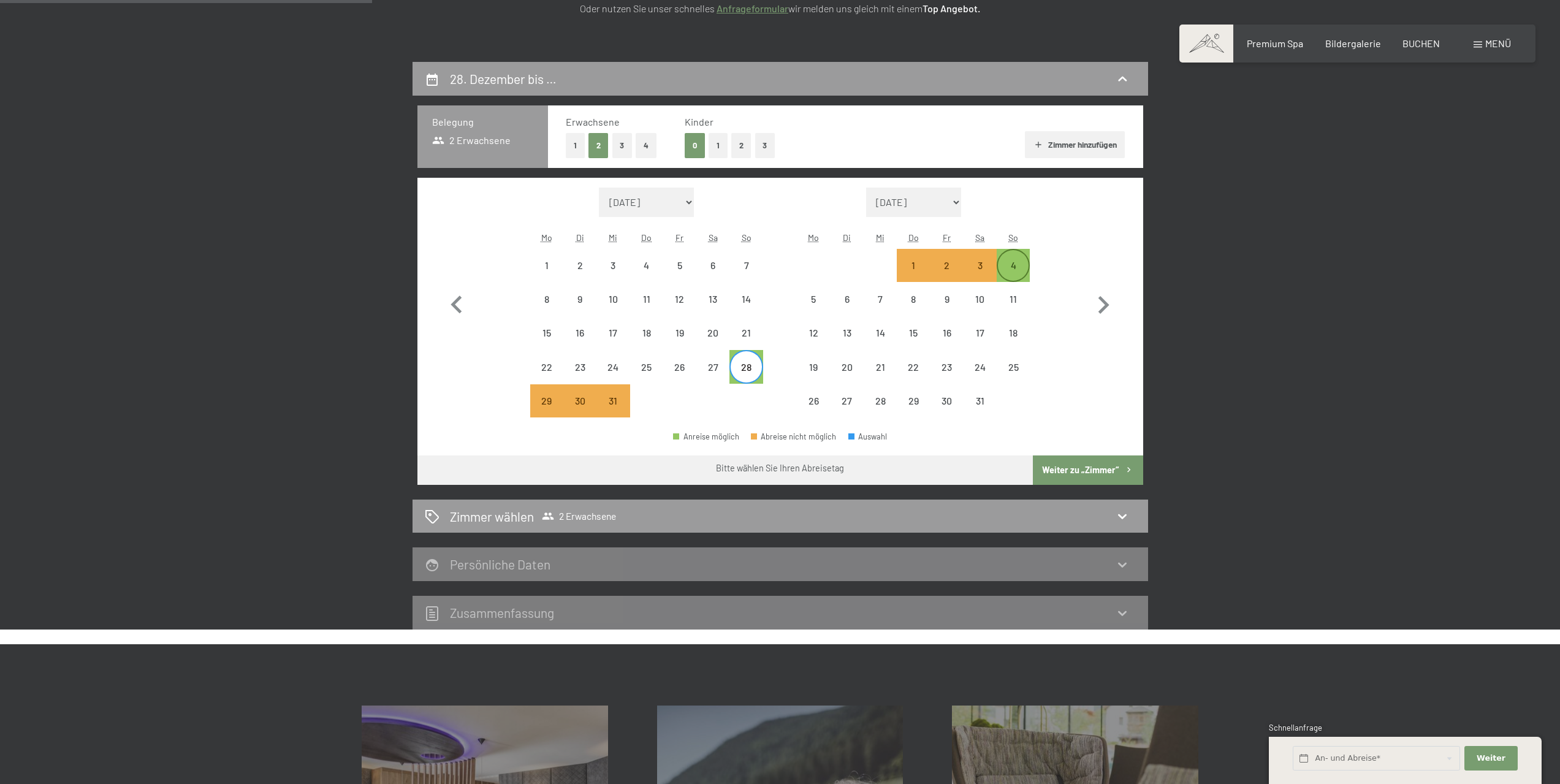
click at [1025, 269] on div "4" at bounding box center [1014, 276] width 31 height 31
select select "2025-12-01"
select select "2026-01-01"
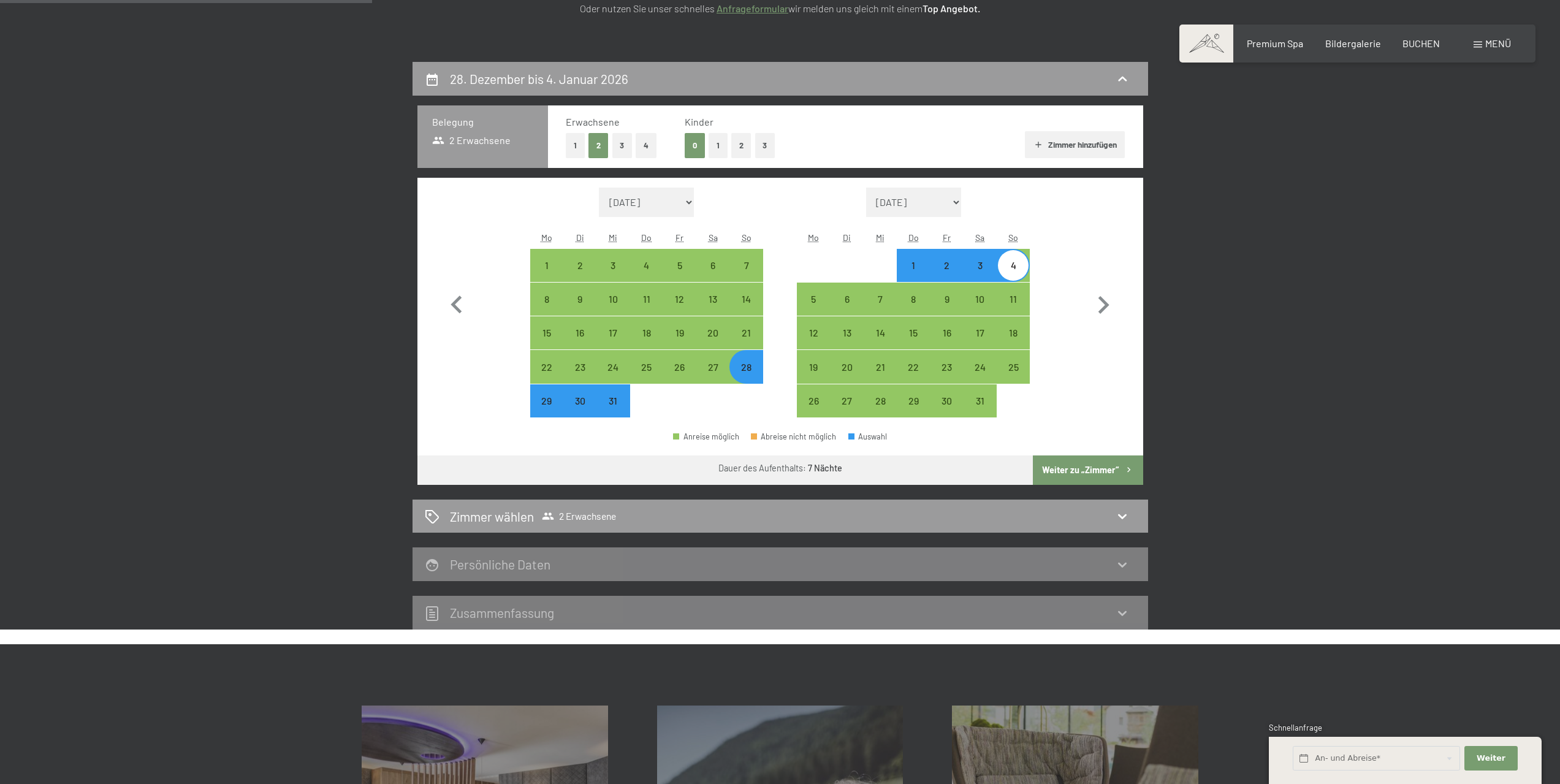
click at [1025, 269] on div "4" at bounding box center [1014, 276] width 31 height 31
select select "2025-12-01"
select select "2026-01-01"
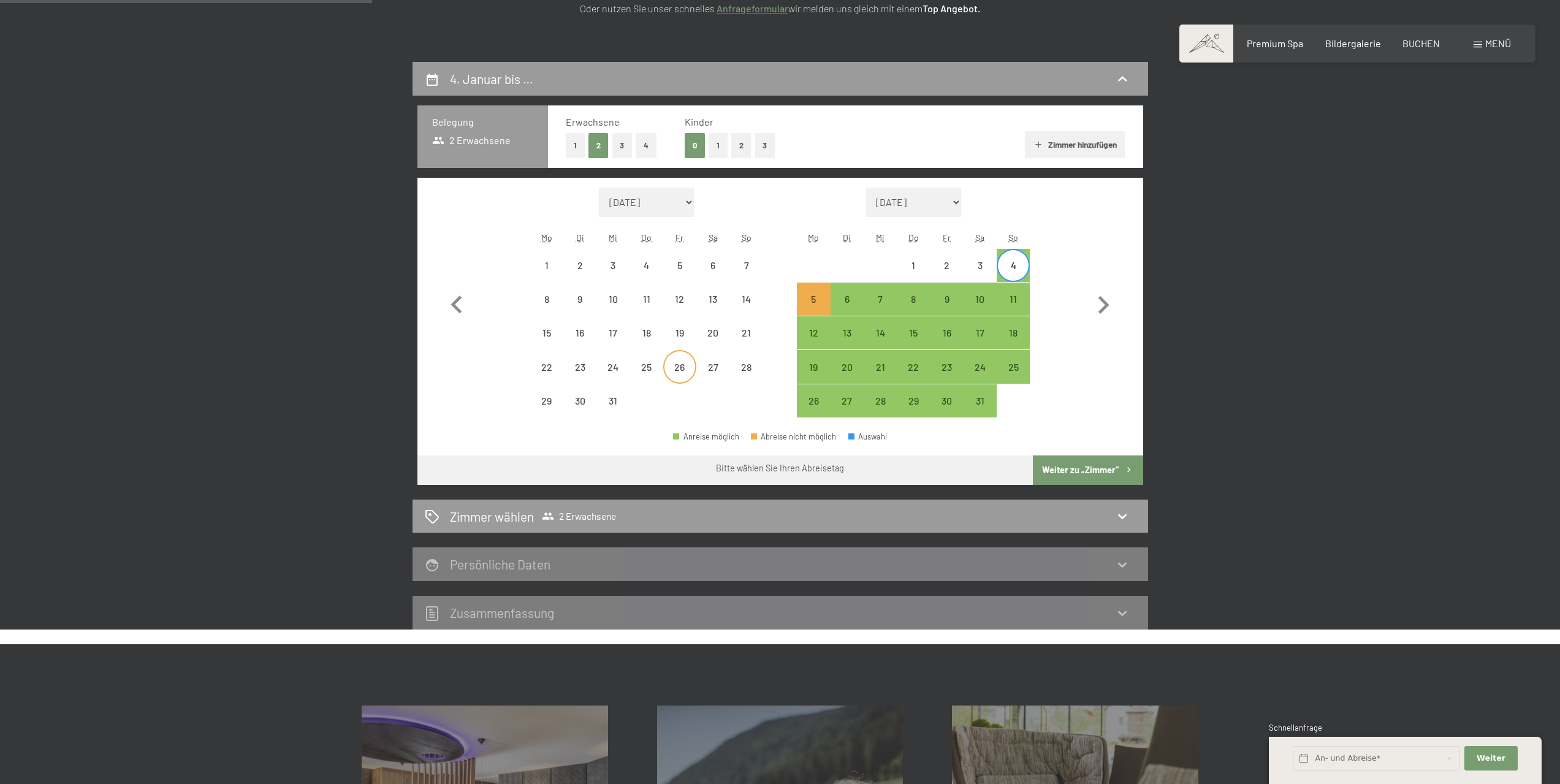
click at [683, 359] on div "26" at bounding box center [680, 367] width 31 height 31
select select "2025-12-01"
select select "2026-01-01"
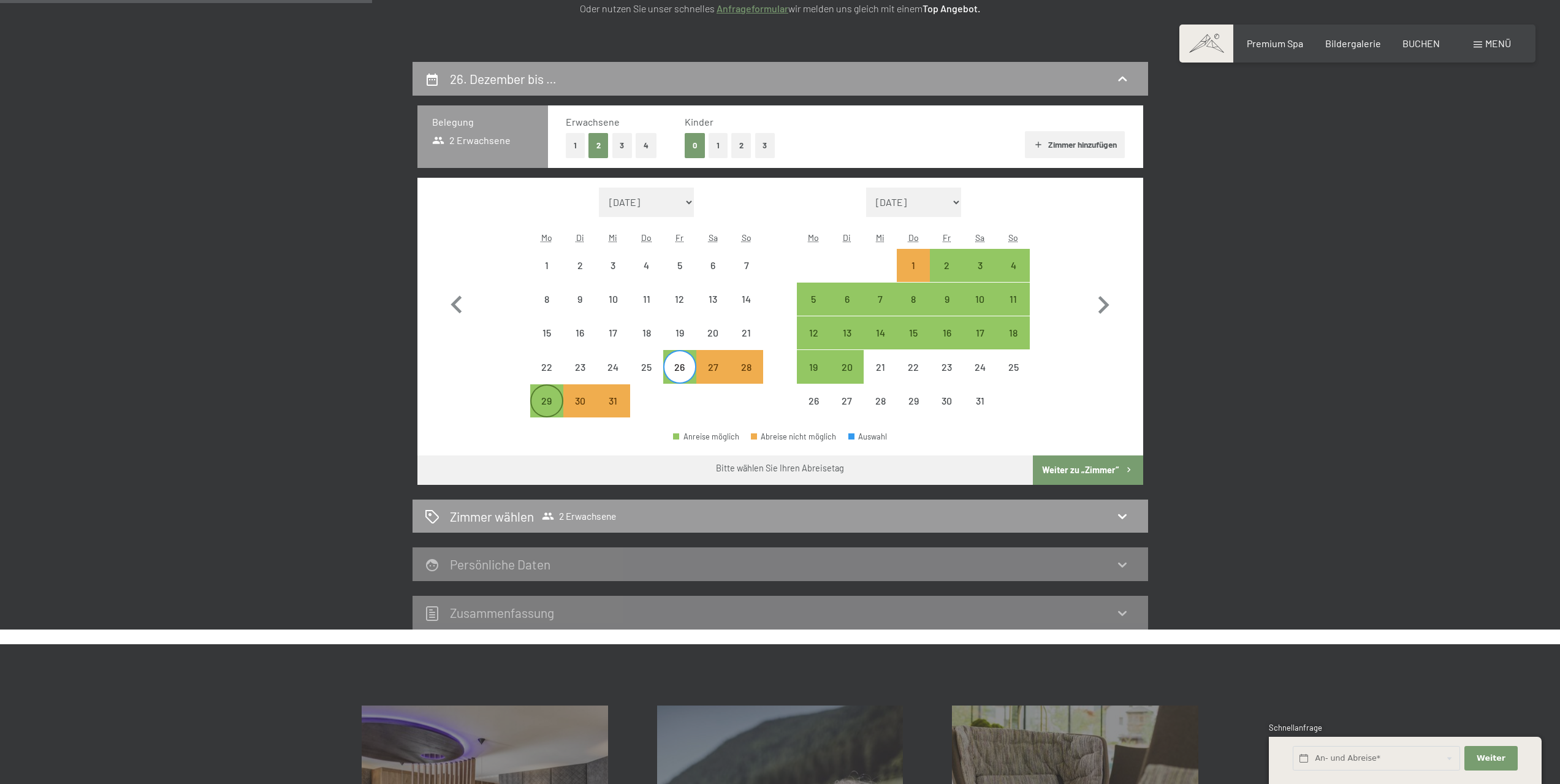
click at [533, 402] on div "29" at bounding box center [547, 412] width 31 height 31
select select "2025-12-01"
select select "2026-01-01"
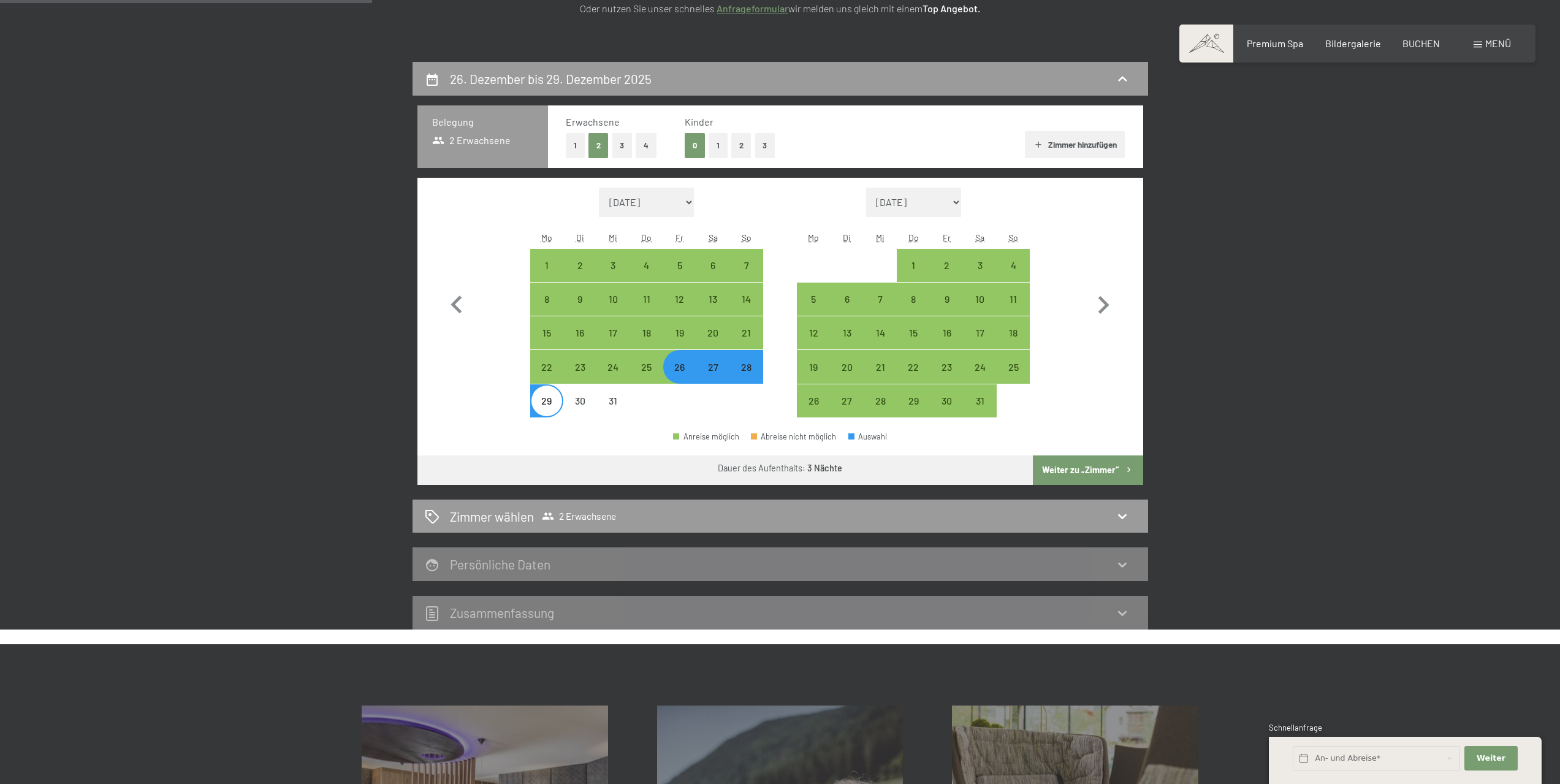
click at [533, 402] on div "29" at bounding box center [547, 412] width 31 height 31
select select "2025-12-01"
select select "2026-01-01"
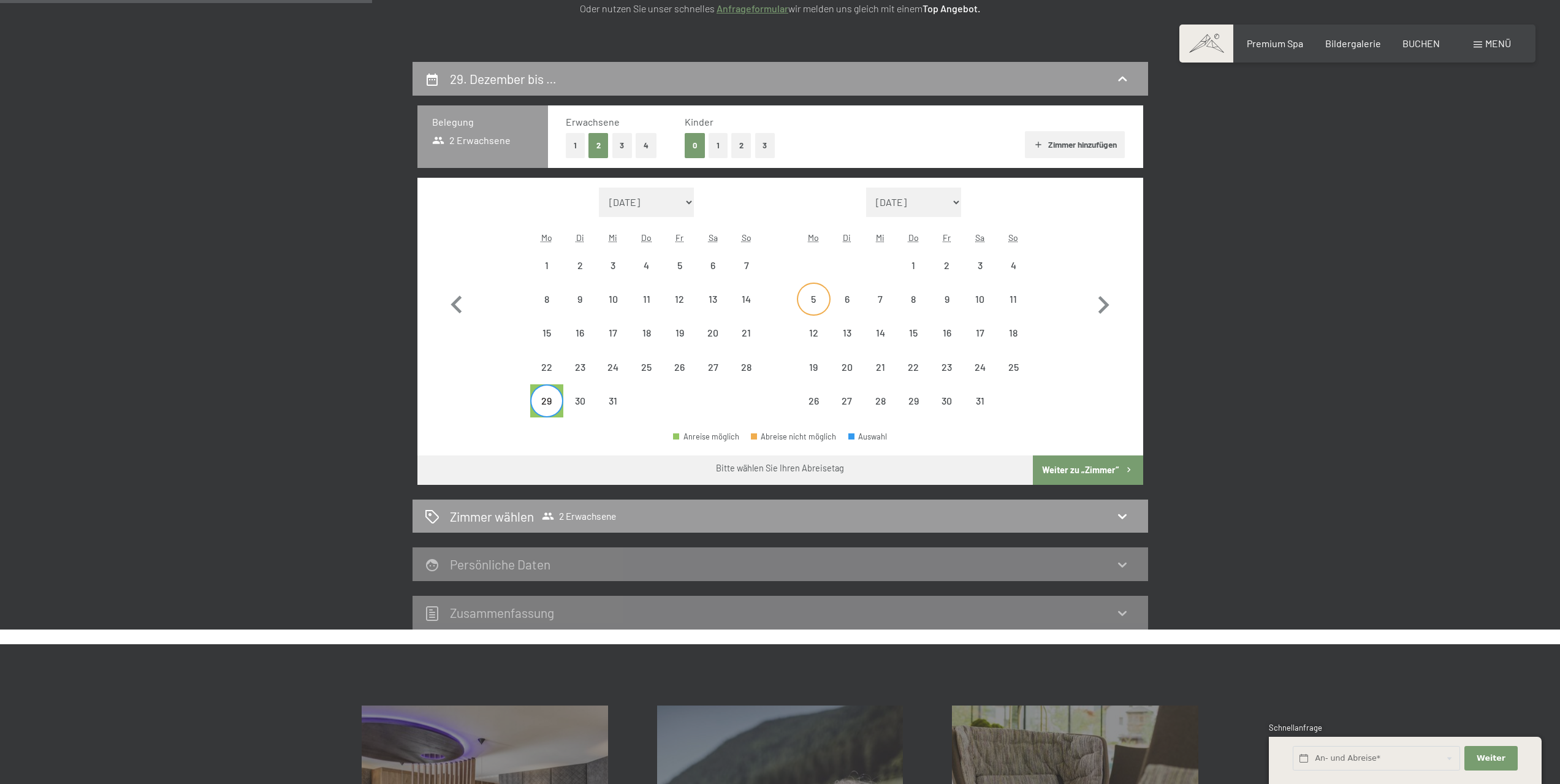
click at [818, 297] on div "5" at bounding box center [813, 310] width 31 height 31
select select "2025-12-01"
select select "2026-01-01"
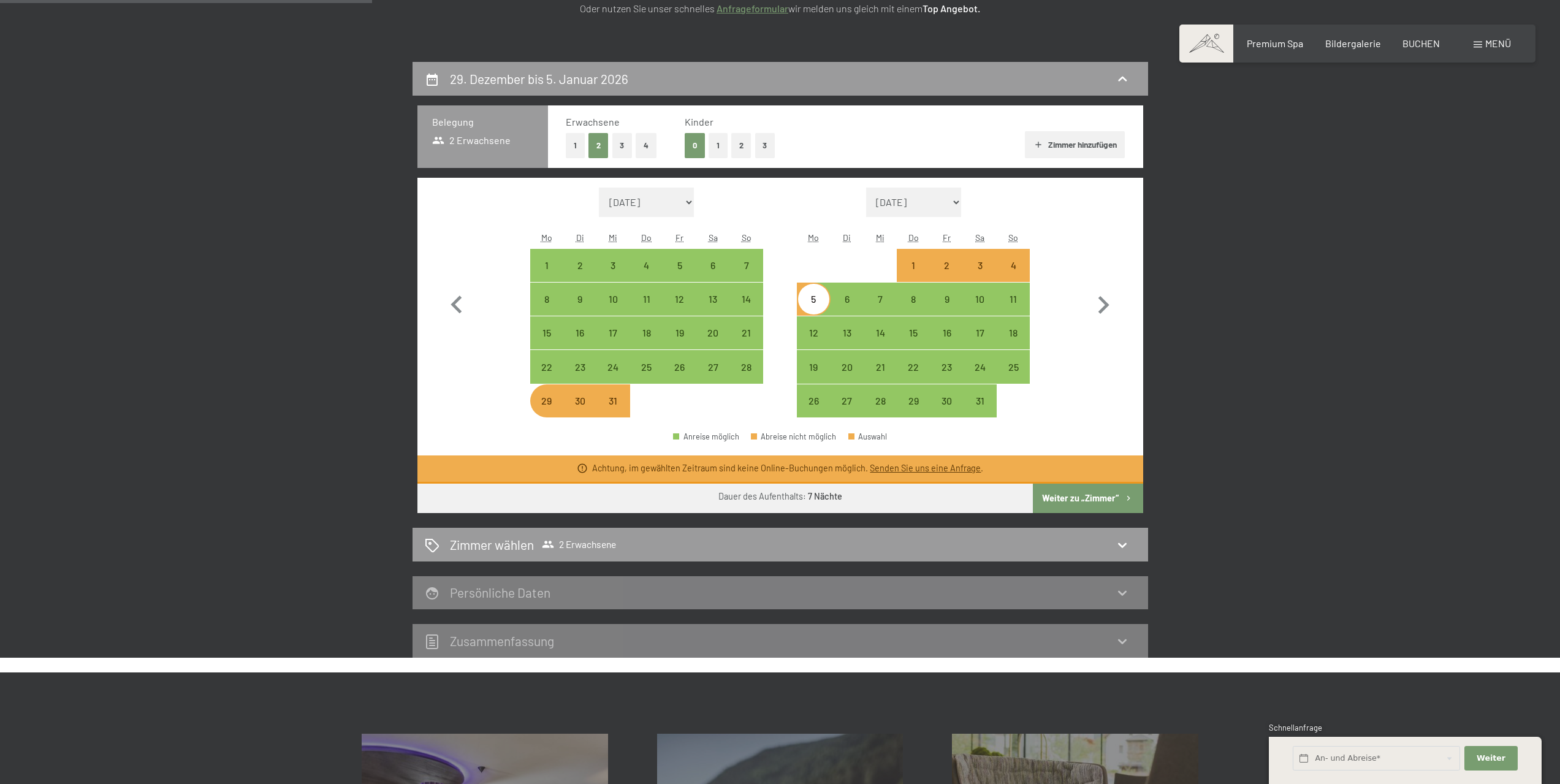
click at [818, 297] on div "5" at bounding box center [813, 310] width 31 height 31
select select "2025-12-01"
select select "2026-01-01"
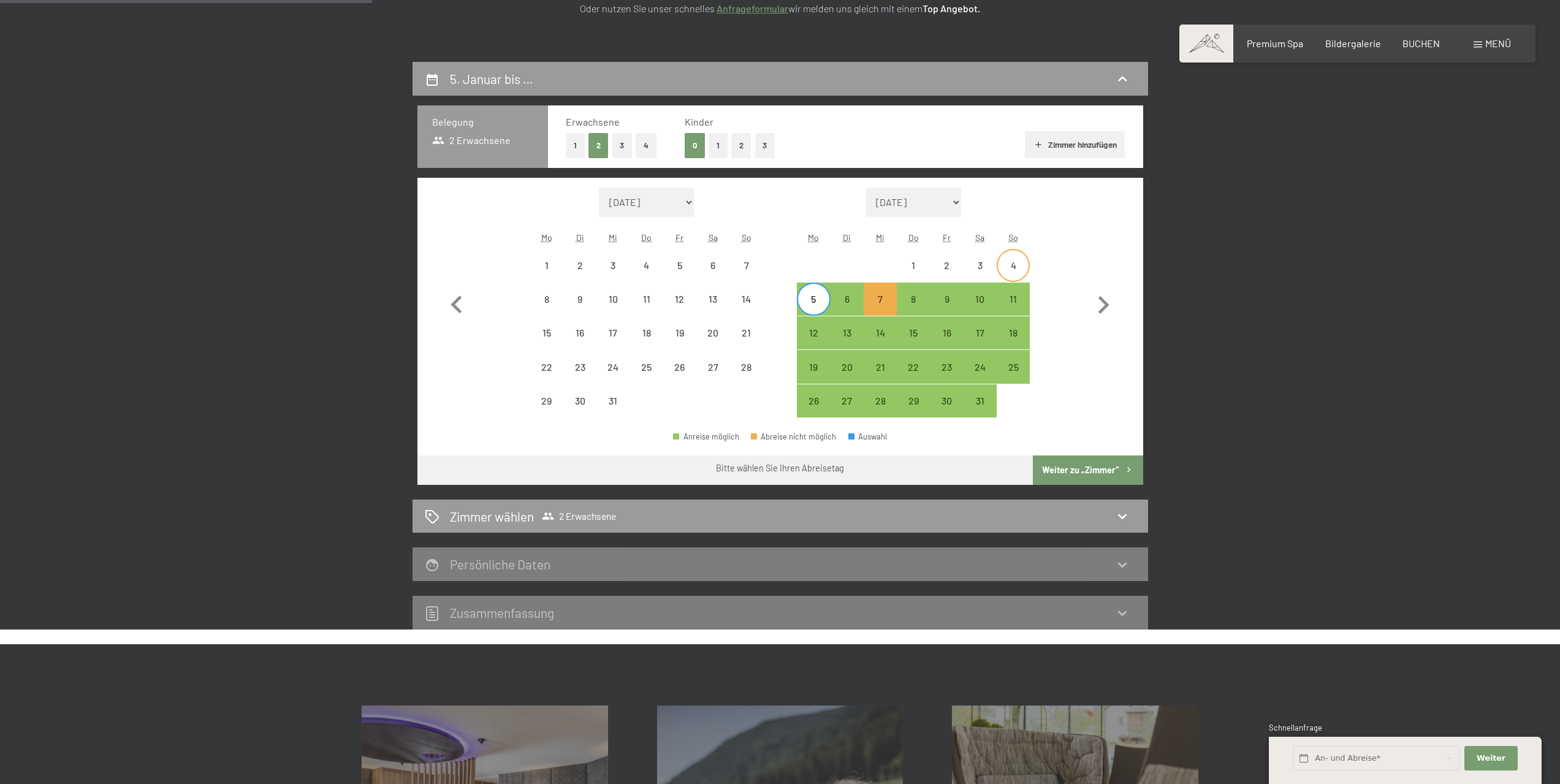
click at [1016, 262] on div "4" at bounding box center [1014, 276] width 31 height 31
select select "2025-12-01"
select select "2026-01-01"
click at [800, 440] on div "Abreise nicht möglich" at bounding box center [794, 437] width 86 height 8
click at [800, 439] on div "Abreise nicht möglich" at bounding box center [794, 437] width 86 height 8
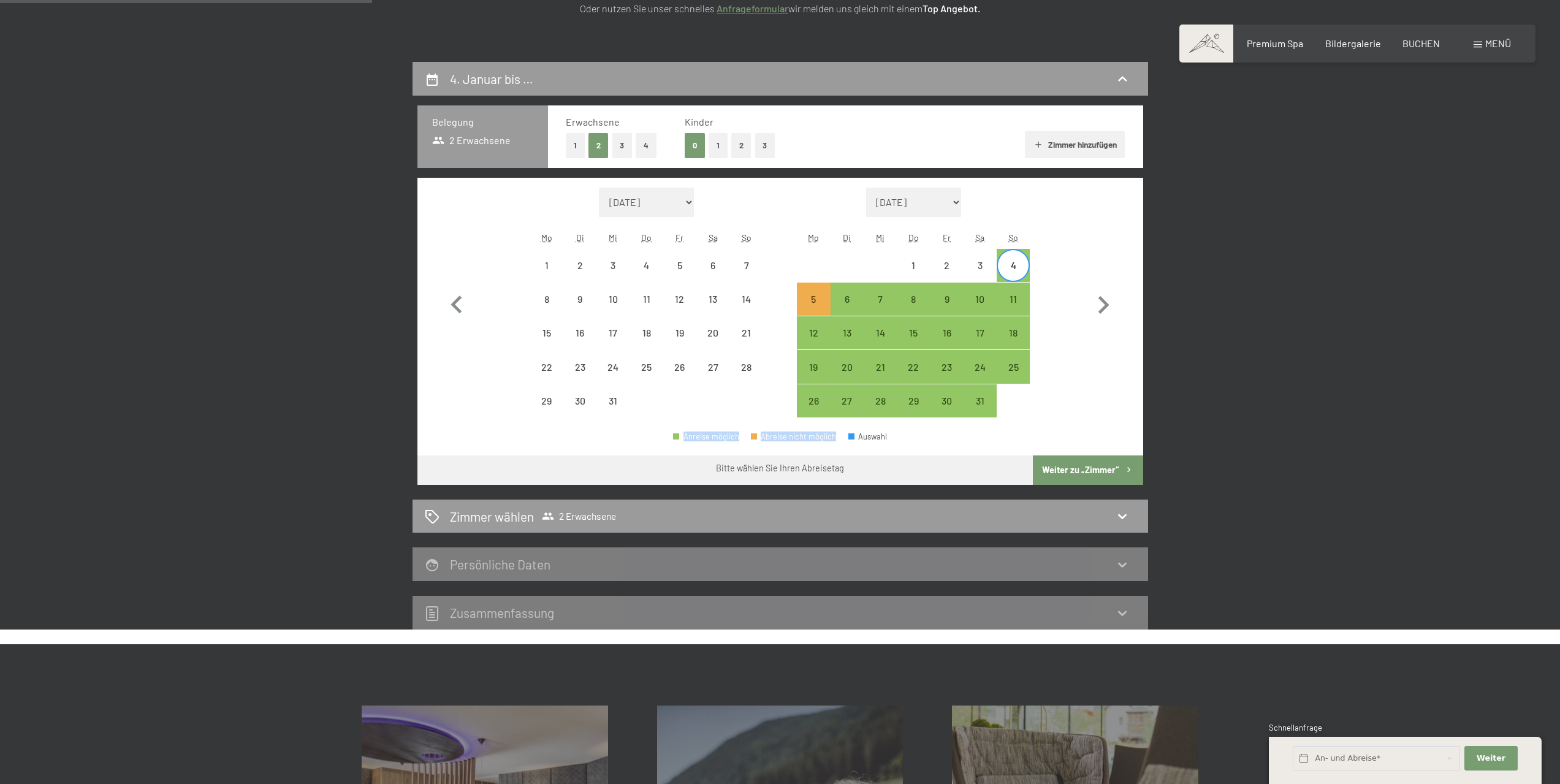
click at [800, 439] on div "Abreise nicht möglich" at bounding box center [794, 437] width 86 height 8
click at [798, 437] on div "Abreise nicht möglich" at bounding box center [794, 437] width 86 height 8
click at [796, 436] on div "Abreise nicht möglich" at bounding box center [794, 437] width 86 height 8
click at [552, 402] on div "29" at bounding box center [547, 412] width 31 height 31
select select "2025-12-01"
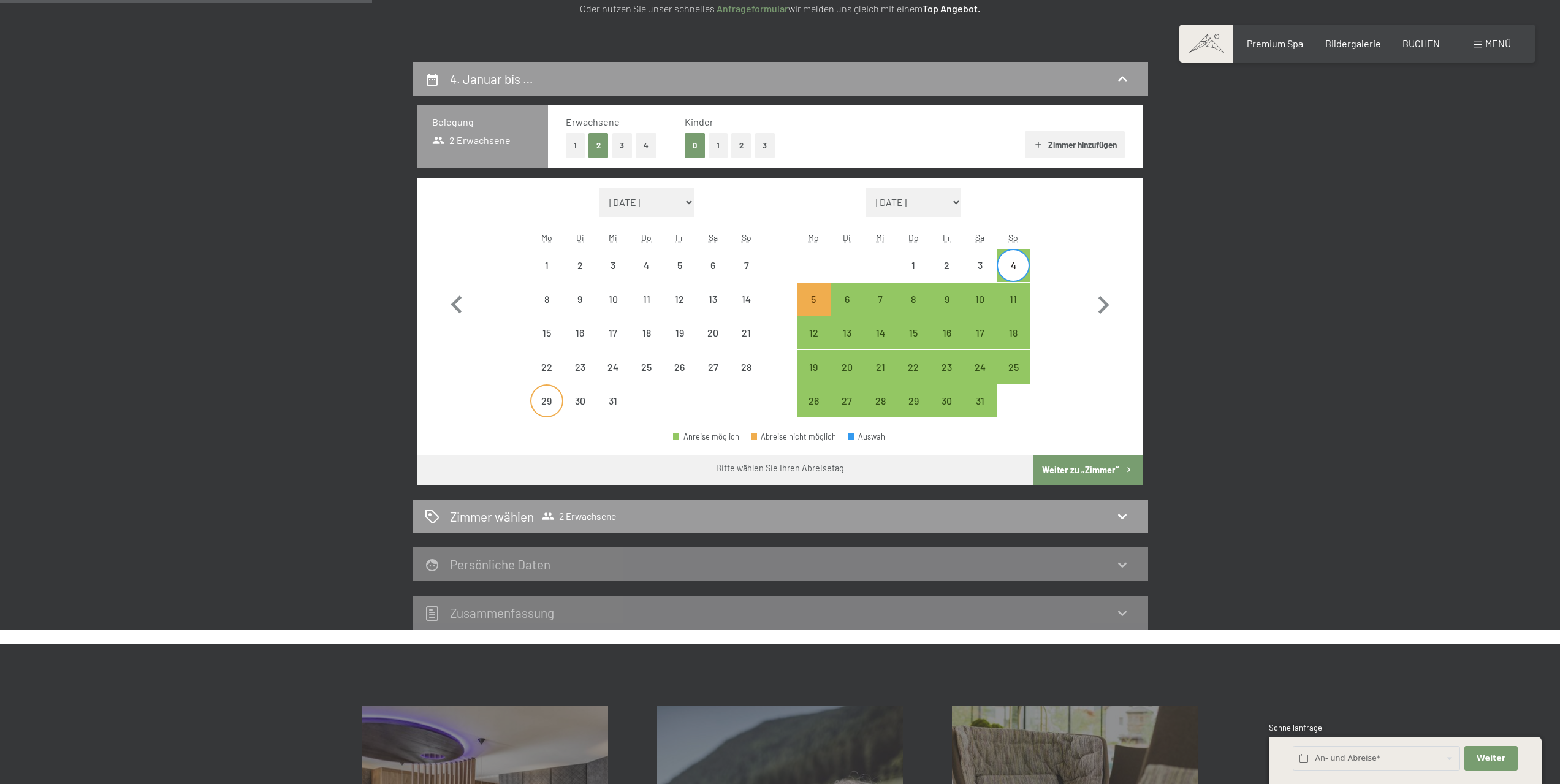
select select "2026-01-01"
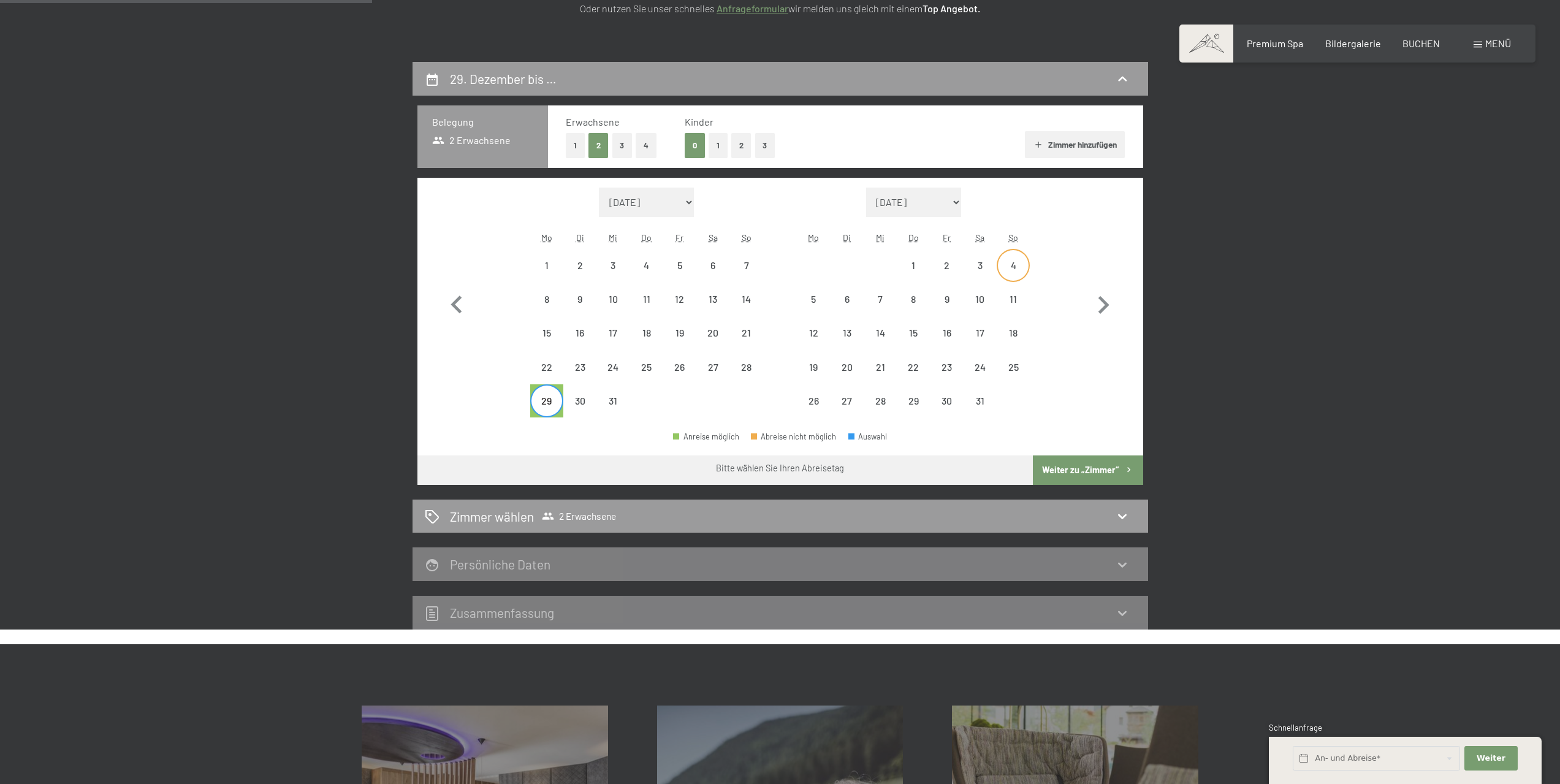
click at [1000, 266] on div "4" at bounding box center [1014, 276] width 31 height 31
select select "2025-12-01"
select select "2026-01-01"
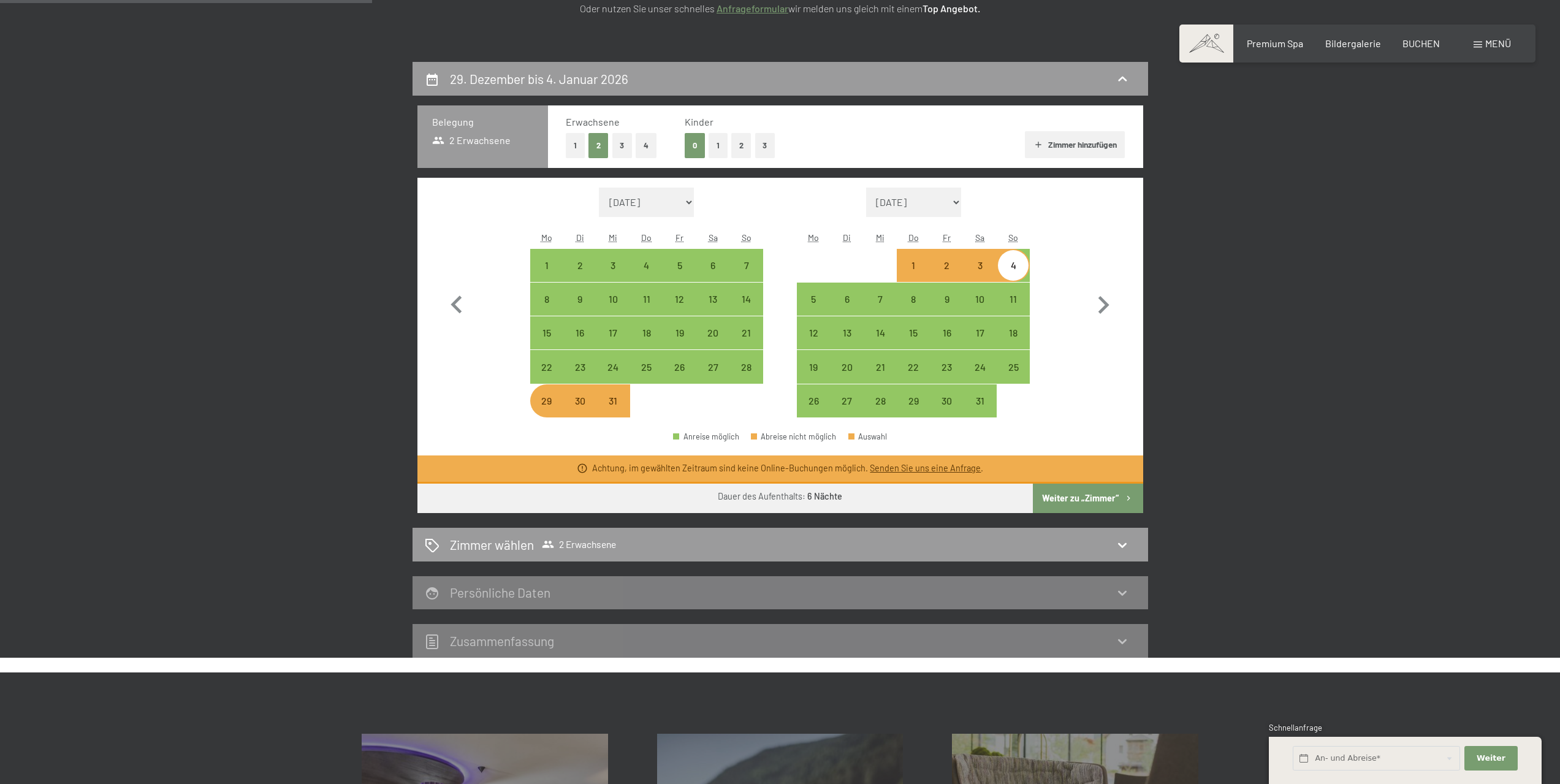
click at [1103, 504] on button "Weiter zu „Zimmer“" at bounding box center [1087, 498] width 110 height 29
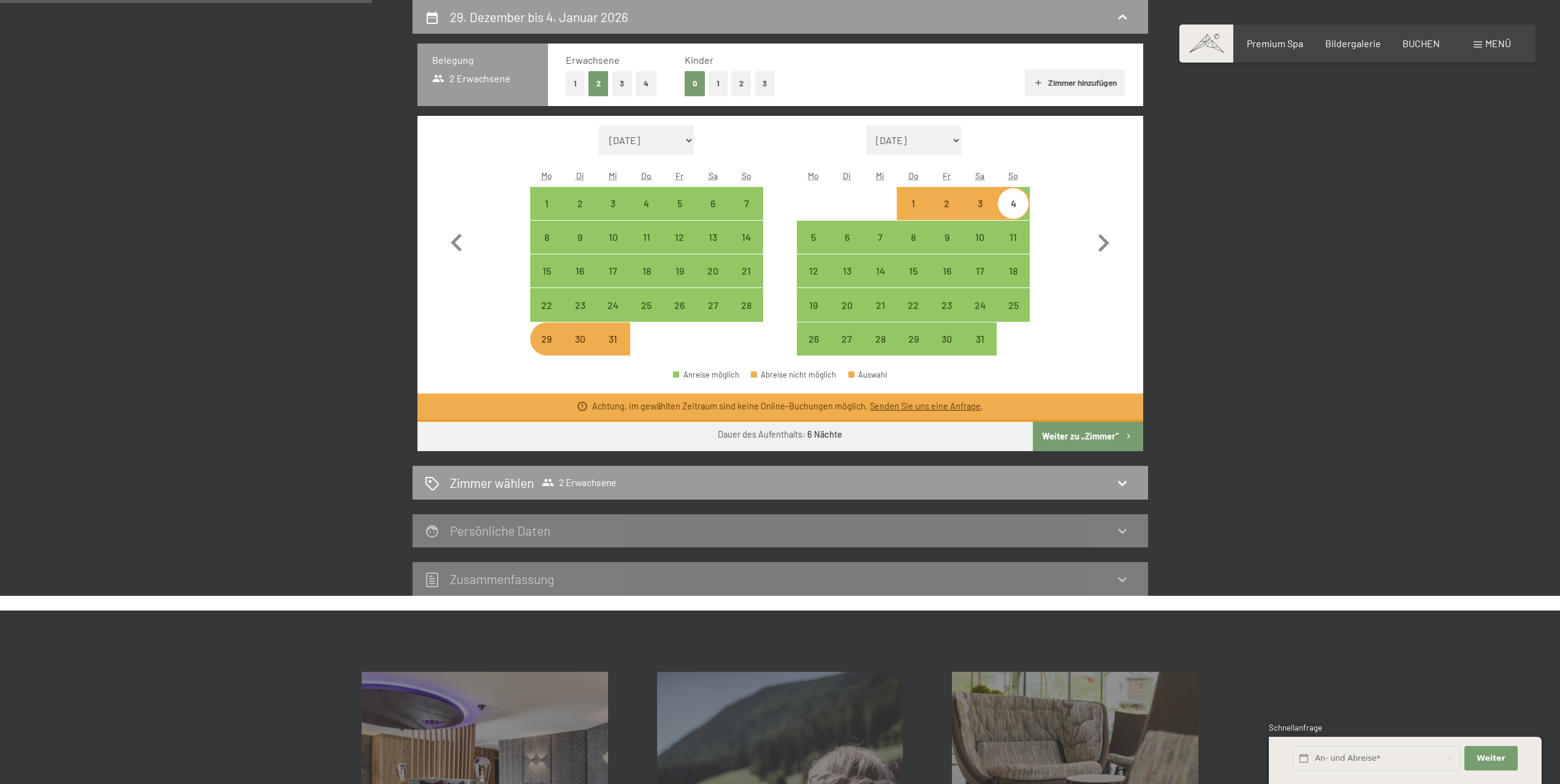
select select "2025-12-01"
select select "2026-01-01"
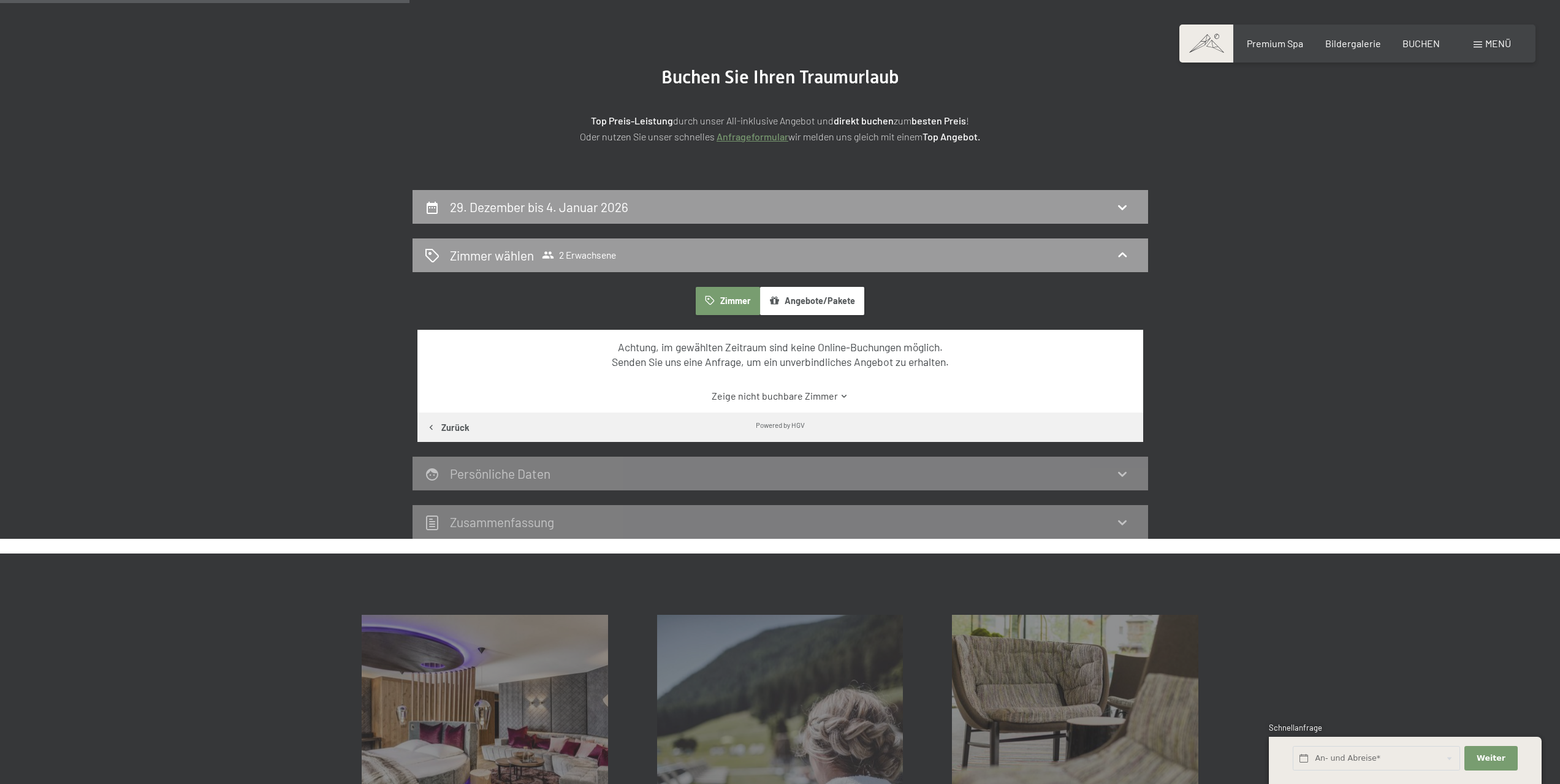
scroll to position [0, 0]
